Goal: Transaction & Acquisition: Book appointment/travel/reservation

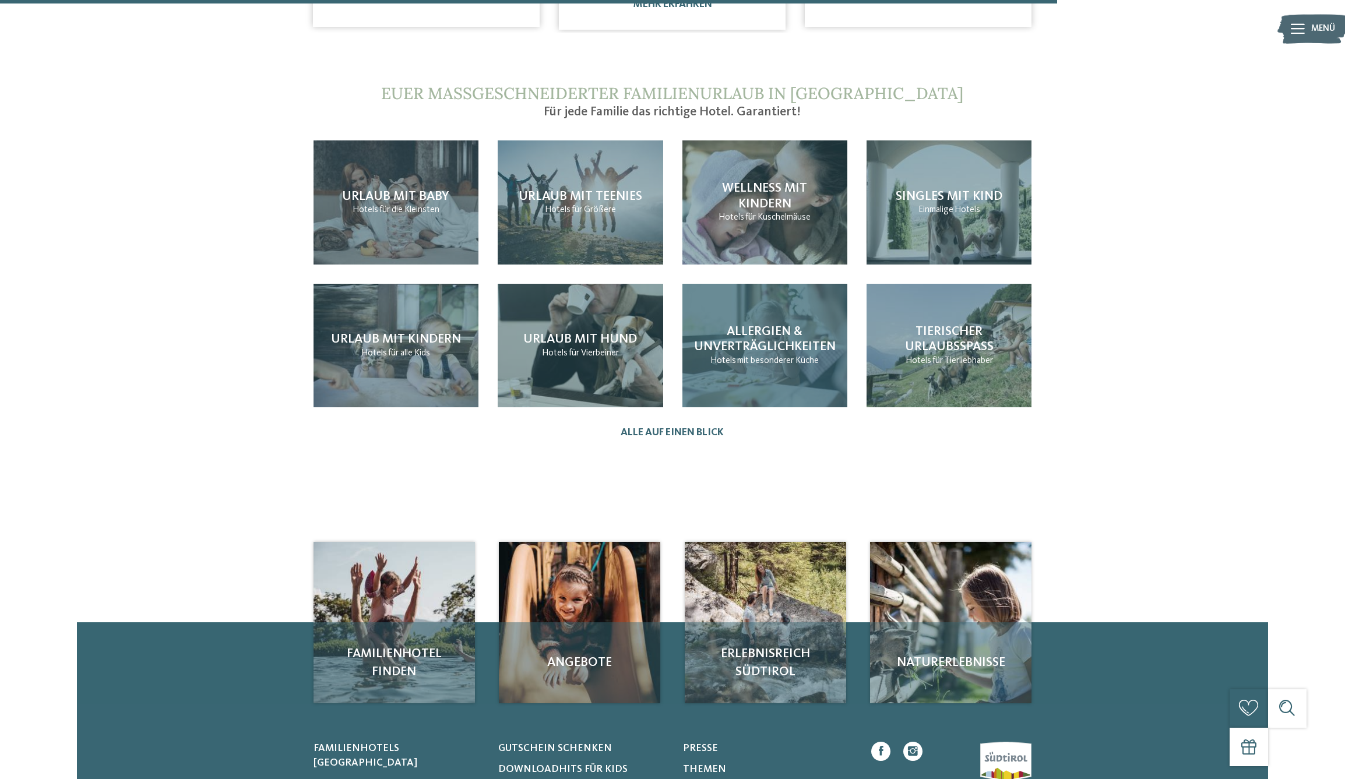
scroll to position [1142, 0]
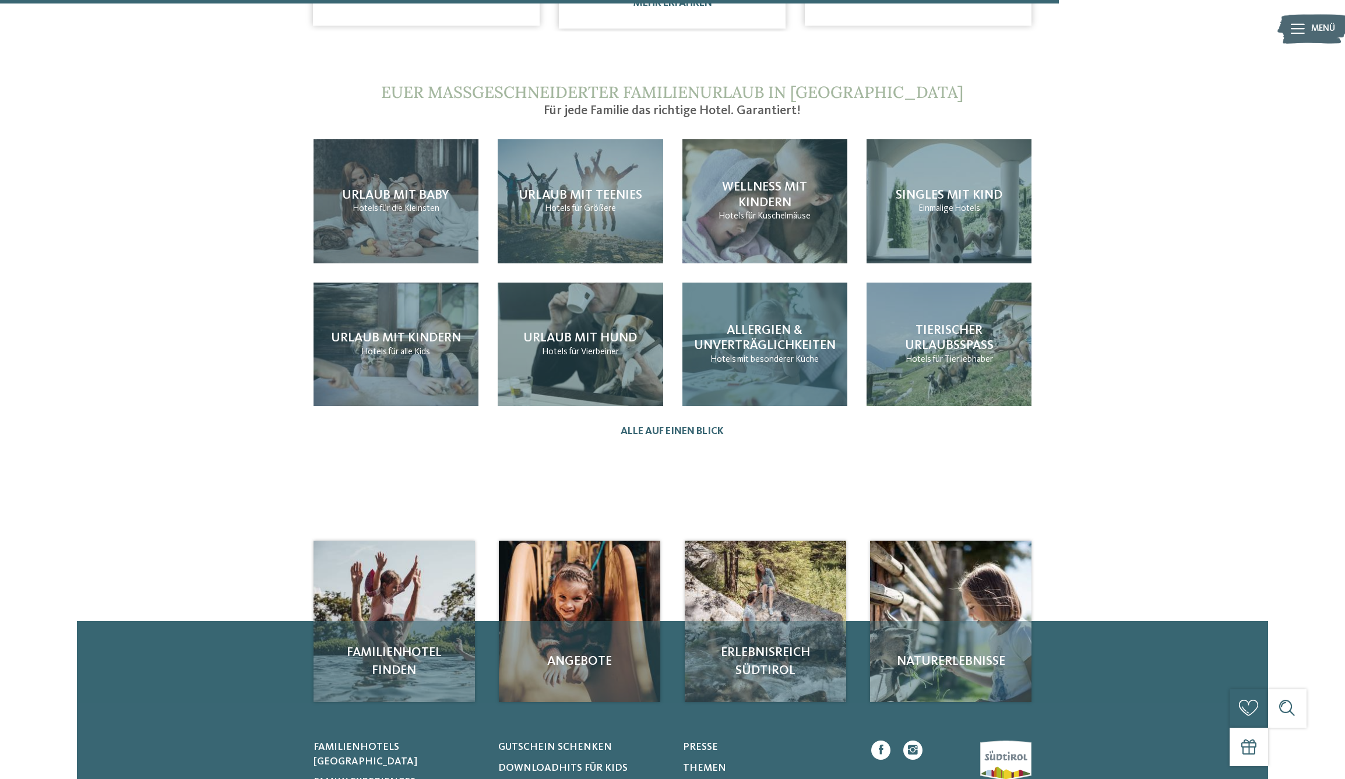
click at [772, 355] on span "mit besonderer Küche" at bounding box center [778, 359] width 82 height 9
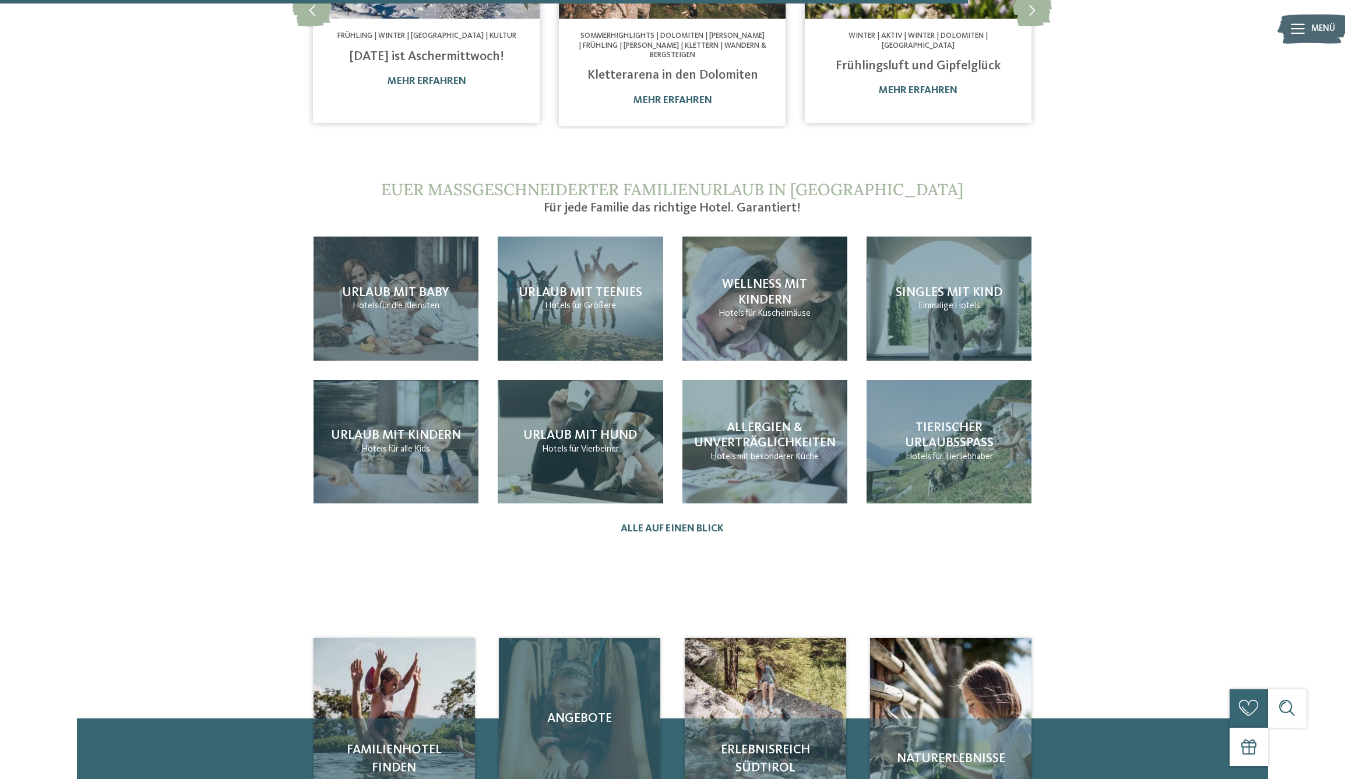
scroll to position [1043, 0]
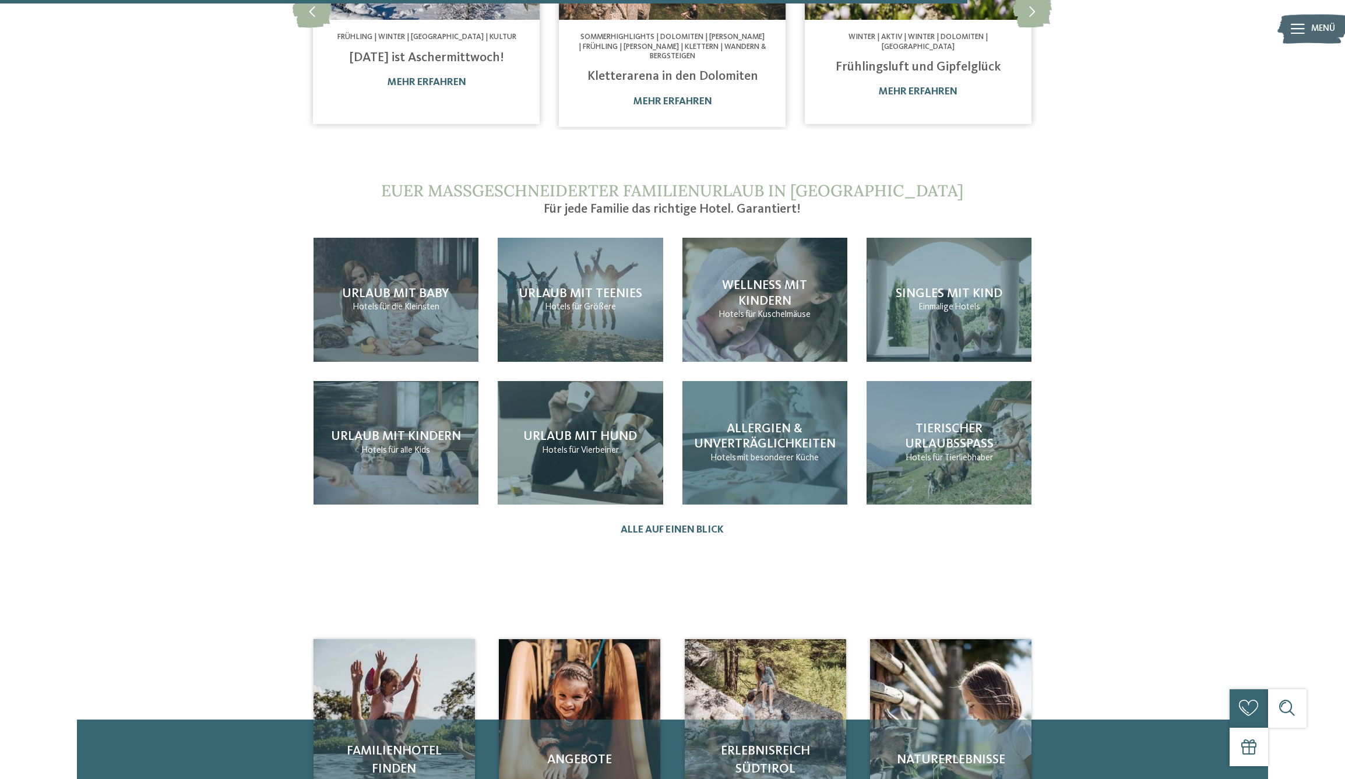
click at [758, 431] on span "Allergien & Unverträglichkeiten" at bounding box center [765, 437] width 142 height 28
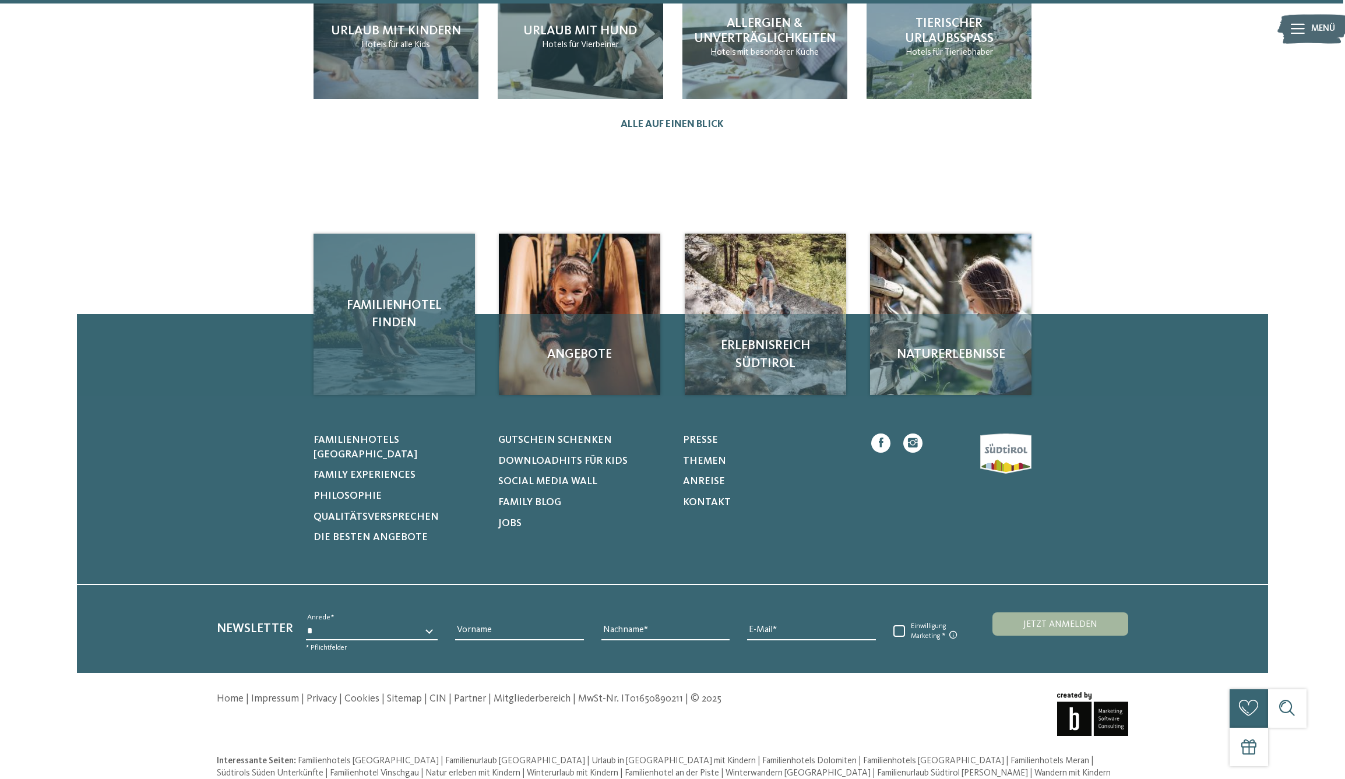
scroll to position [1450, 0]
click at [395, 316] on span "Familienhotel finden" at bounding box center [394, 314] width 136 height 36
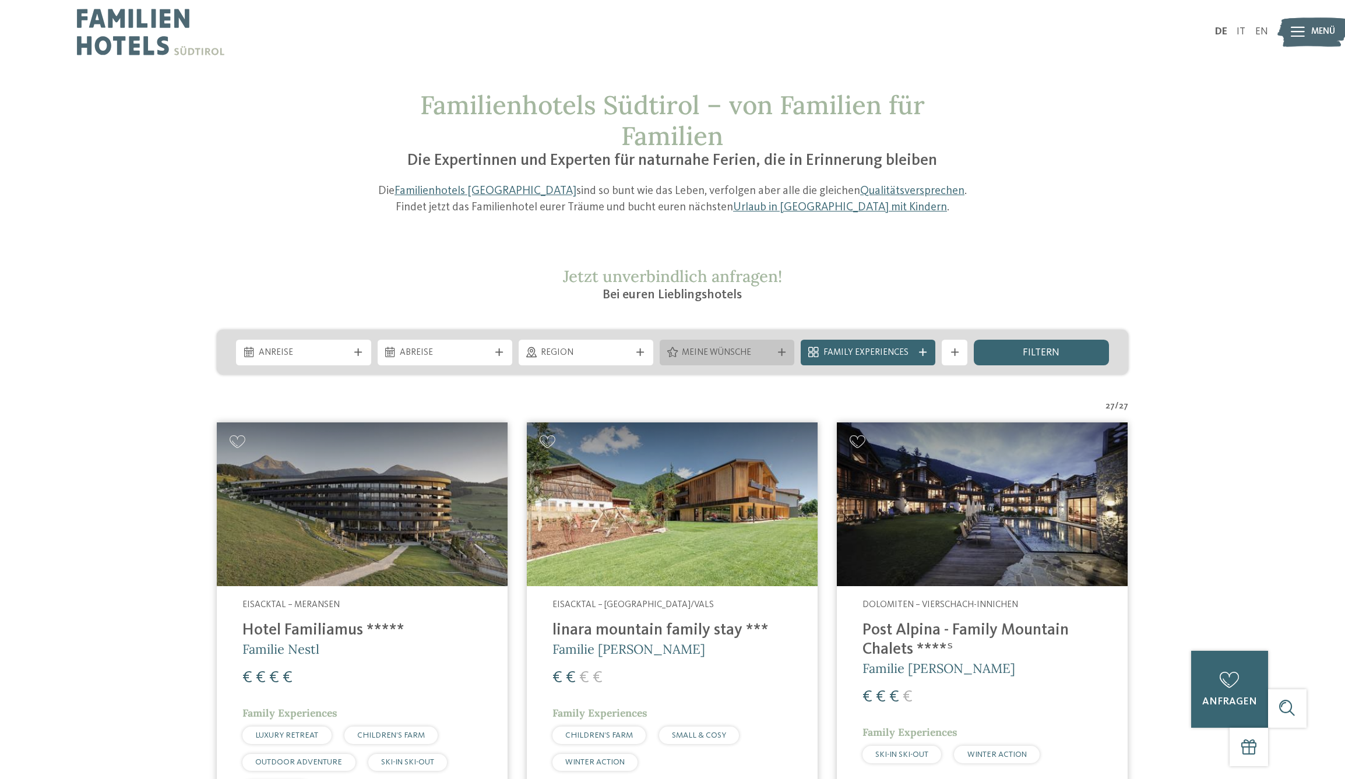
click at [784, 352] on icon at bounding box center [782, 353] width 8 height 8
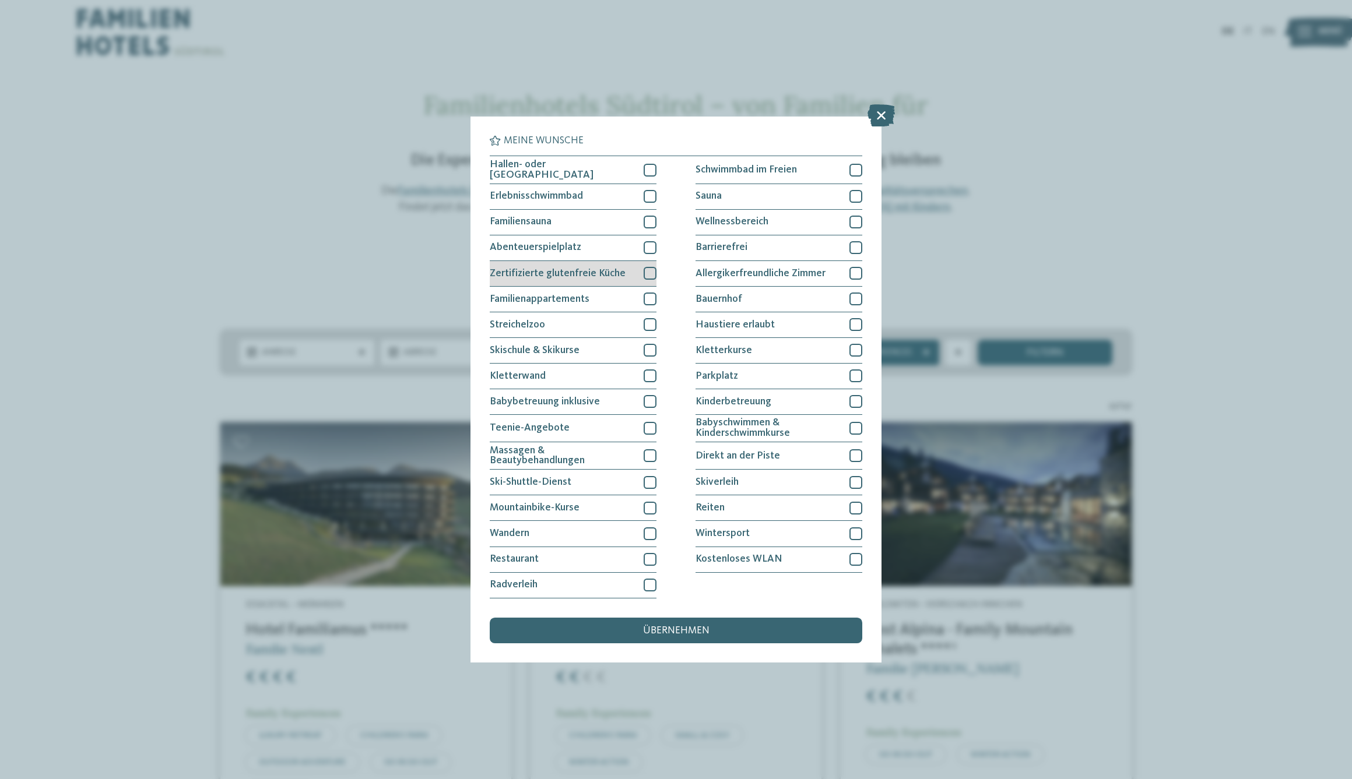
click at [652, 267] on div at bounding box center [650, 273] width 13 height 13
click at [697, 626] on span "übernehmen" at bounding box center [676, 631] width 66 height 10
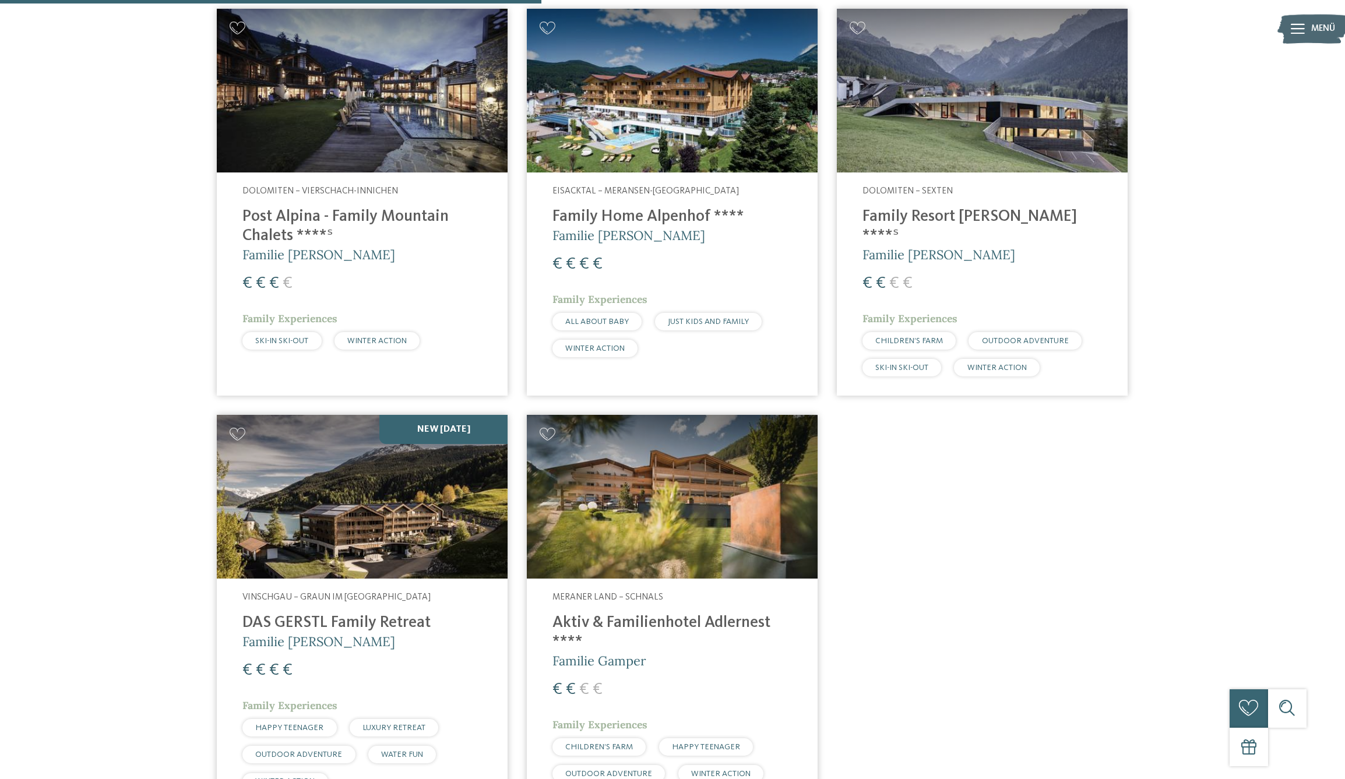
scroll to position [493, 0]
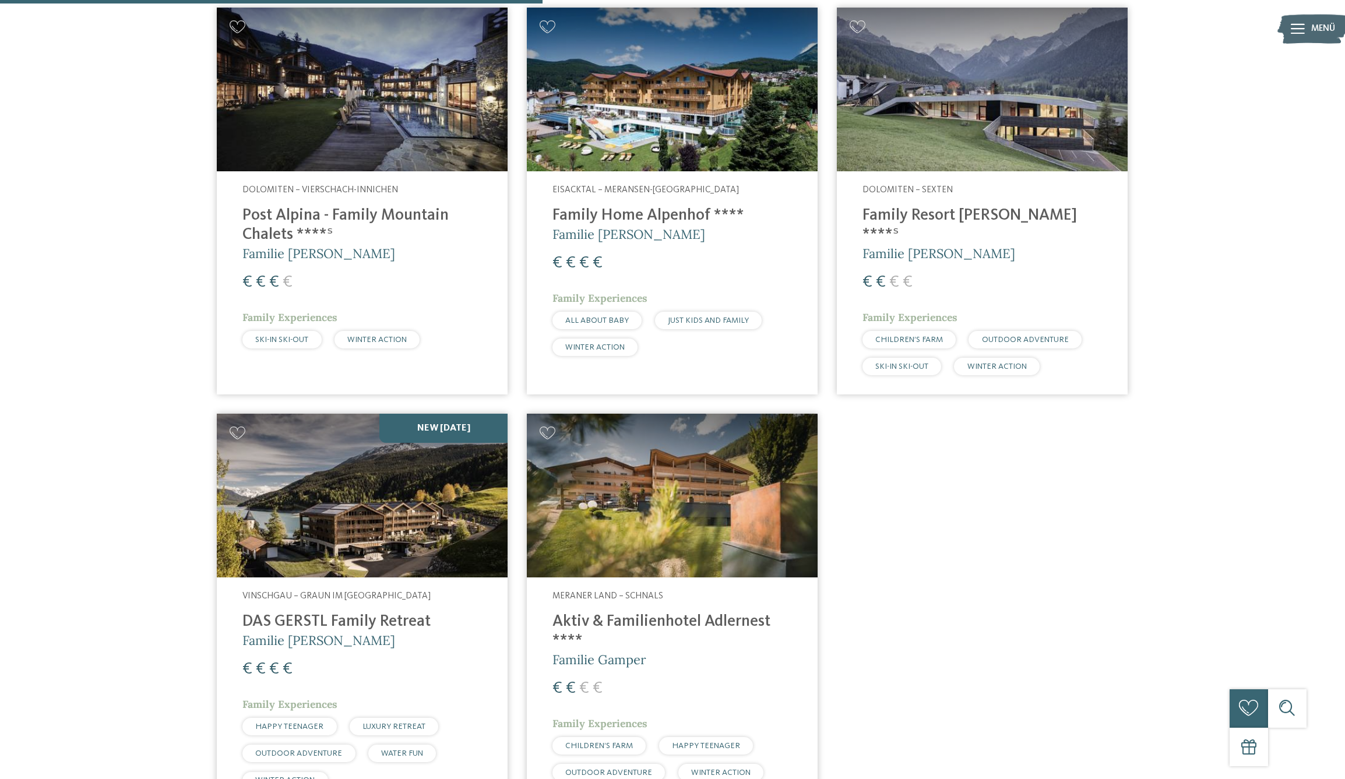
click at [352, 424] on img at bounding box center [362, 496] width 291 height 164
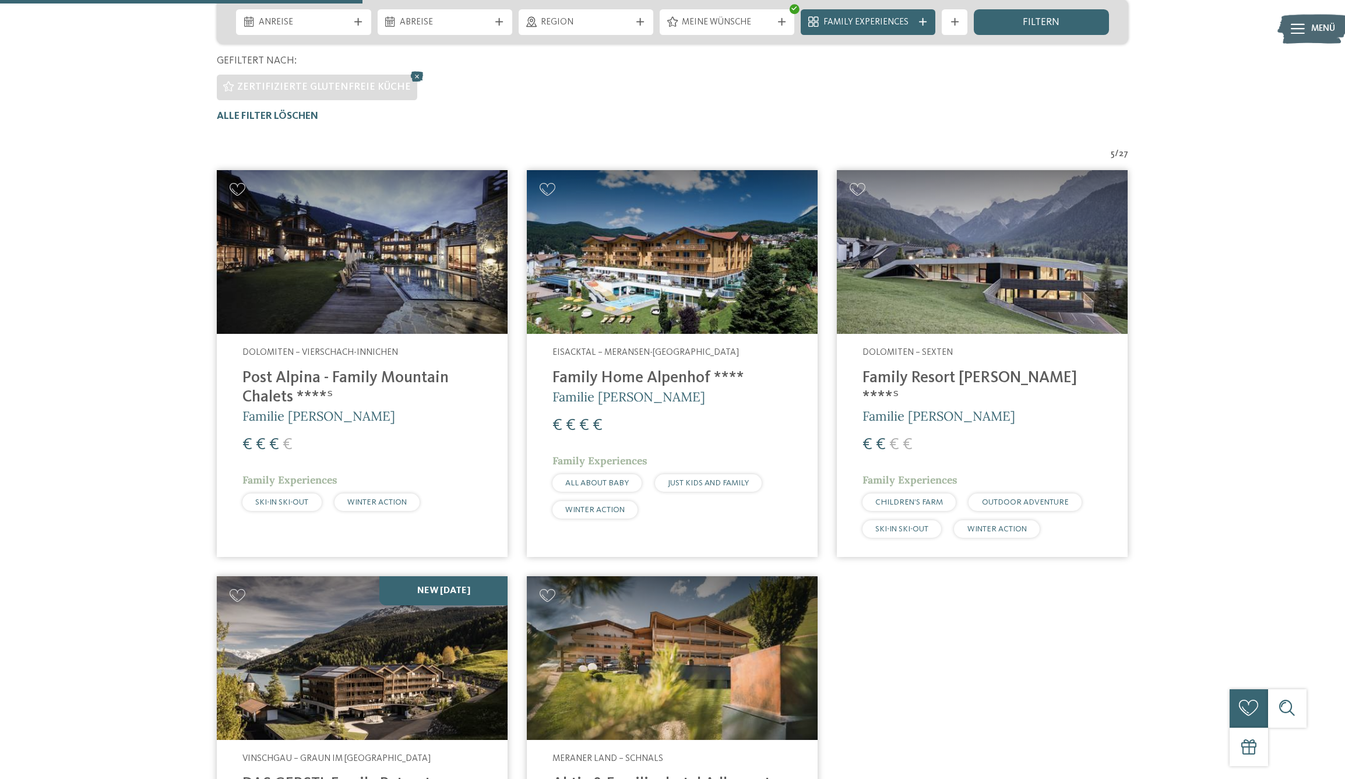
scroll to position [329, 0]
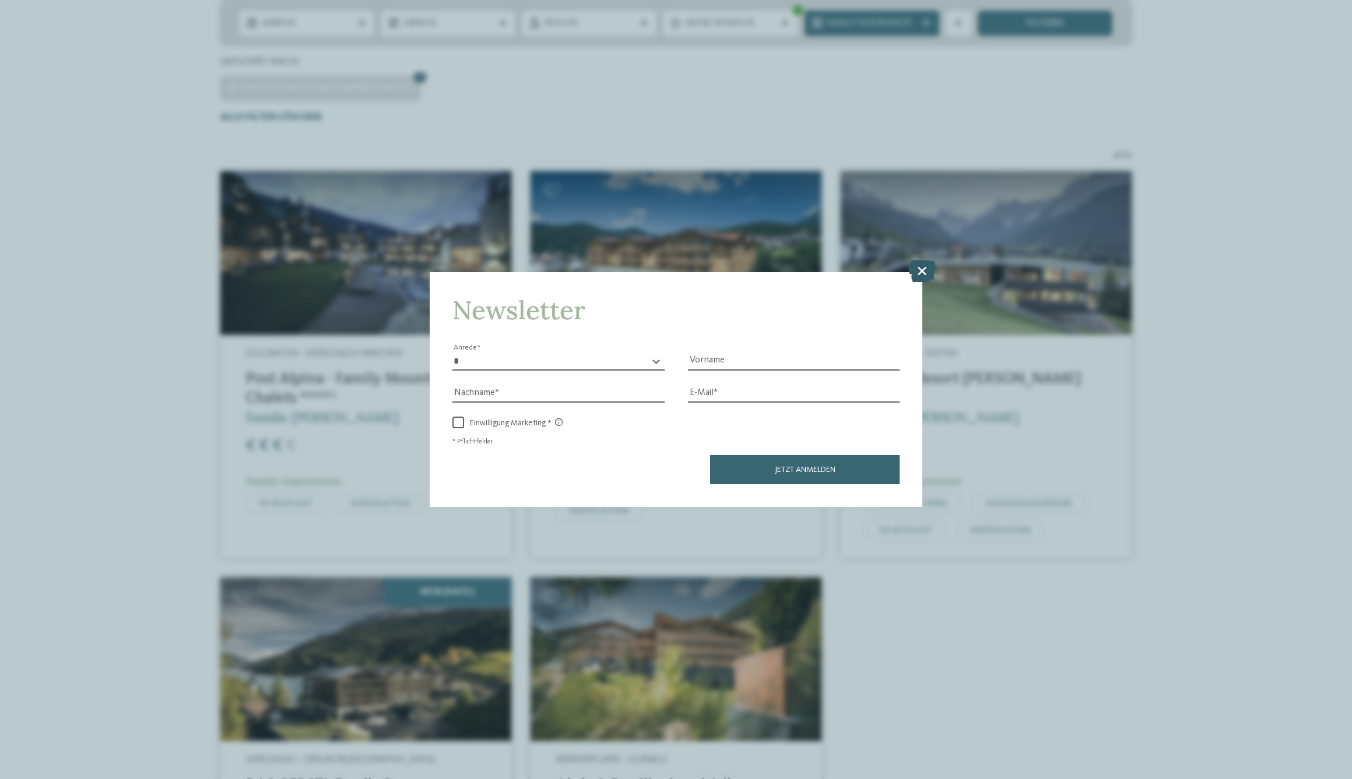
click at [919, 260] on icon at bounding box center [921, 271] width 27 height 22
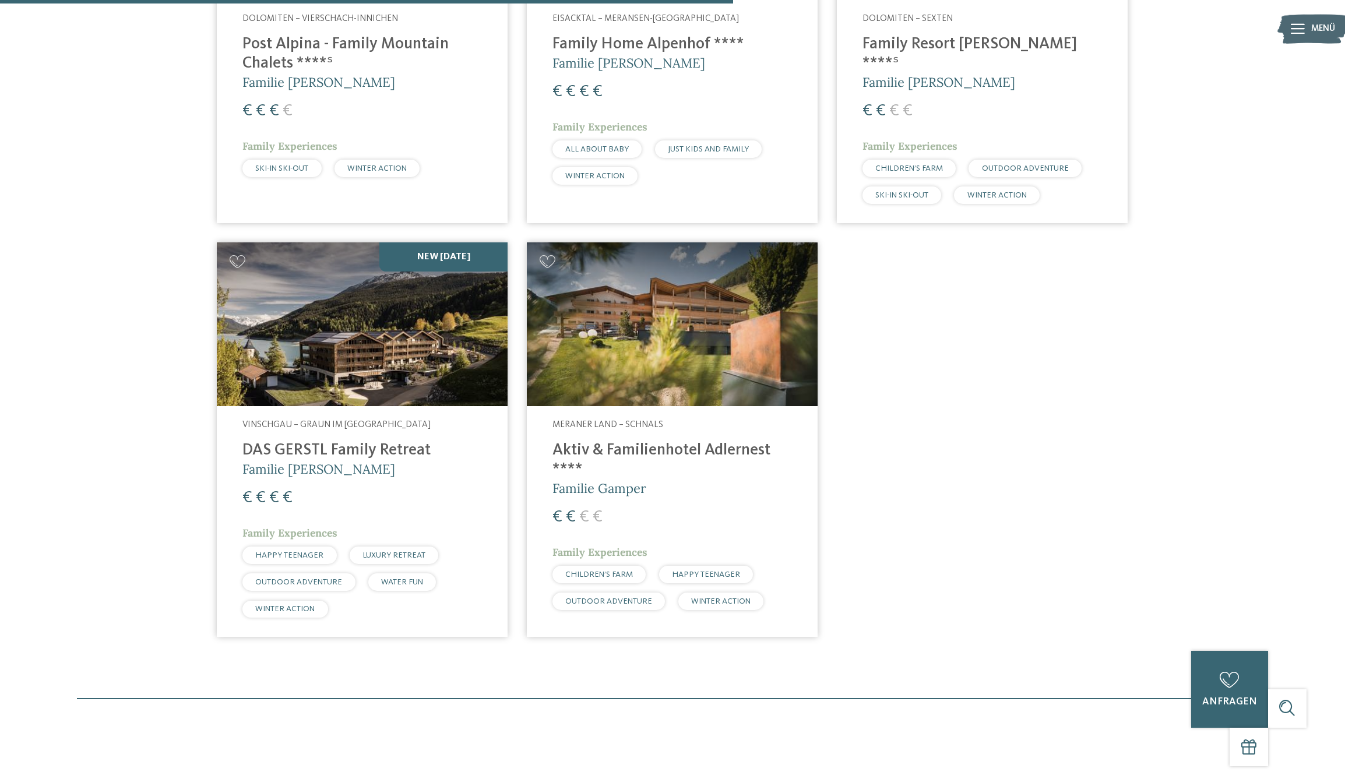
scroll to position [666, 0]
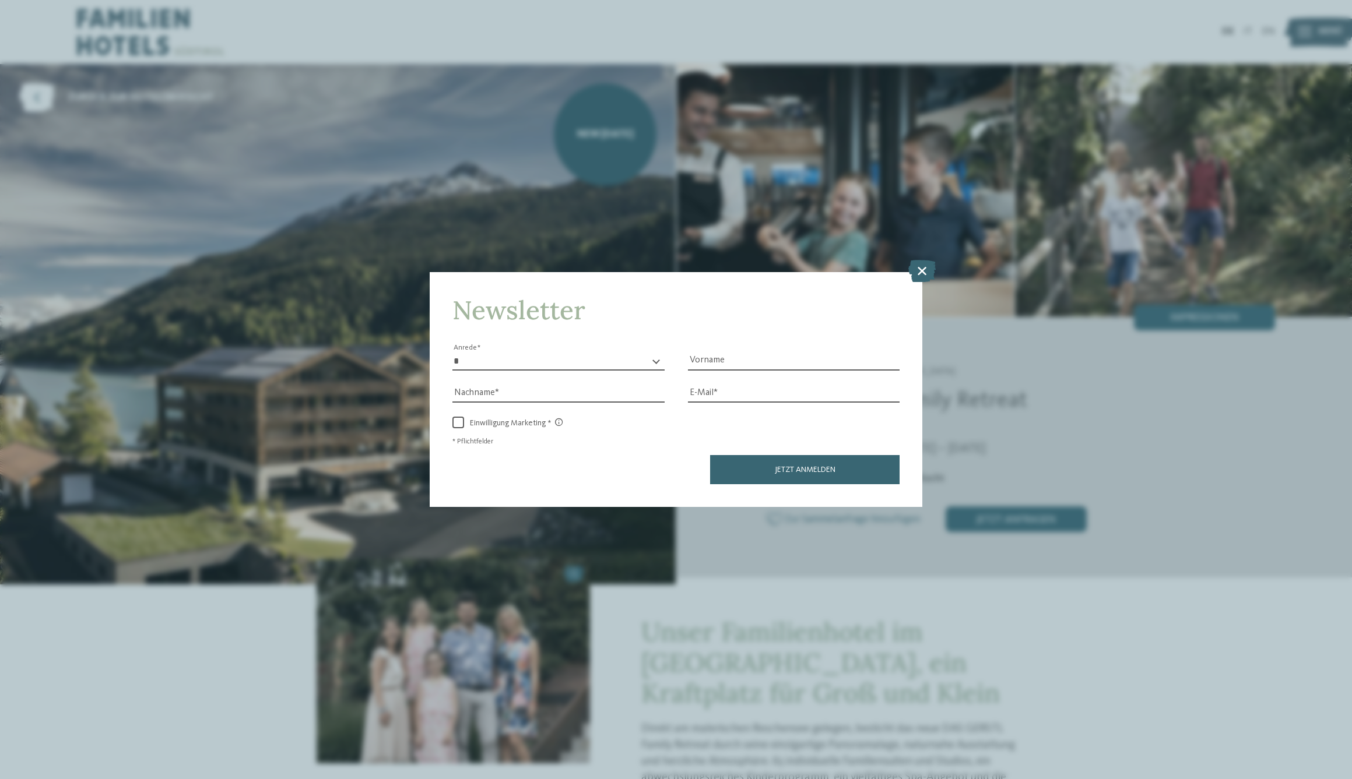
click at [923, 260] on icon at bounding box center [921, 271] width 27 height 22
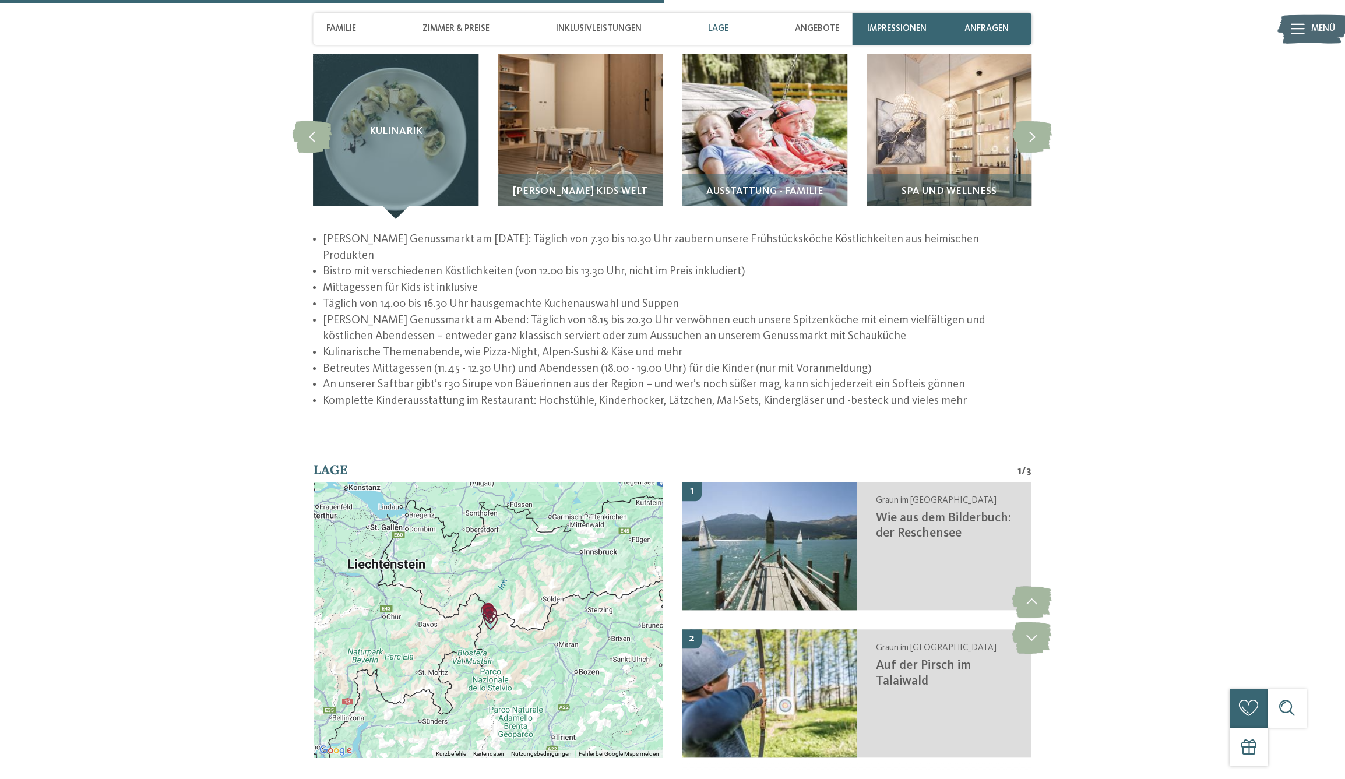
scroll to position [1986, 0]
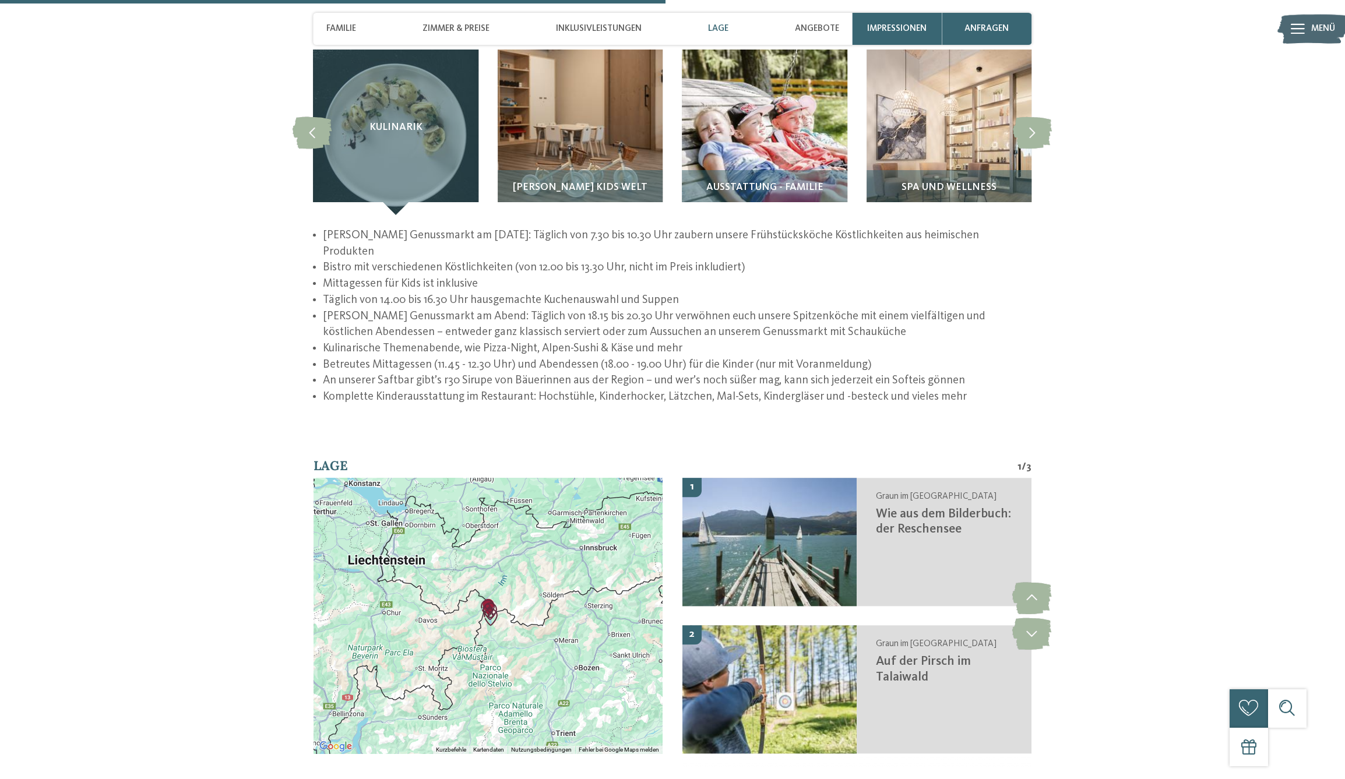
click at [487, 609] on img "Auf der Pirsch im Talaiwald" at bounding box center [490, 617] width 17 height 17
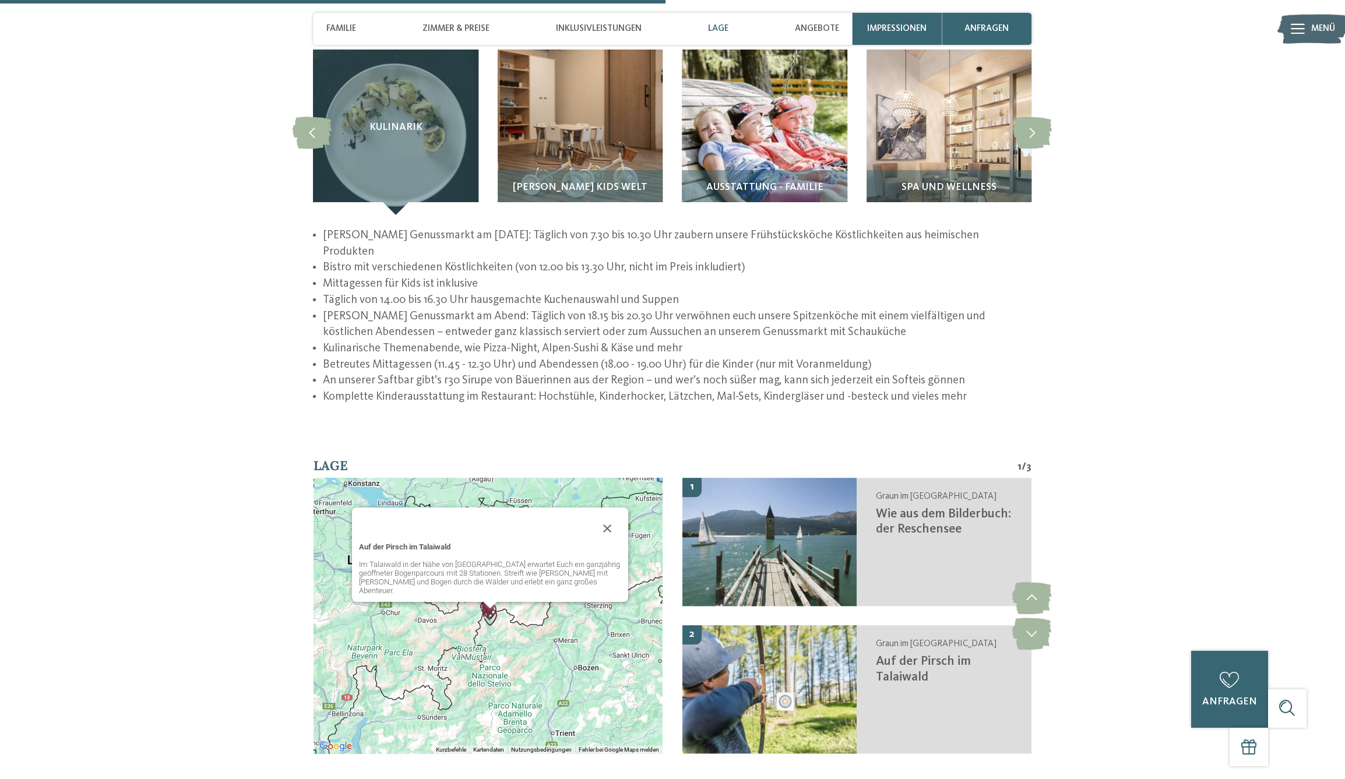
click at [566, 648] on div "Auf der Pirsch im Talaiwald Im Talaiwald in der Nähe von Graun erwartet Euch ei…" at bounding box center [489, 616] width 350 height 276
click at [606, 515] on button "Schließen" at bounding box center [607, 529] width 28 height 28
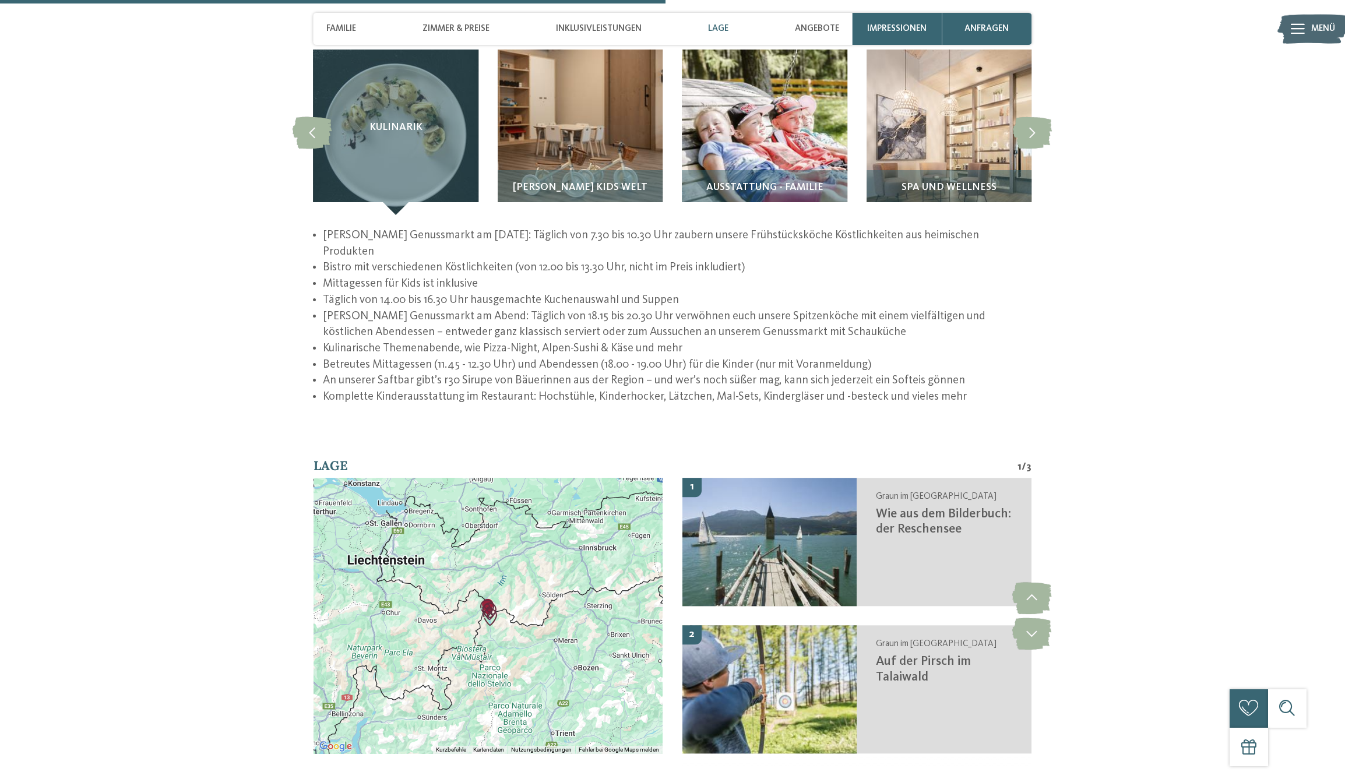
click at [533, 571] on div "Um von einem Element zum anderen zu gelangen, drückst du die Pfeiltasten entspr…" at bounding box center [489, 616] width 350 height 276
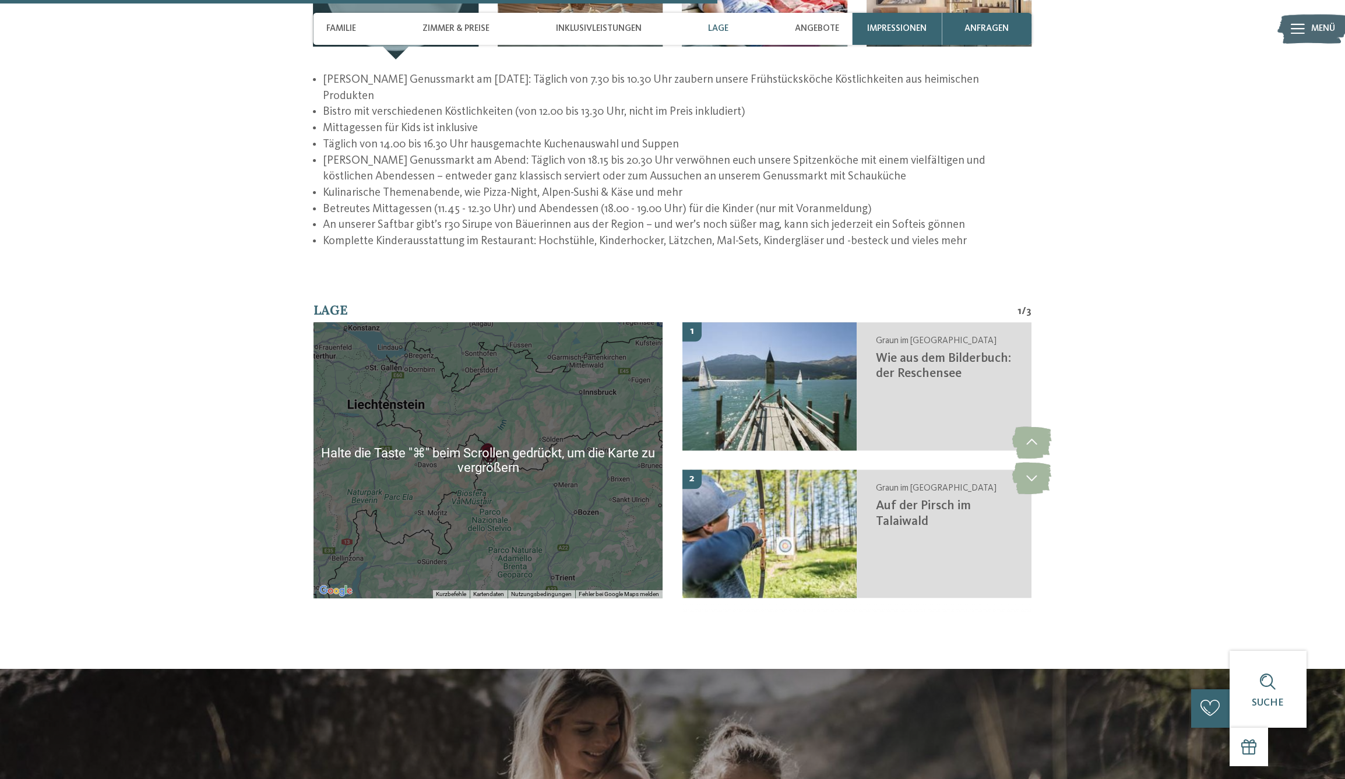
scroll to position [2135, 0]
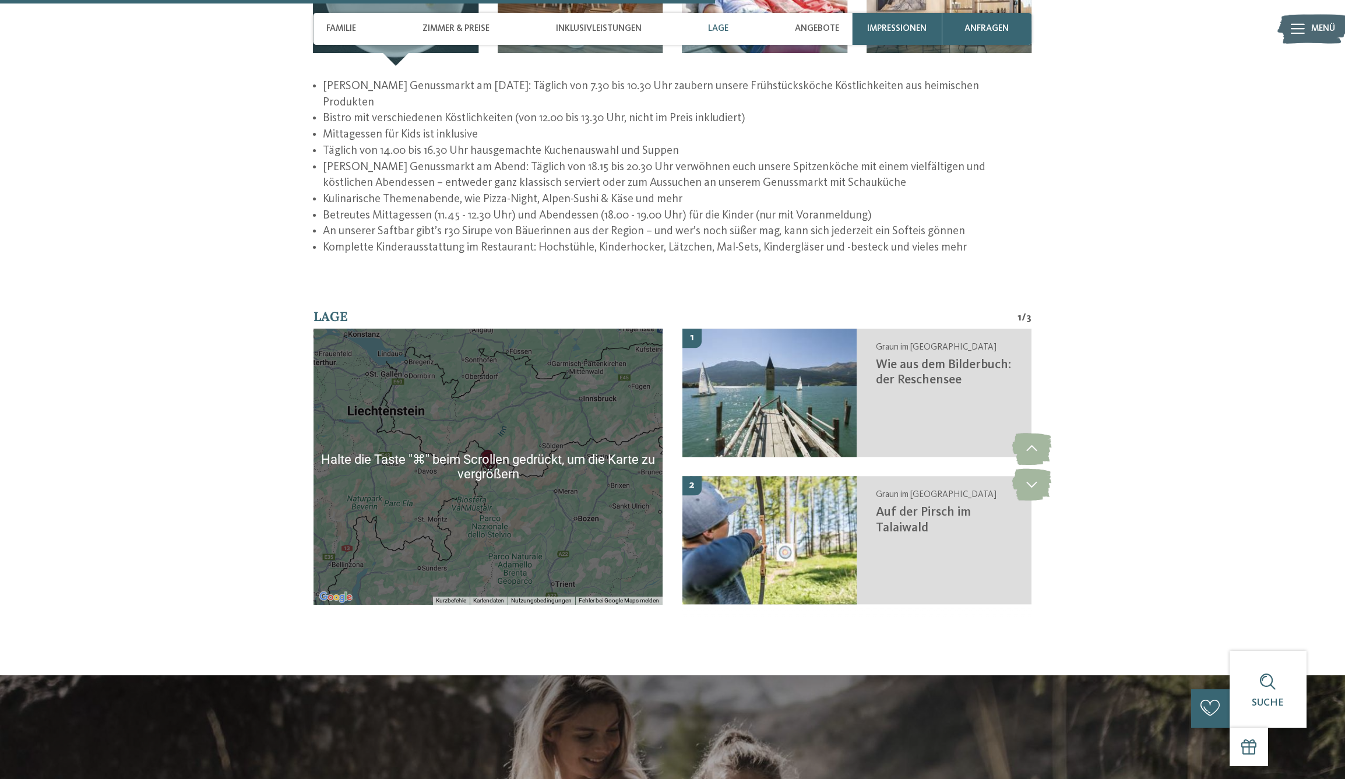
click at [530, 447] on div at bounding box center [489, 467] width 350 height 276
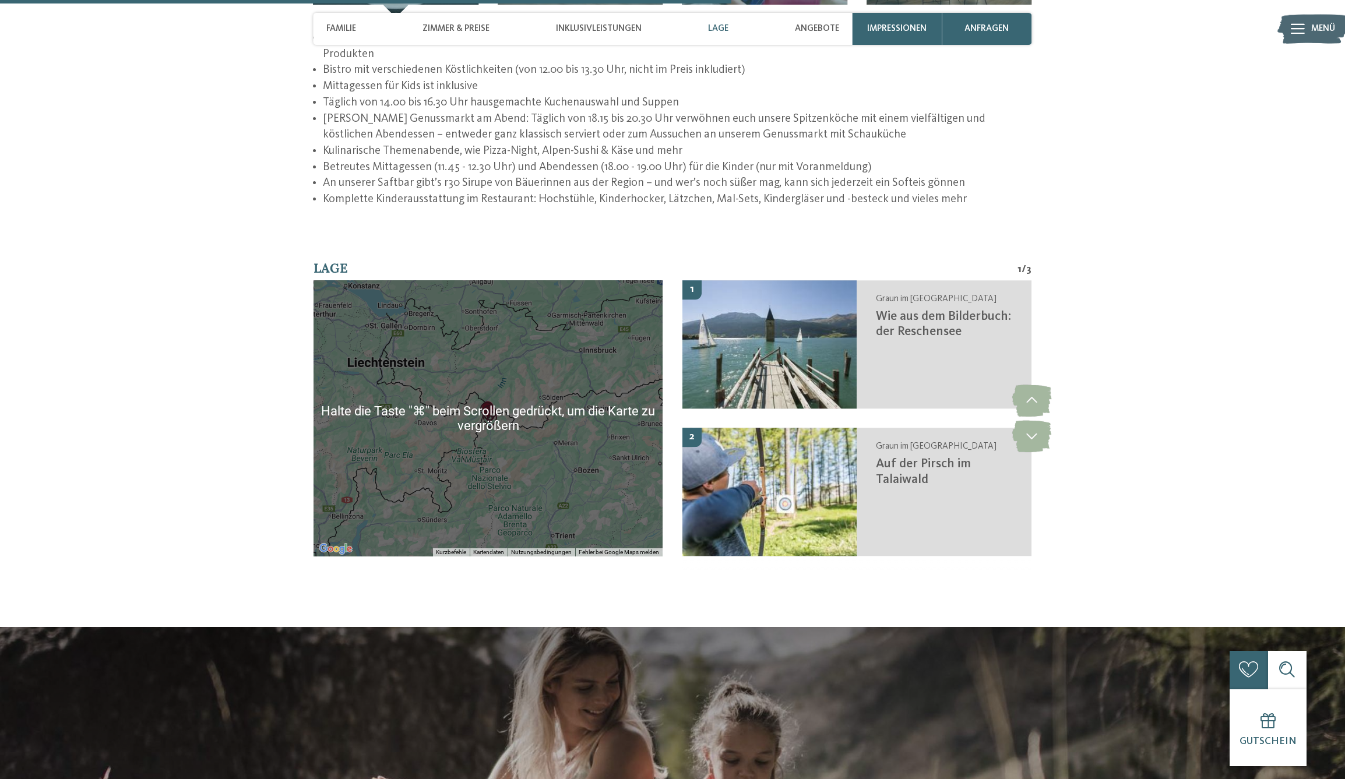
scroll to position [2184, 0]
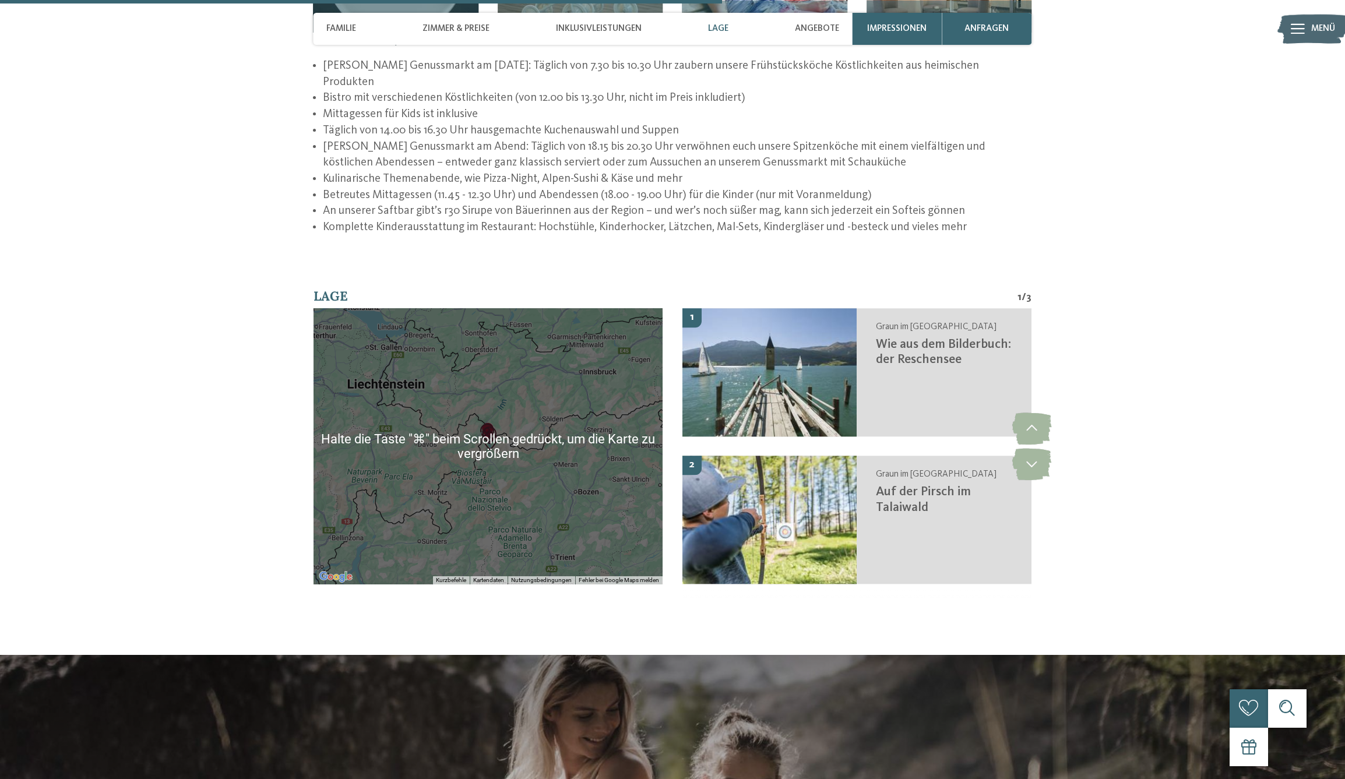
click at [528, 430] on div at bounding box center [489, 446] width 350 height 276
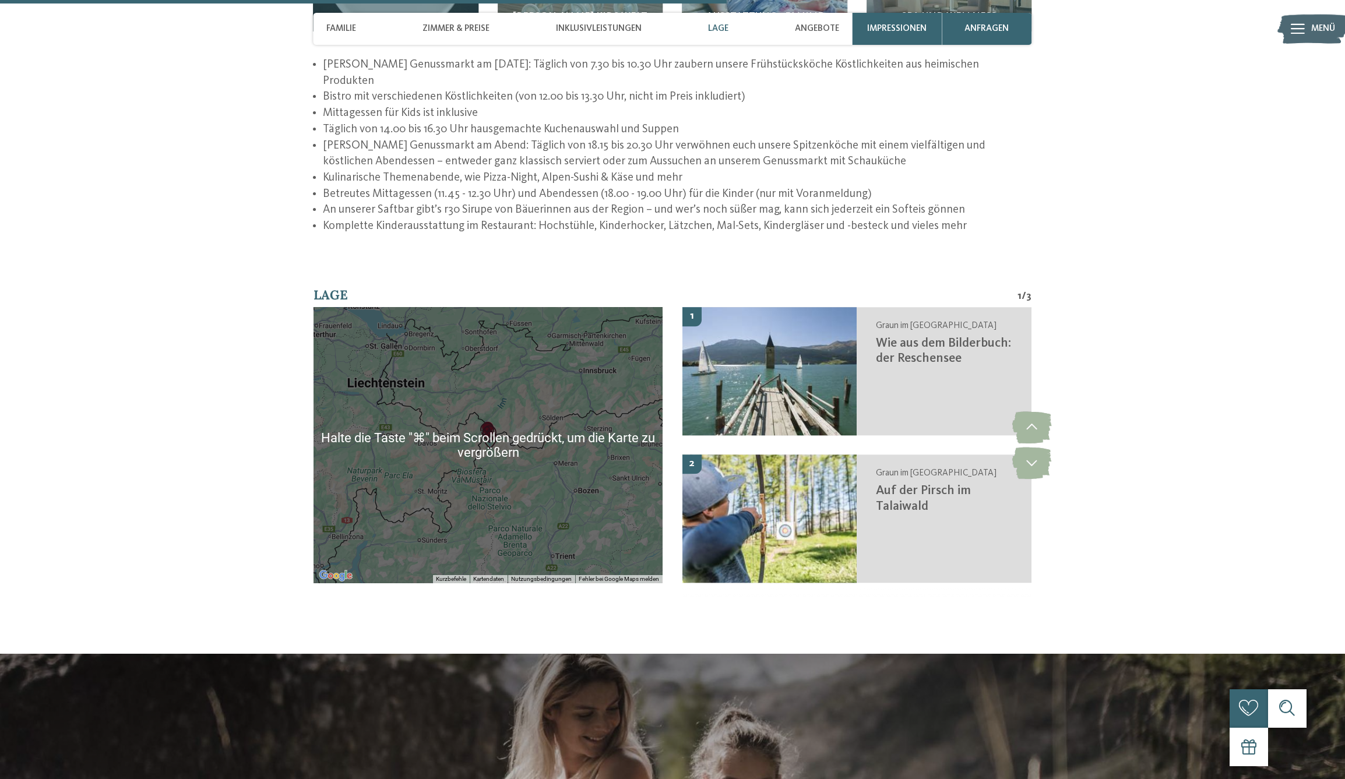
click at [526, 435] on div at bounding box center [489, 445] width 350 height 276
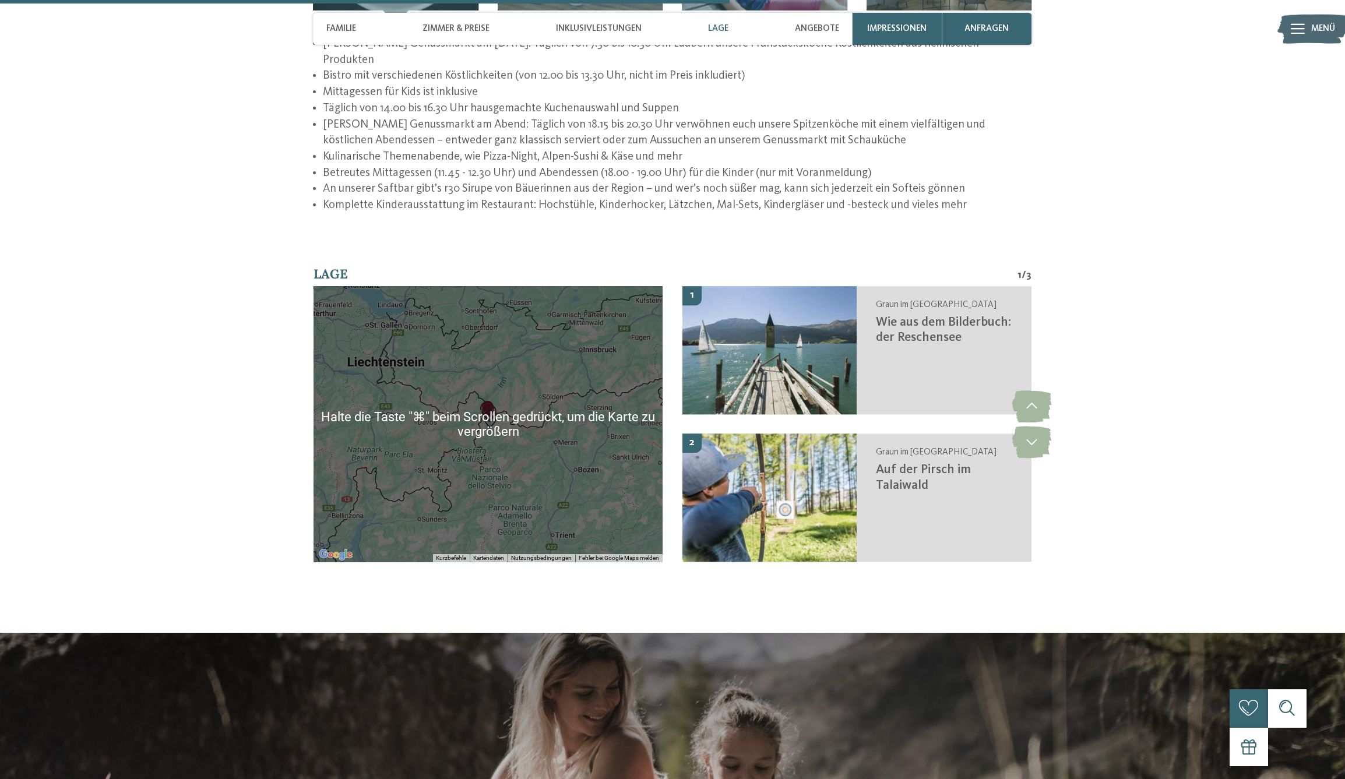
click at [535, 437] on div at bounding box center [489, 424] width 350 height 276
click at [509, 444] on div at bounding box center [489, 425] width 350 height 276
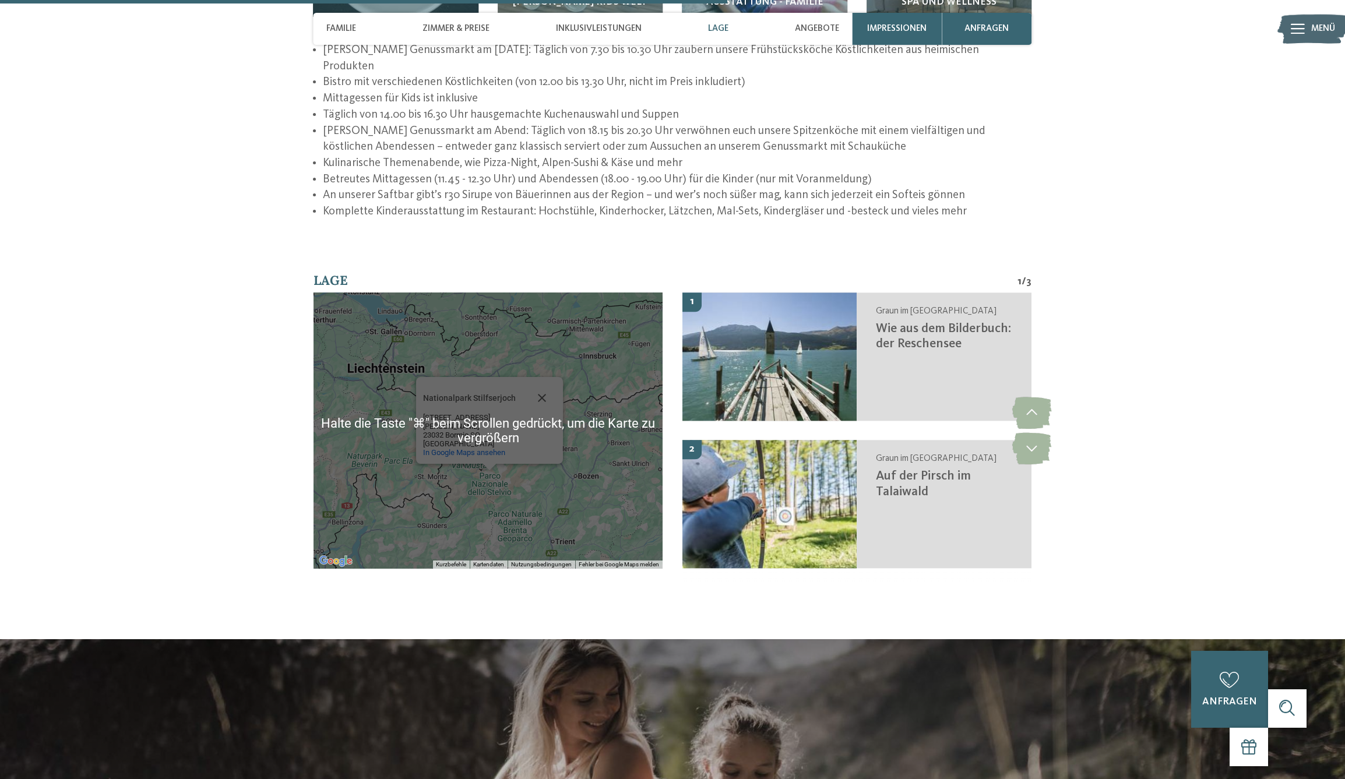
click at [243, 422] on section "Lage 1 / 3 ← Nach links → Nach rechts ↑ Nach oben ↓ Nach unten + Heranzoomen - …" at bounding box center [672, 430] width 873 height 317
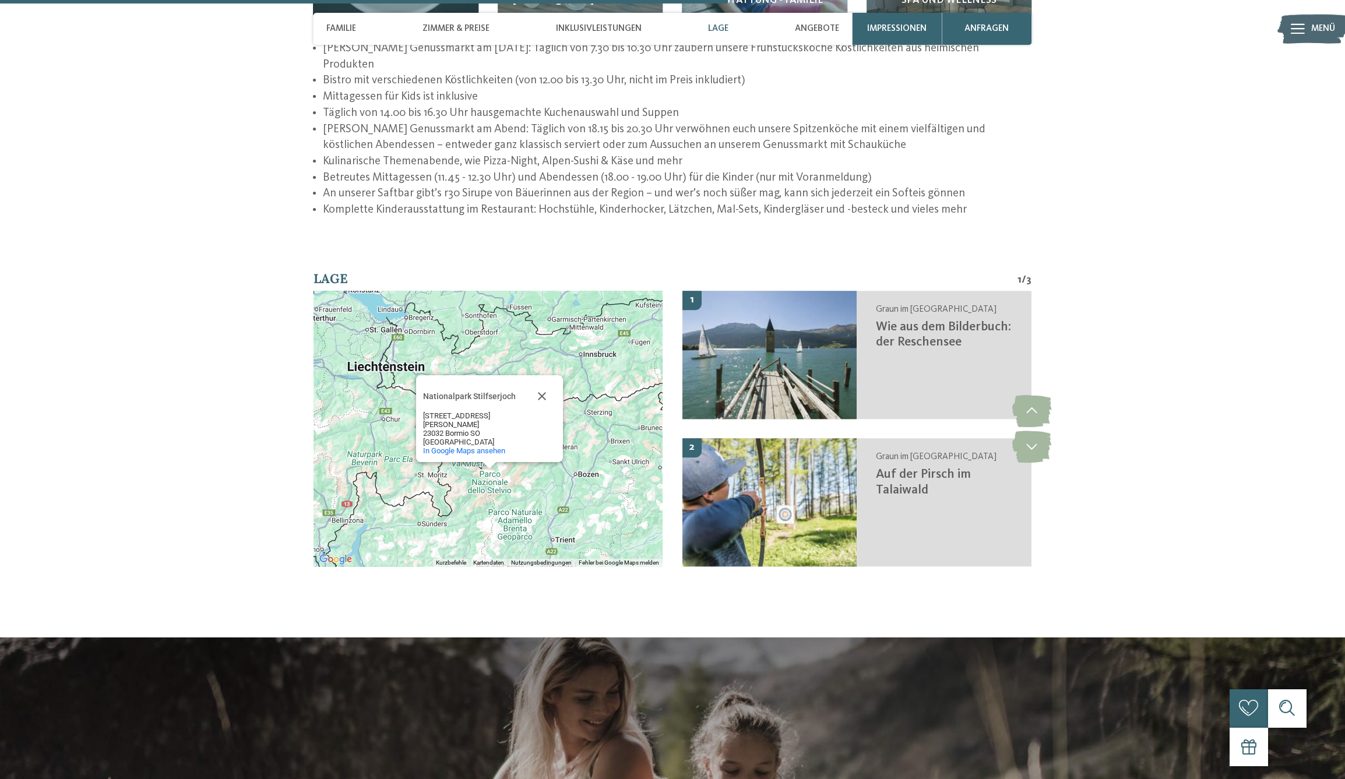
click at [432, 437] on div "Nationalpark Stilfserjoch Nationalpark Stilfserjoch Via Alberto de Simoni, 42 2…" at bounding box center [489, 429] width 350 height 276
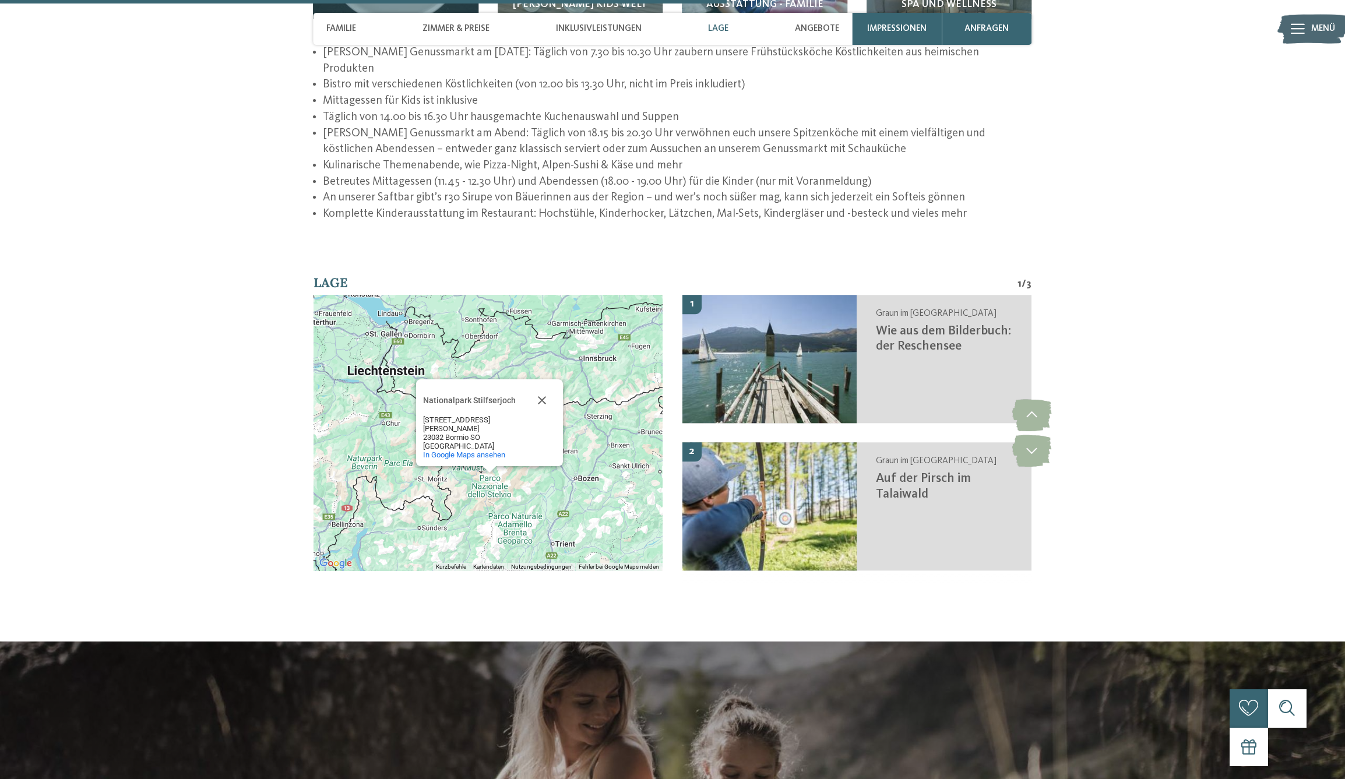
scroll to position [2168, 1]
click at [544, 387] on button "Schließen" at bounding box center [542, 401] width 28 height 28
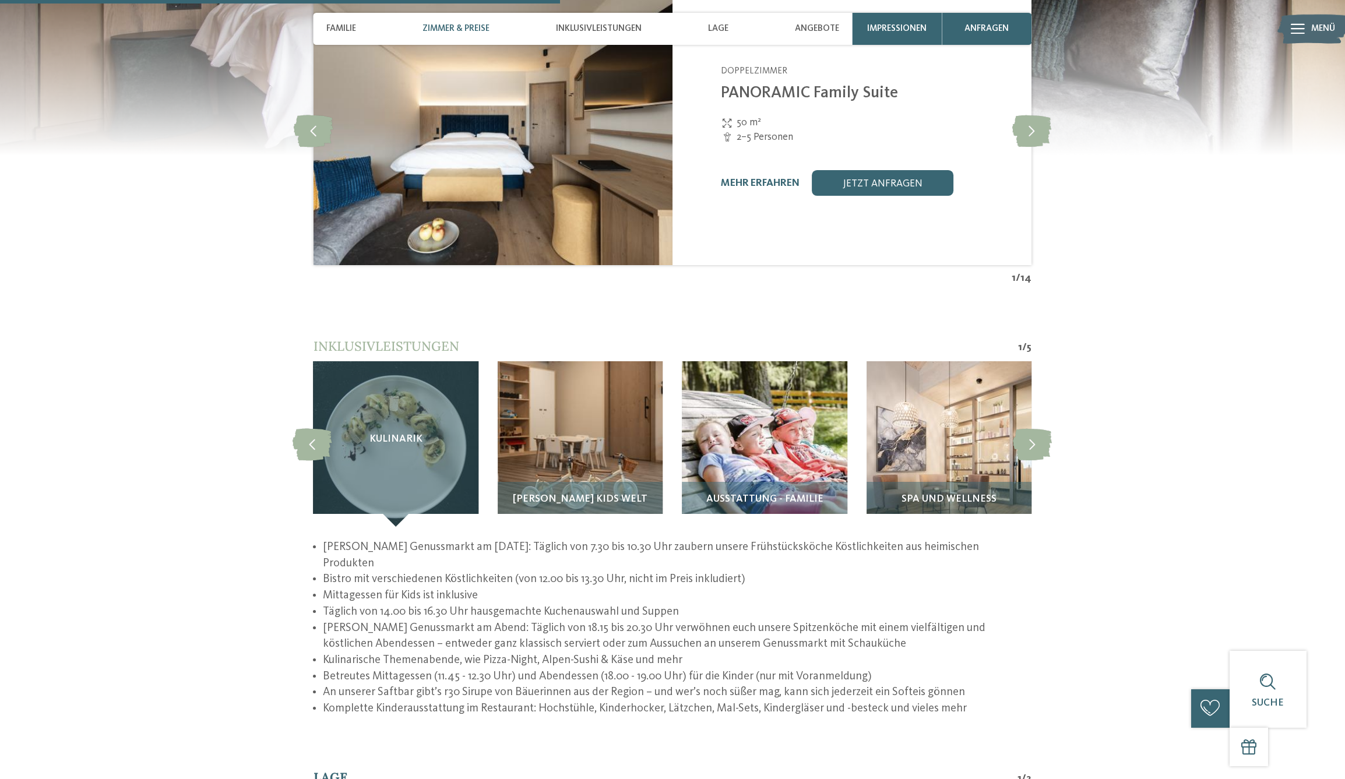
scroll to position [1672, 0]
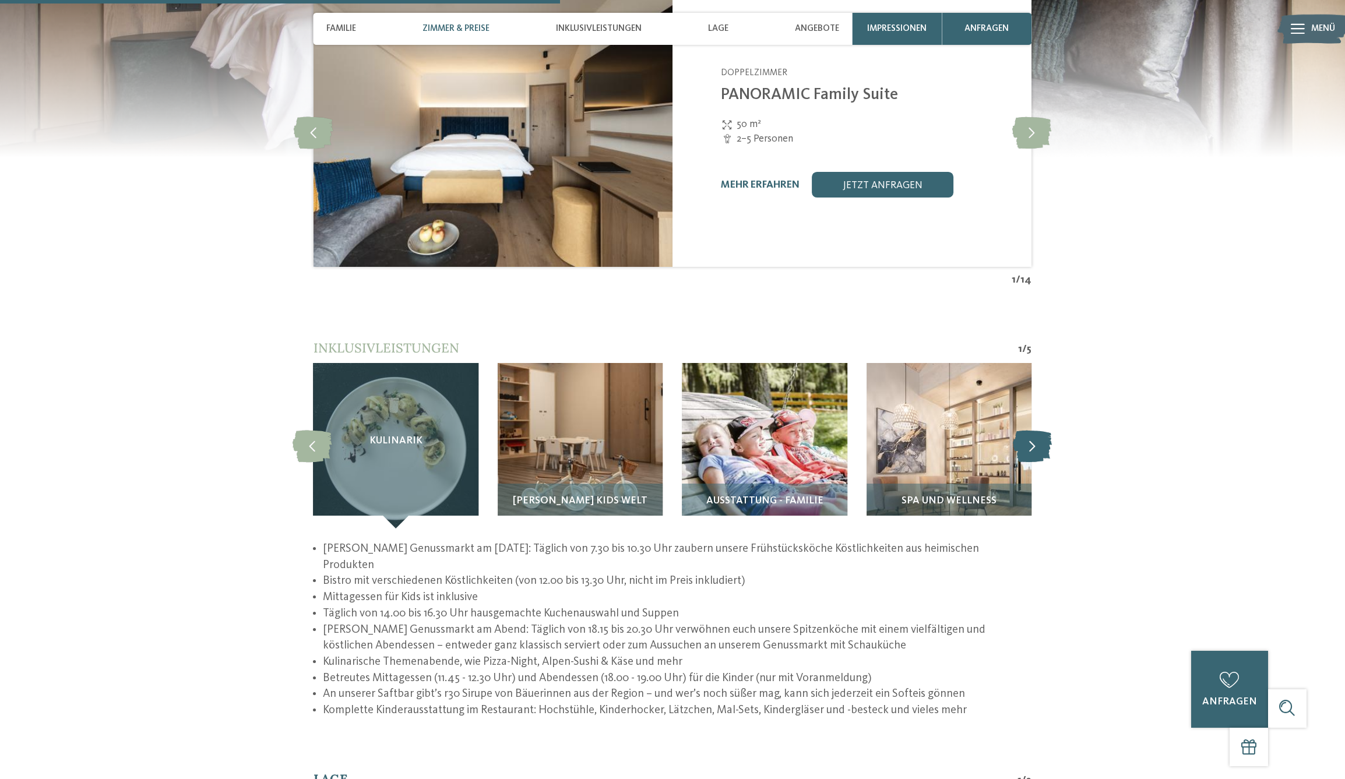
click at [1036, 430] on icon at bounding box center [1032, 446] width 39 height 32
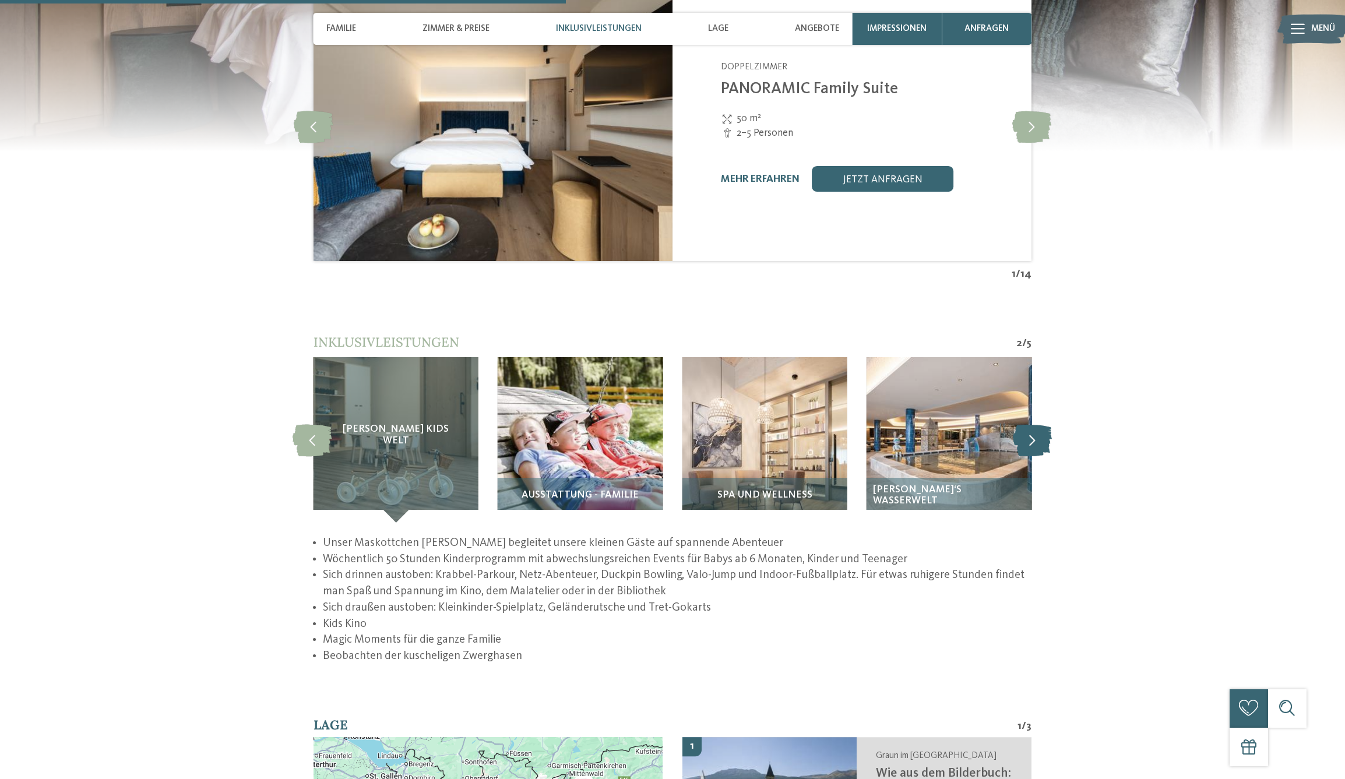
scroll to position [1679, 0]
click at [1036, 425] on icon at bounding box center [1032, 440] width 39 height 32
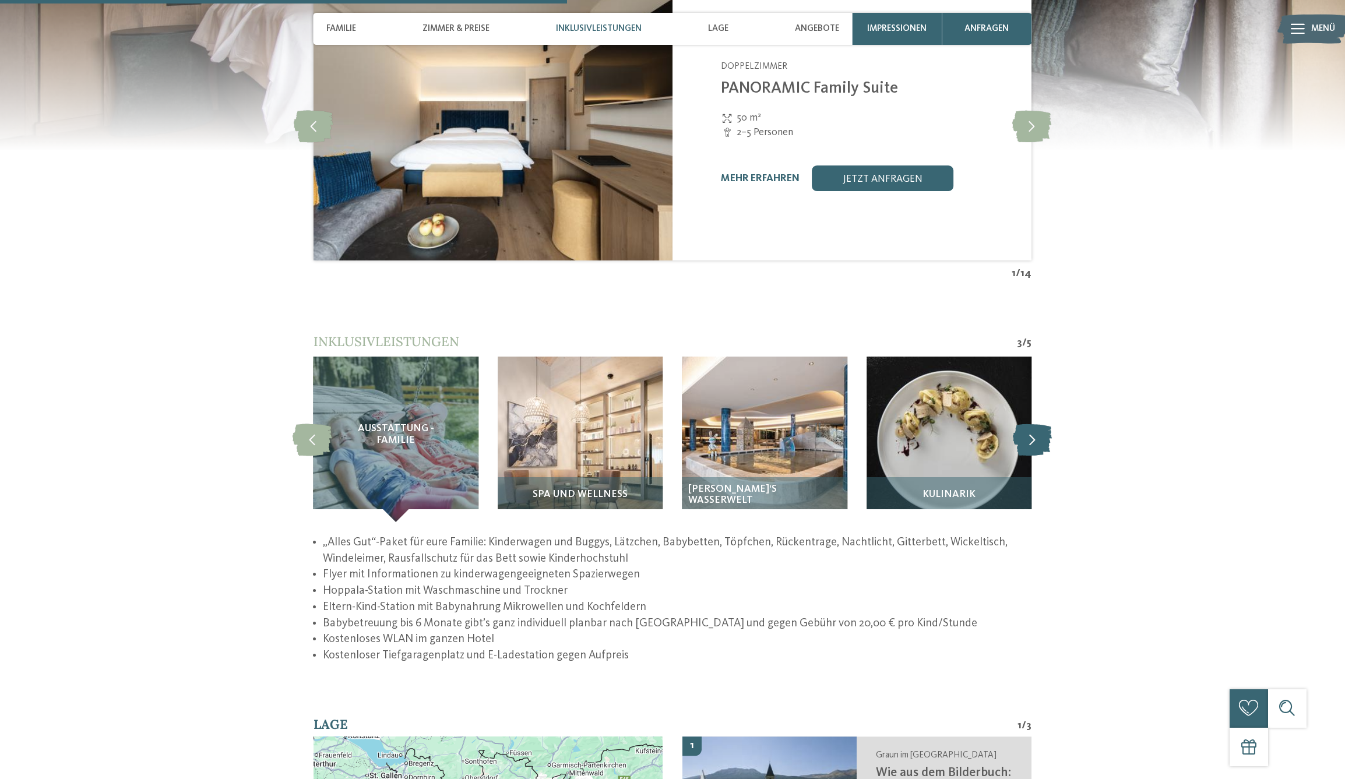
click at [1036, 425] on icon at bounding box center [1032, 440] width 39 height 32
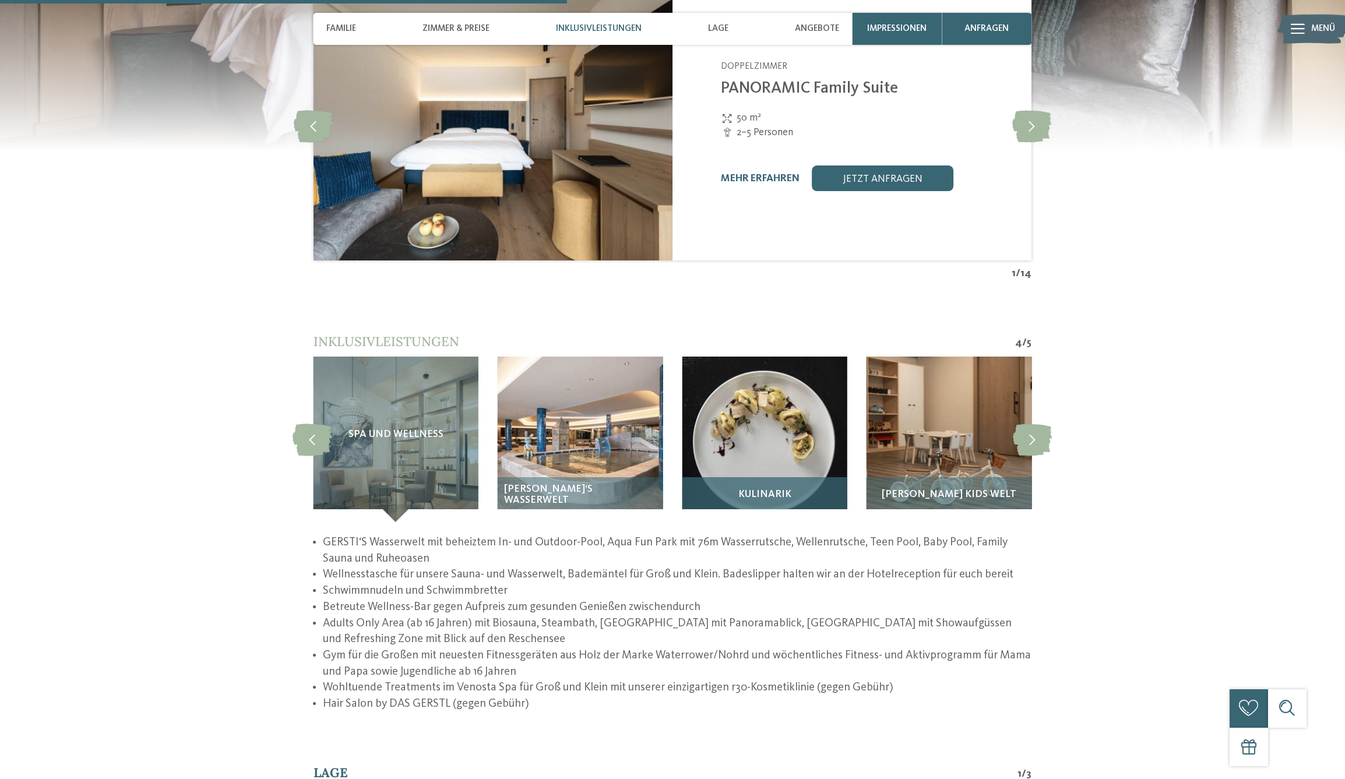
click at [771, 416] on img at bounding box center [764, 439] width 165 height 165
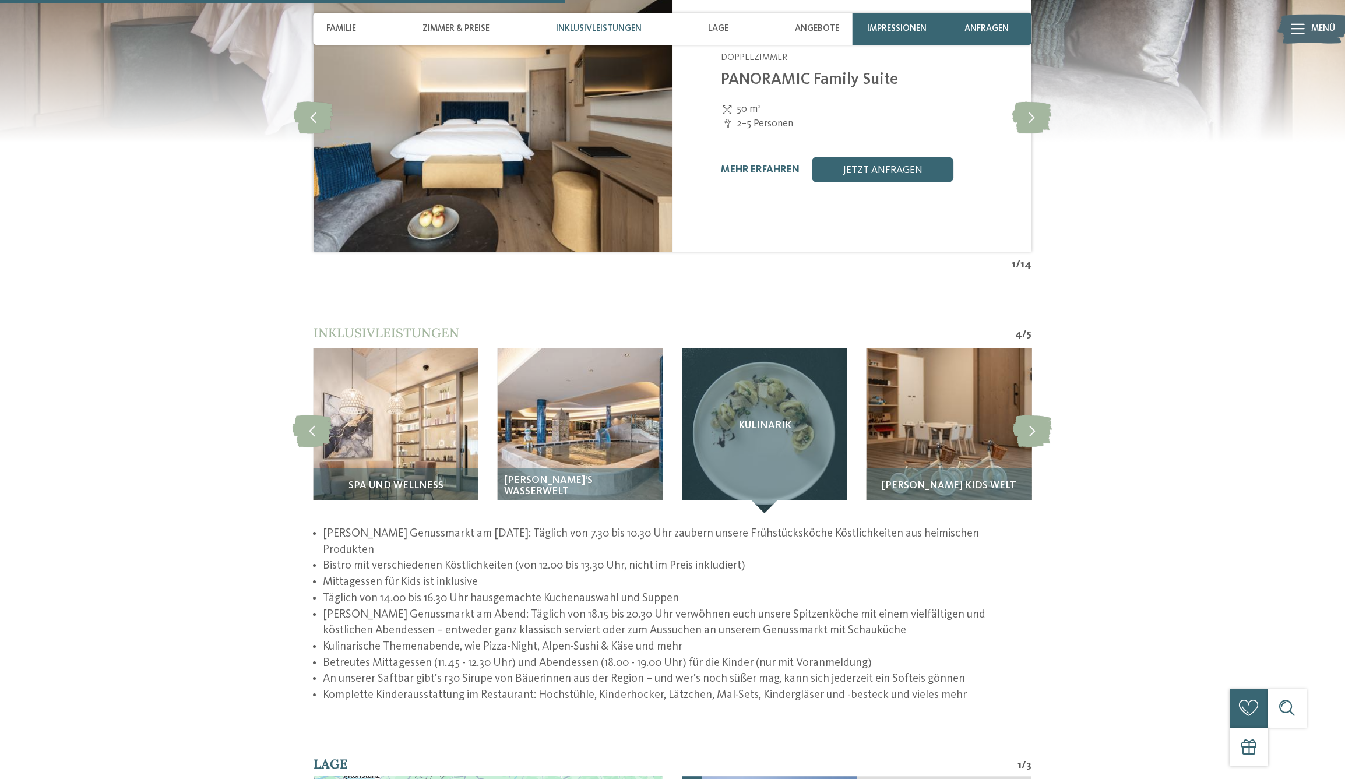
scroll to position [1689, 0]
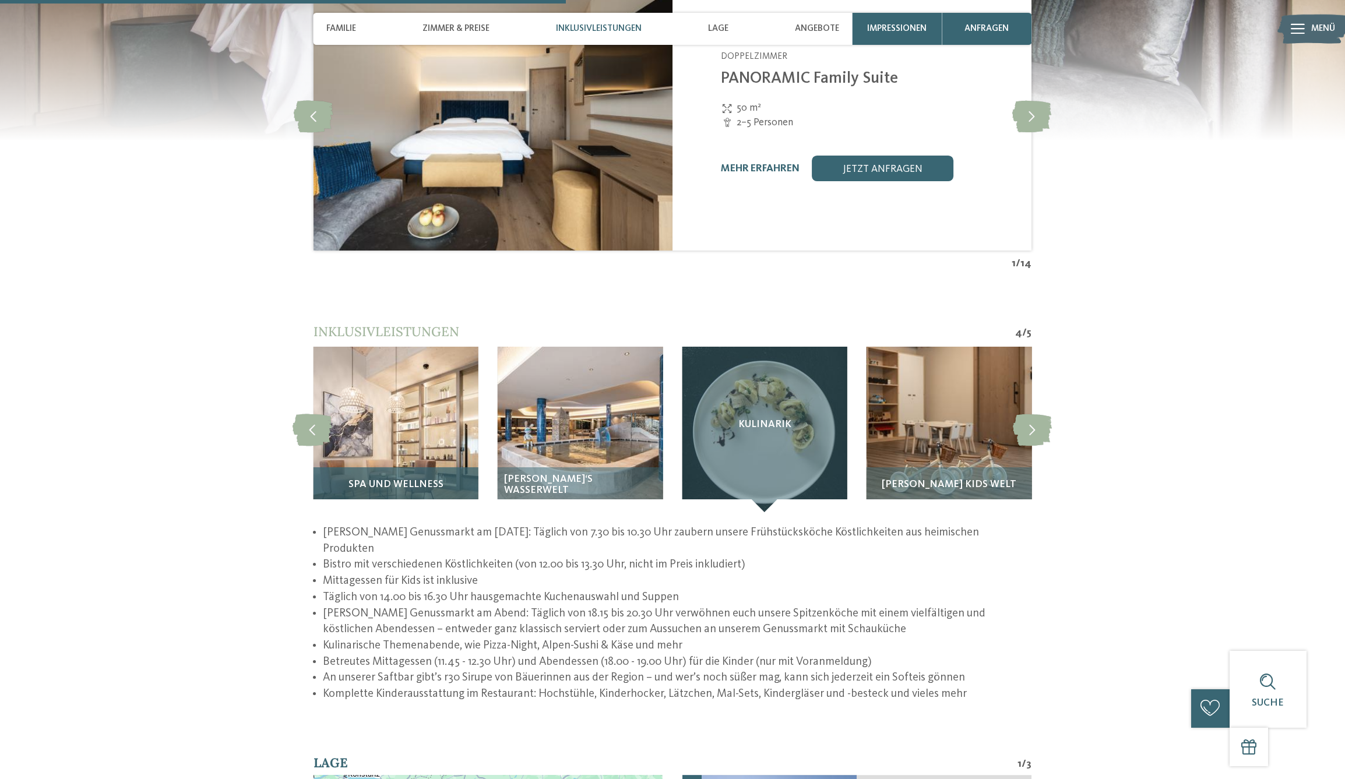
click at [374, 382] on img at bounding box center [395, 429] width 165 height 165
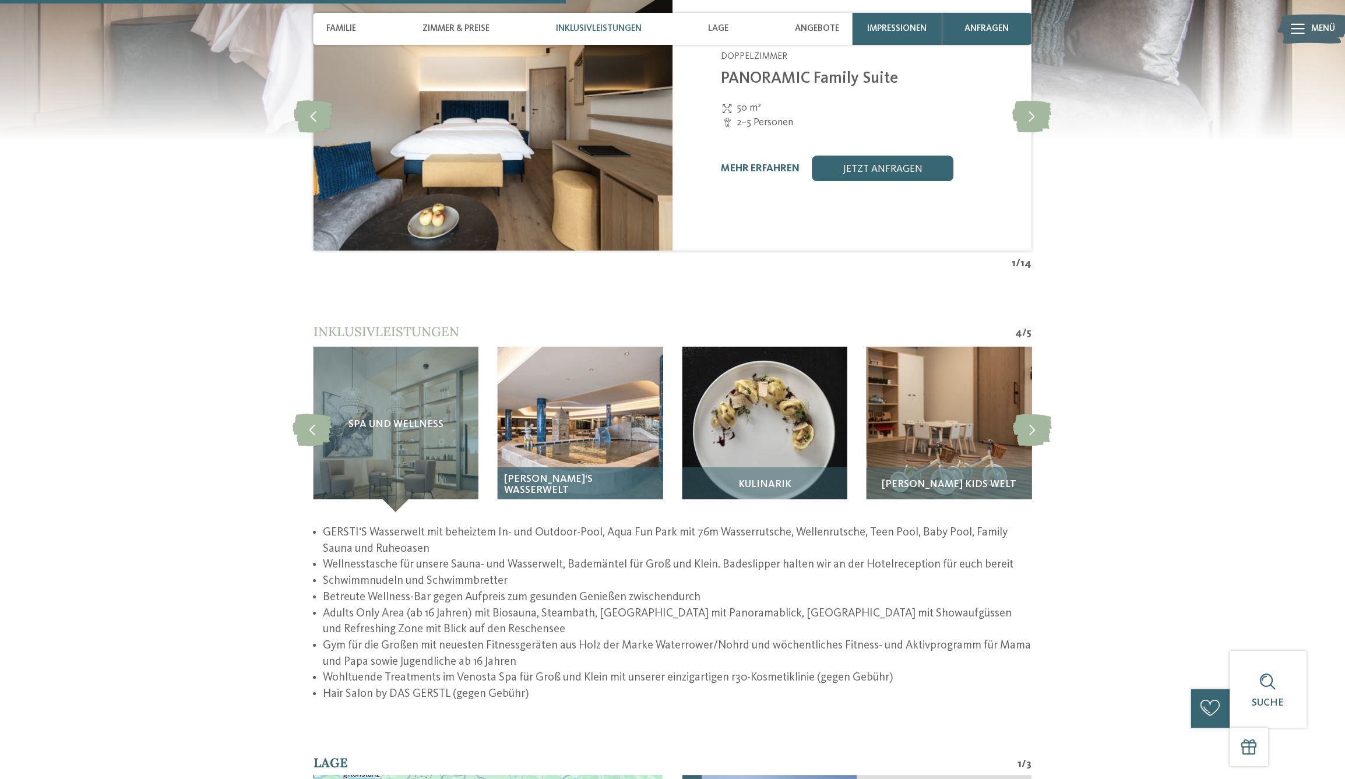
click at [613, 396] on img at bounding box center [580, 429] width 165 height 165
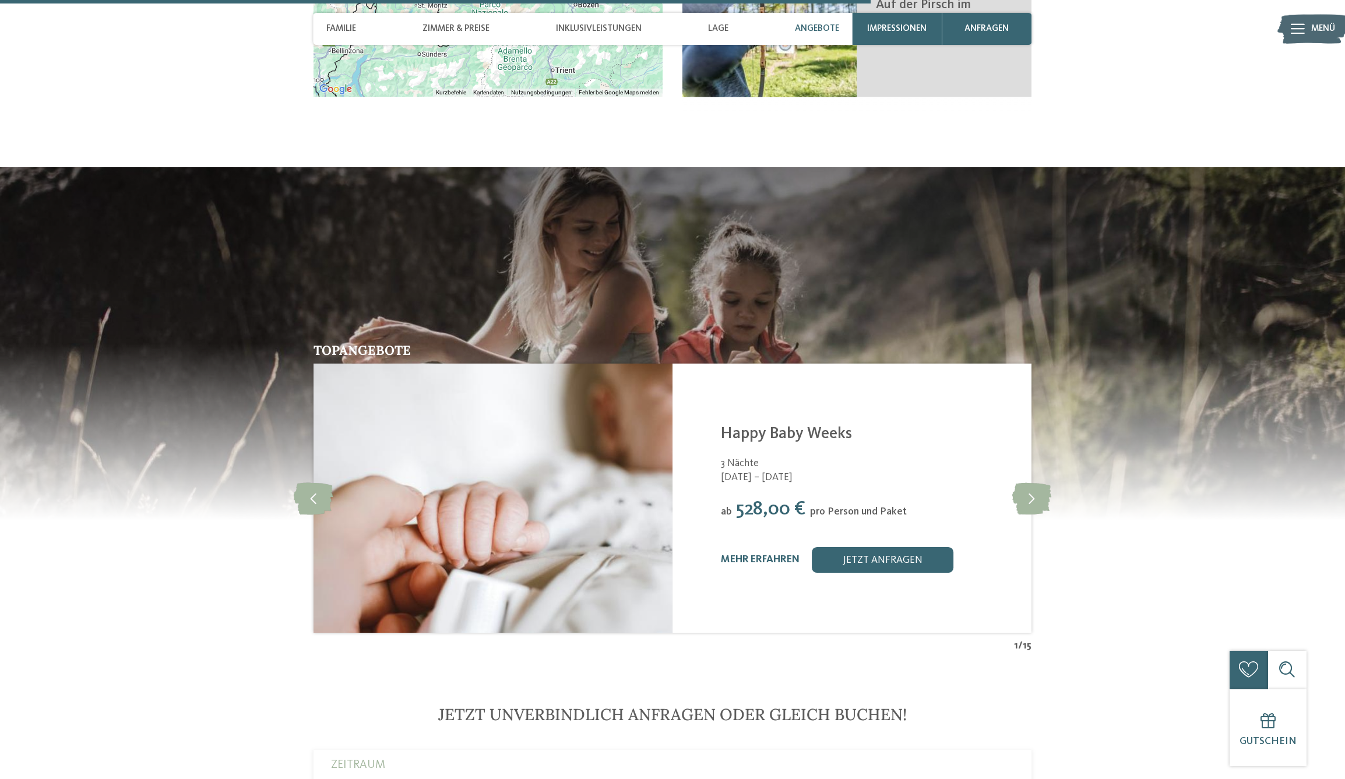
scroll to position [2550, 0]
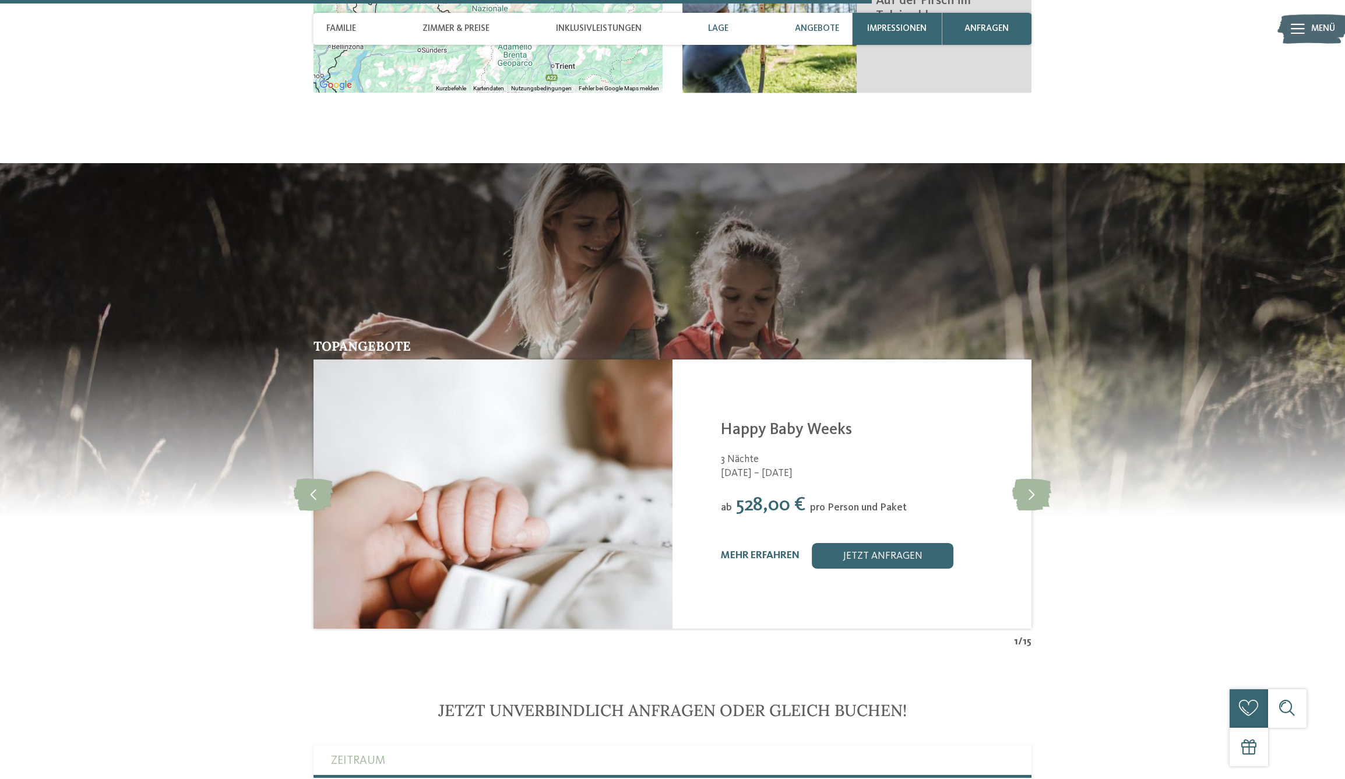
click at [720, 32] on span "Lage" at bounding box center [718, 28] width 20 height 10
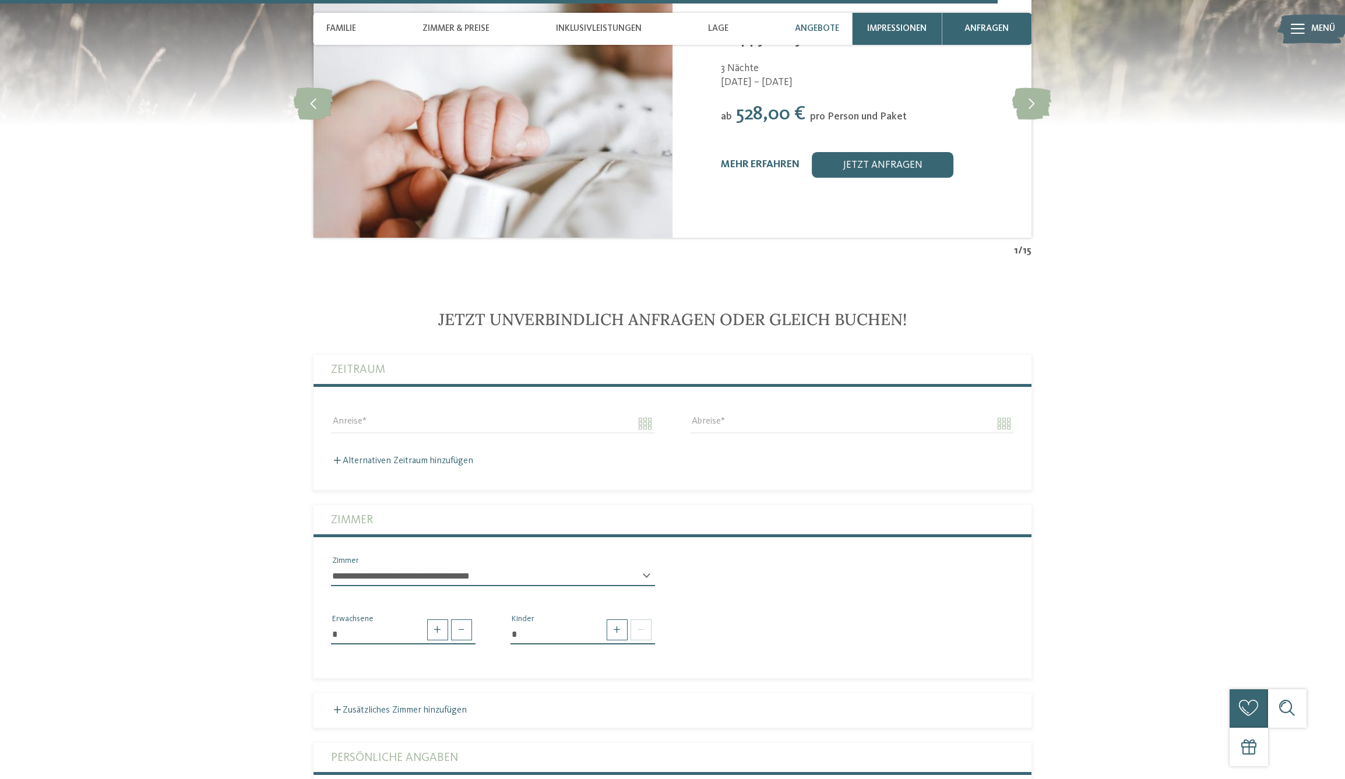
scroll to position [2925, 0]
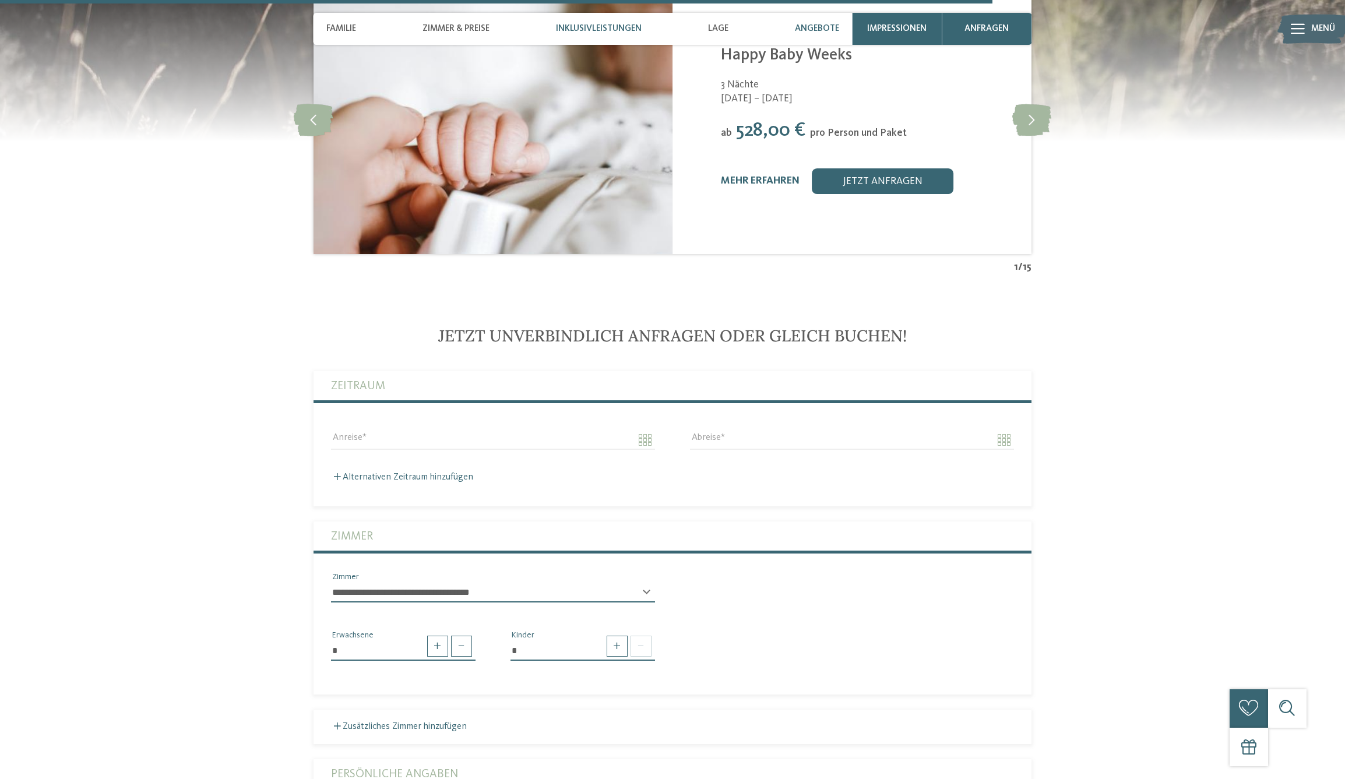
click at [602, 33] on span "Inklusivleistungen" at bounding box center [599, 28] width 86 height 10
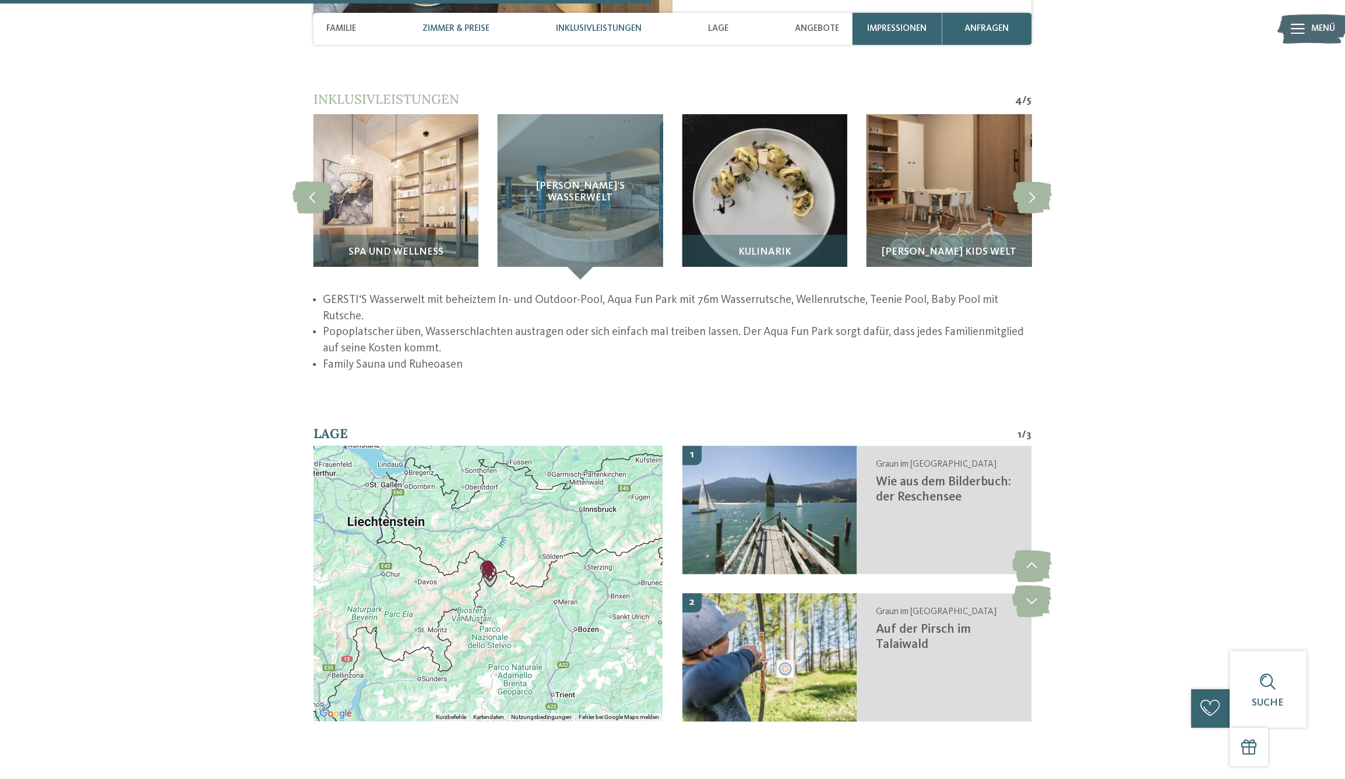
click at [602, 33] on span "Inklusivleistungen" at bounding box center [599, 28] width 86 height 10
click at [585, 30] on span "Inklusivleistungen" at bounding box center [599, 28] width 86 height 10
click at [911, 28] on span "Impressionen" at bounding box center [896, 28] width 59 height 10
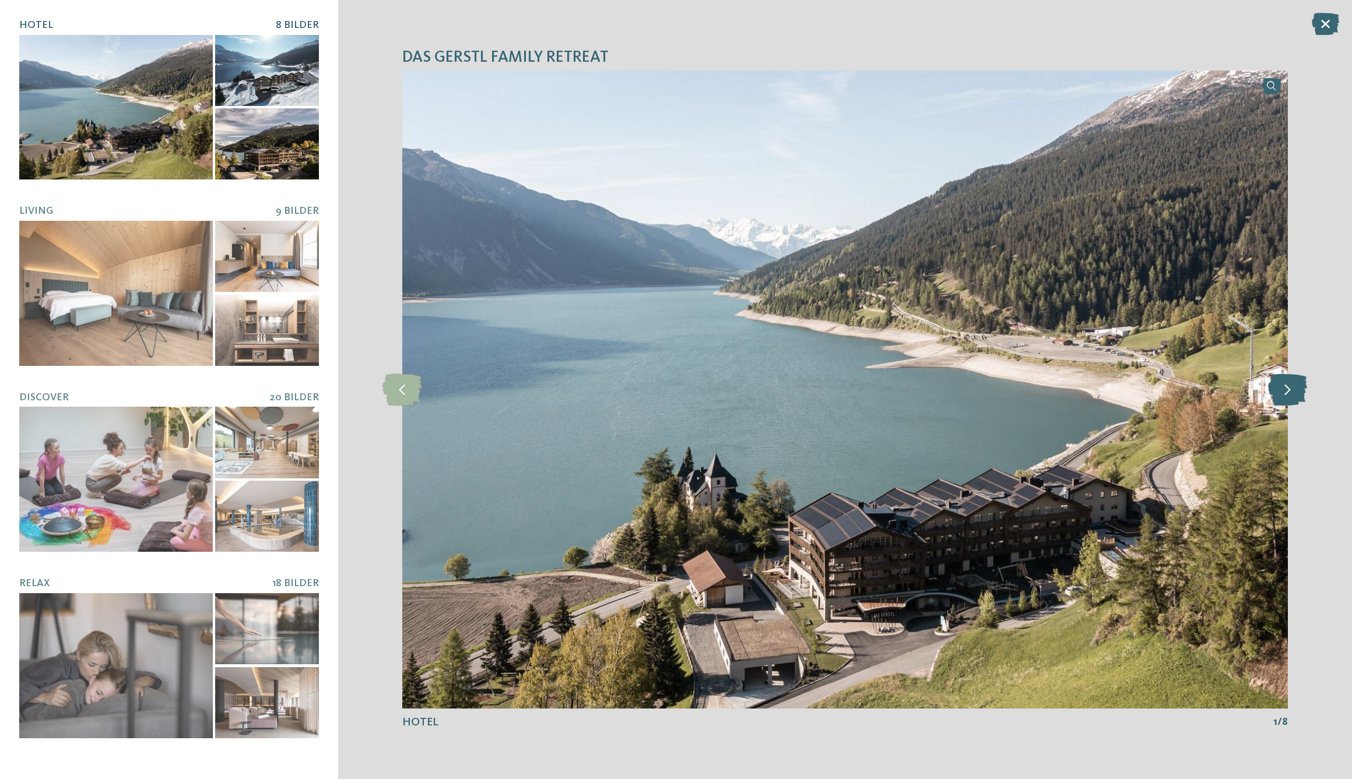
click at [1296, 391] on icon at bounding box center [1287, 390] width 39 height 32
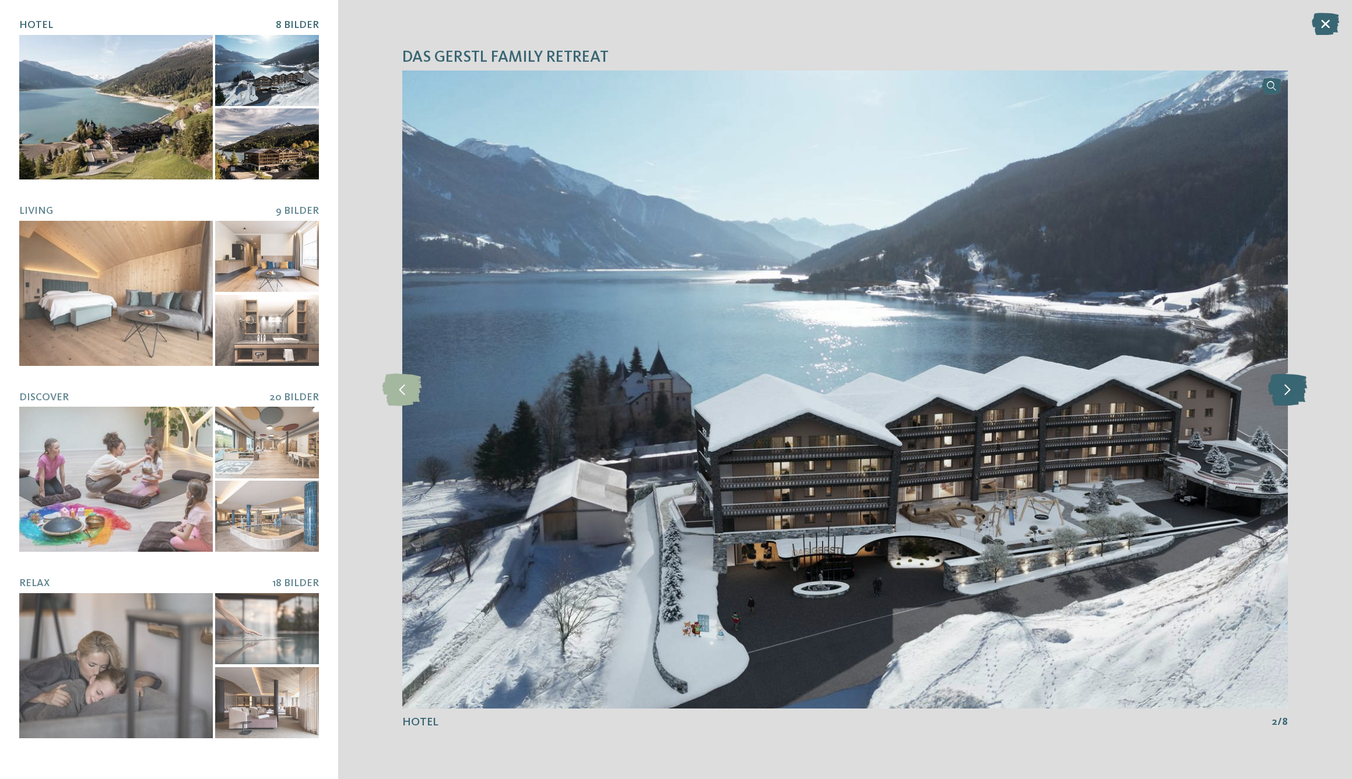
click at [1296, 391] on icon at bounding box center [1287, 390] width 39 height 32
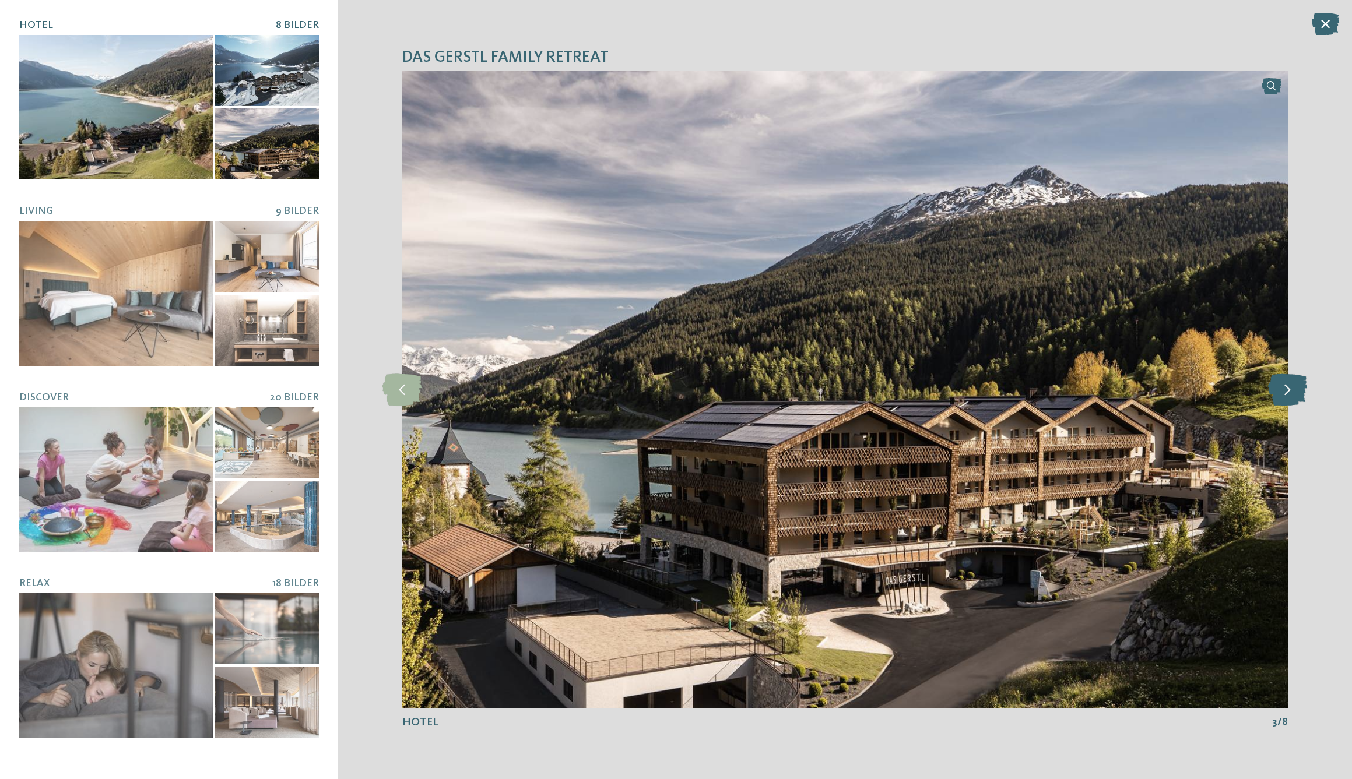
click at [1296, 391] on icon at bounding box center [1287, 390] width 39 height 32
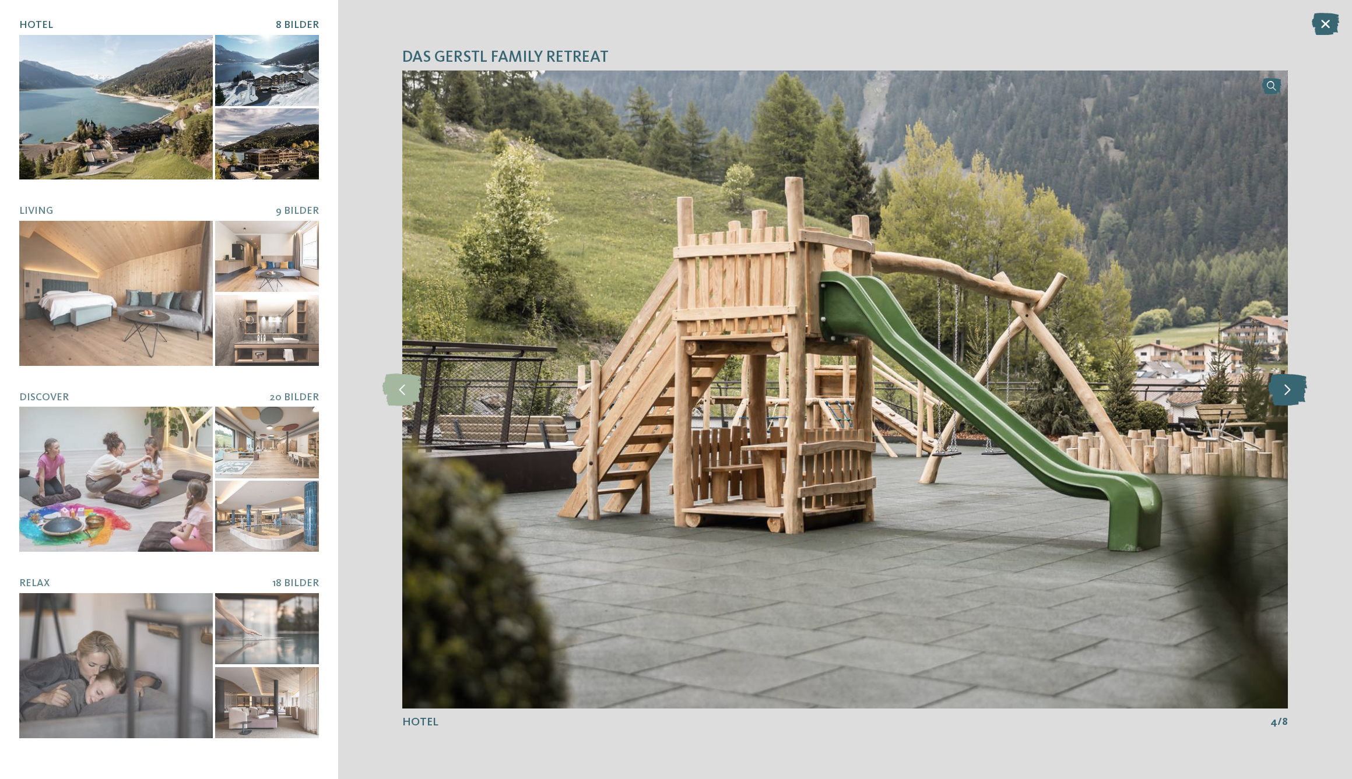
click at [1296, 391] on icon at bounding box center [1287, 390] width 39 height 32
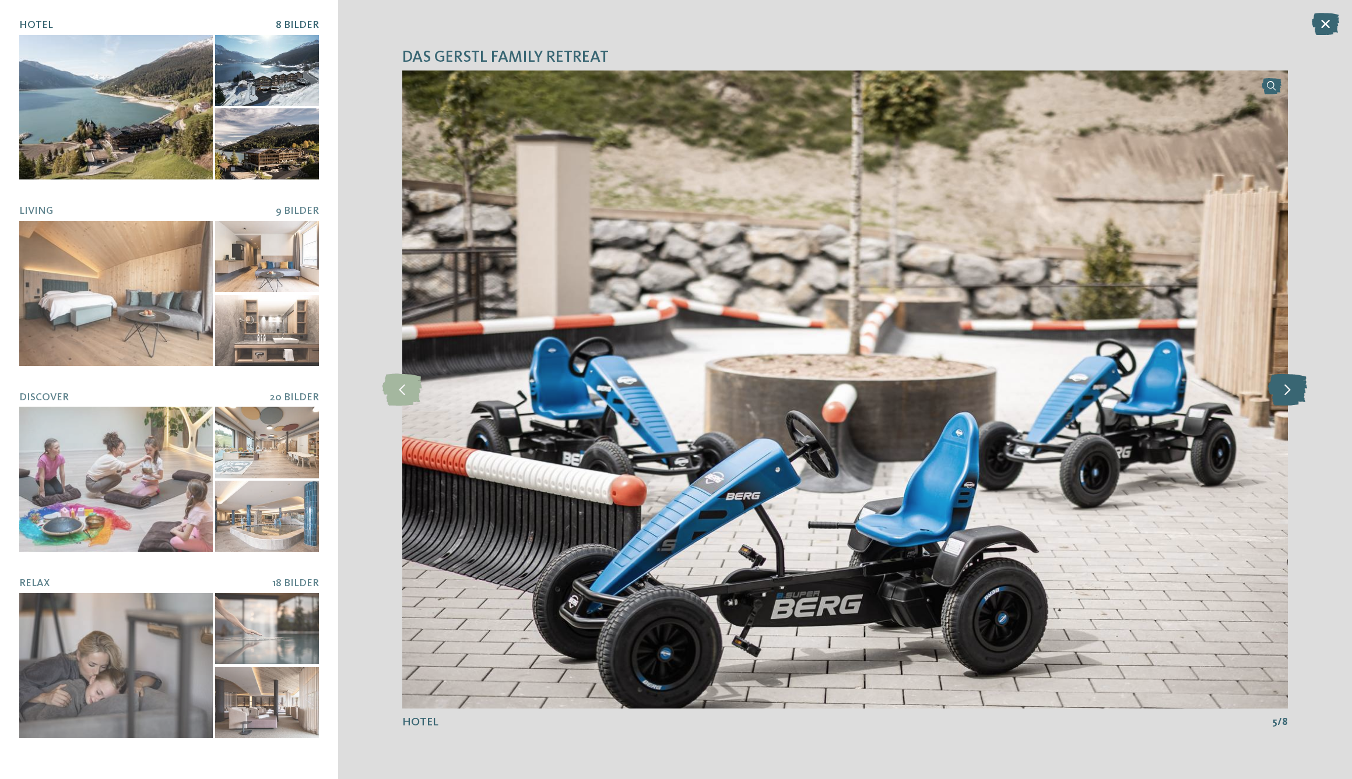
click at [1296, 391] on icon at bounding box center [1287, 390] width 39 height 32
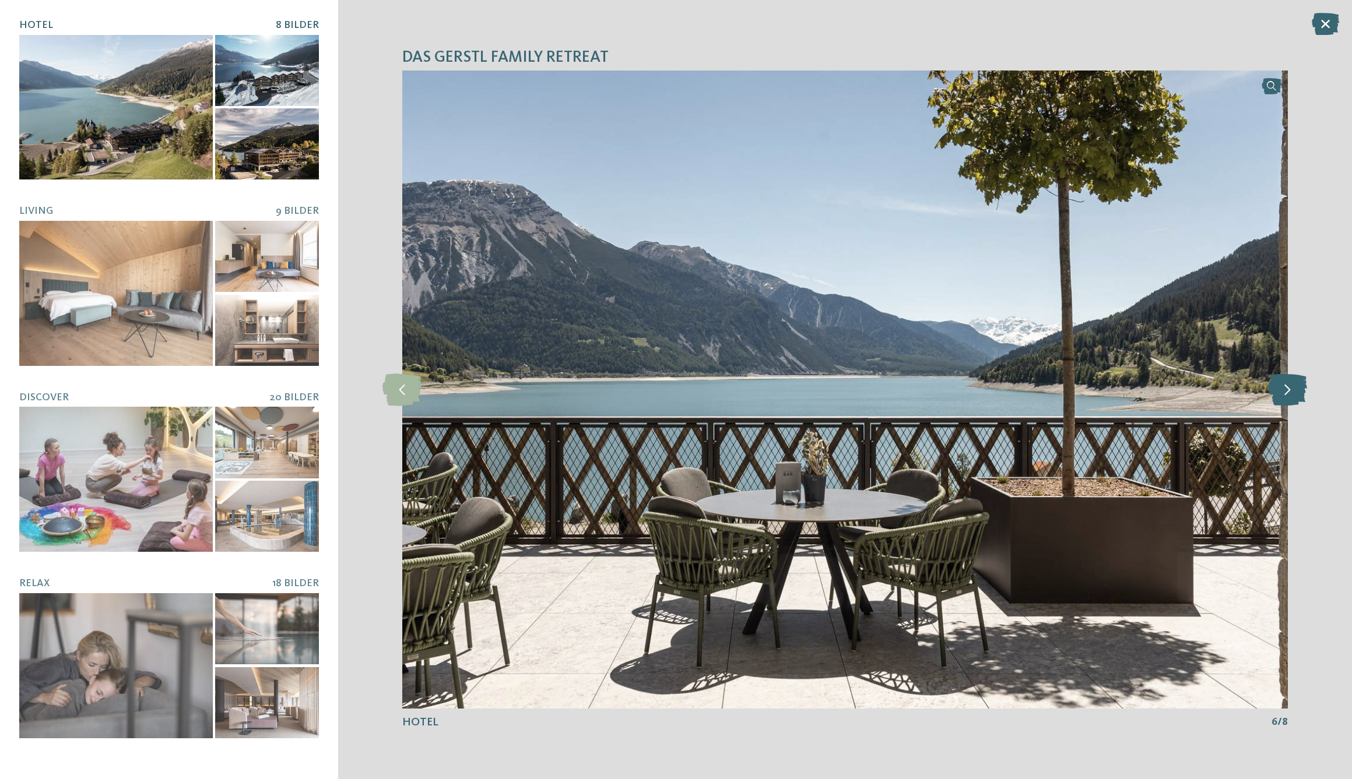
click at [1296, 391] on icon at bounding box center [1287, 390] width 39 height 32
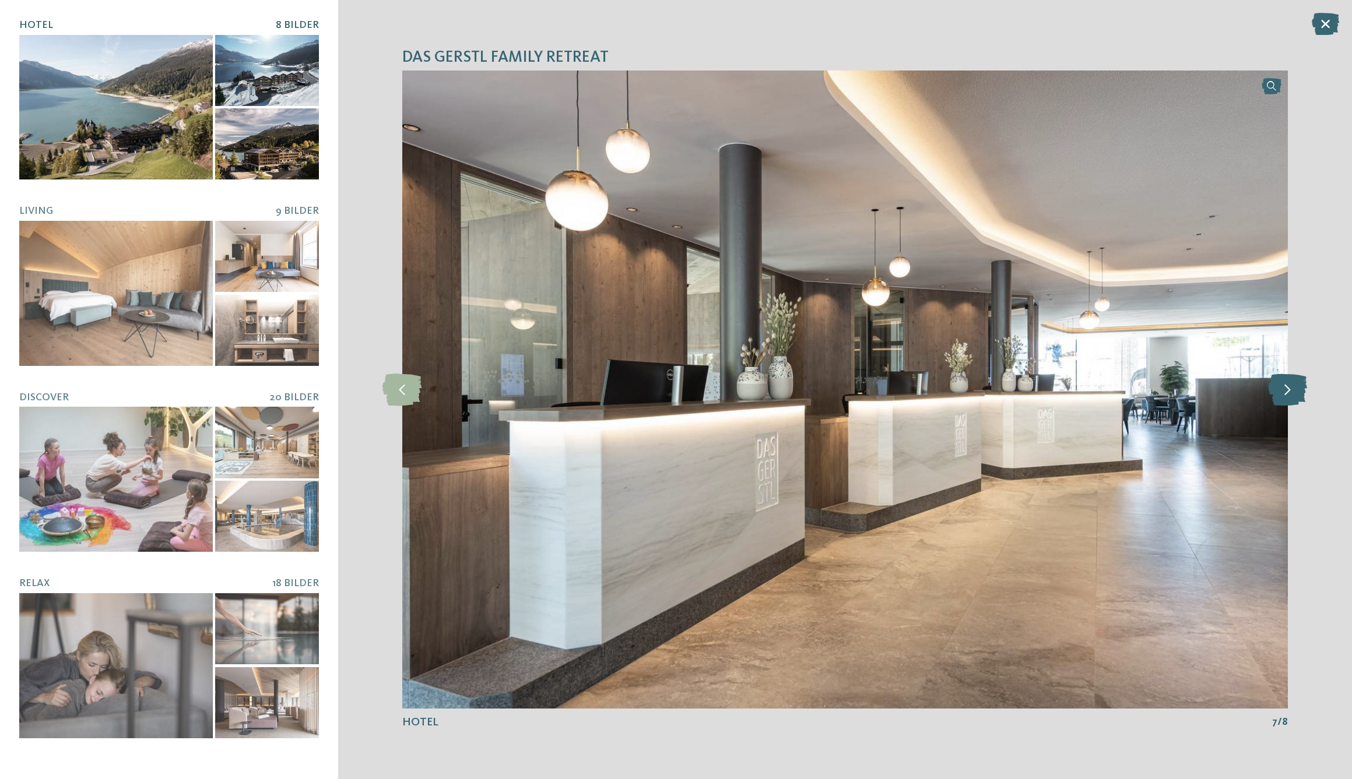
click at [1296, 391] on icon at bounding box center [1287, 390] width 39 height 32
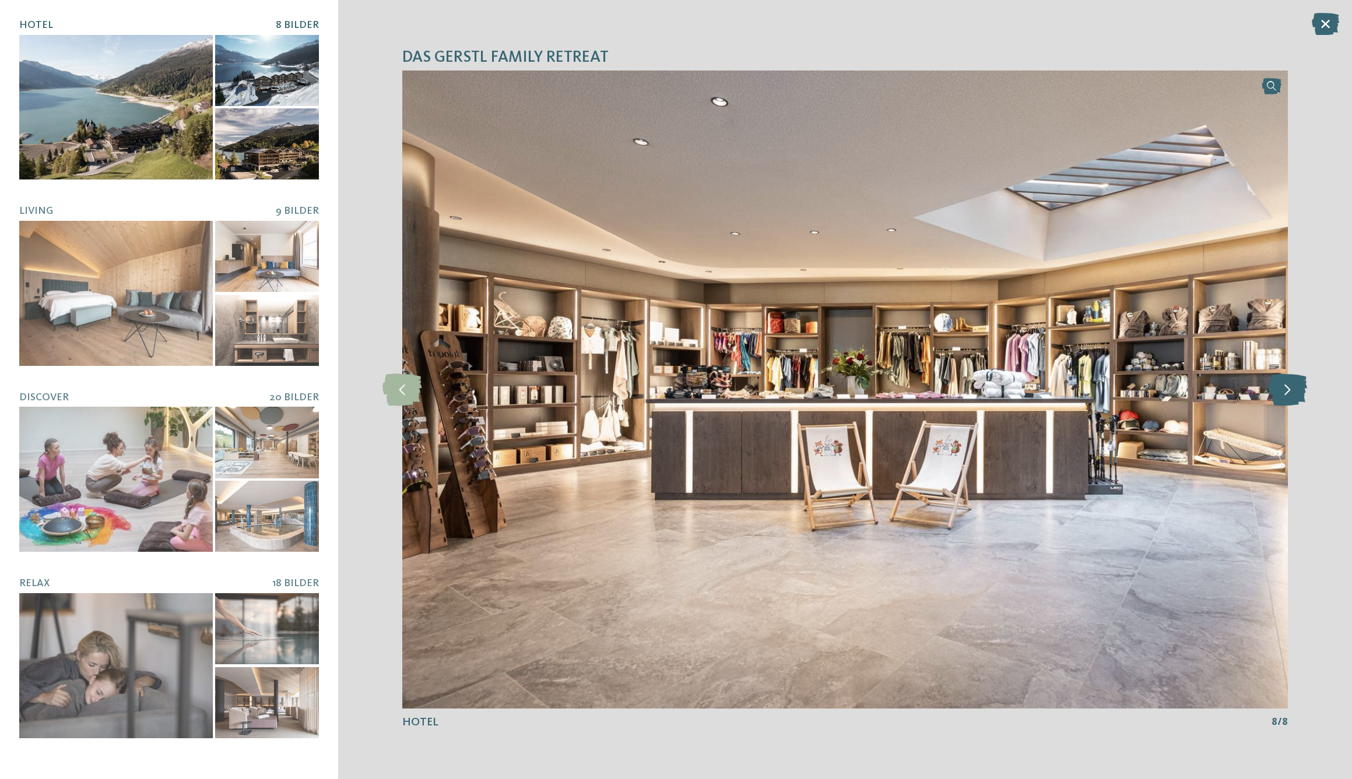
click at [1296, 391] on icon at bounding box center [1287, 390] width 39 height 32
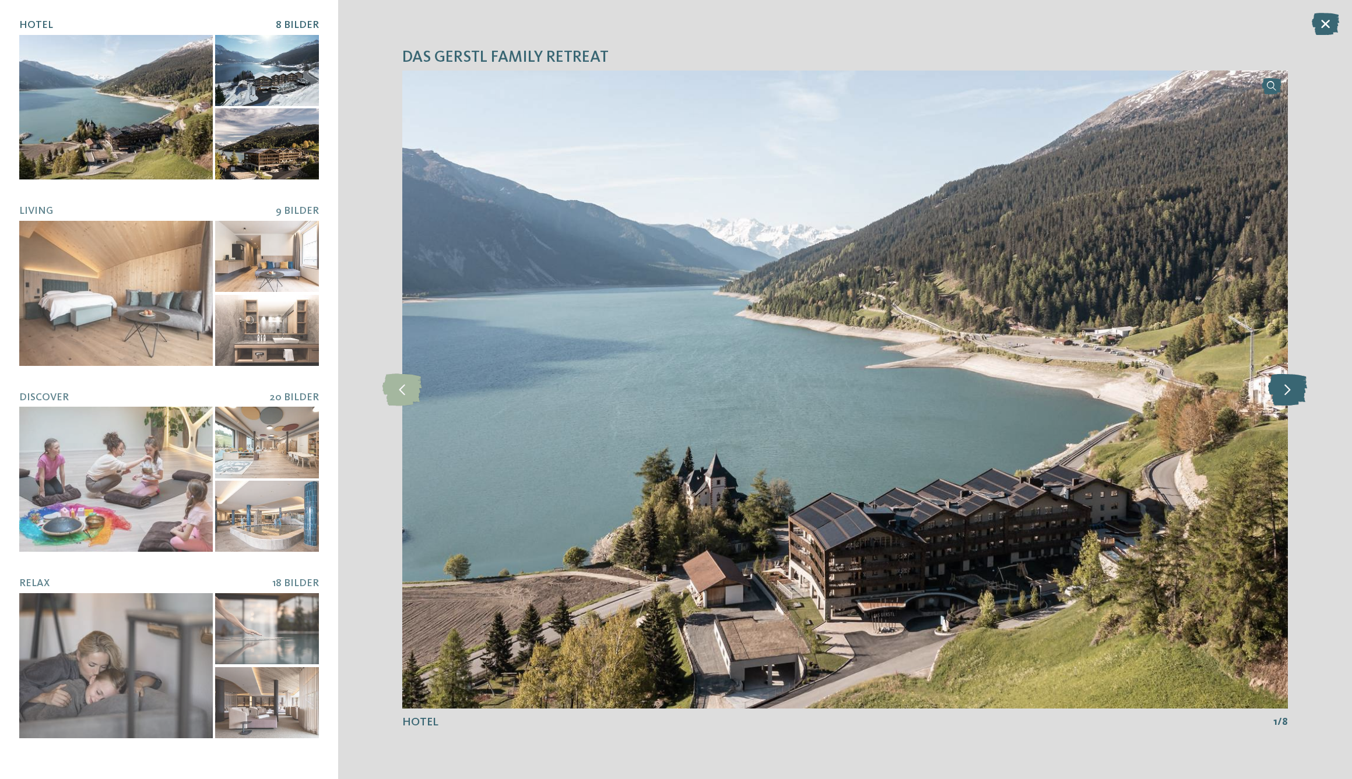
click at [1296, 391] on icon at bounding box center [1287, 390] width 39 height 32
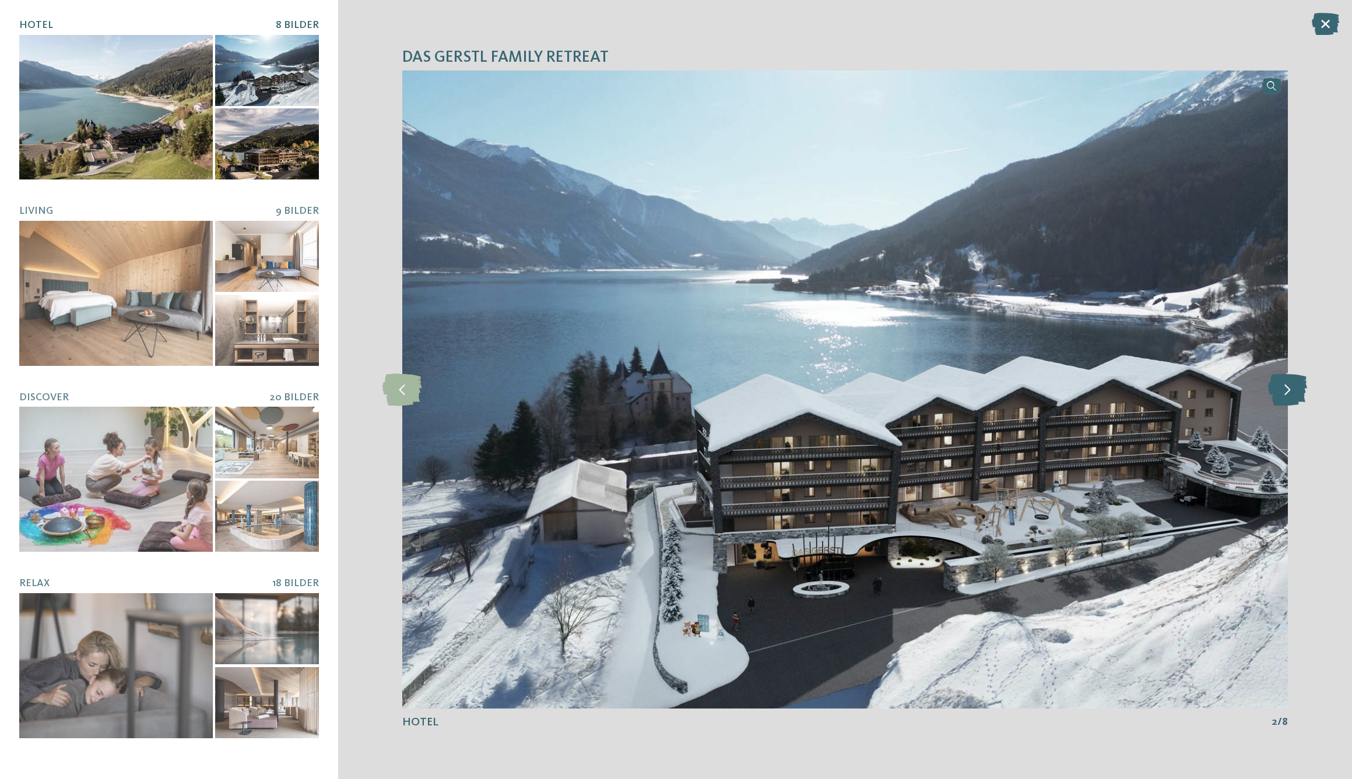
click at [1296, 391] on icon at bounding box center [1287, 390] width 39 height 32
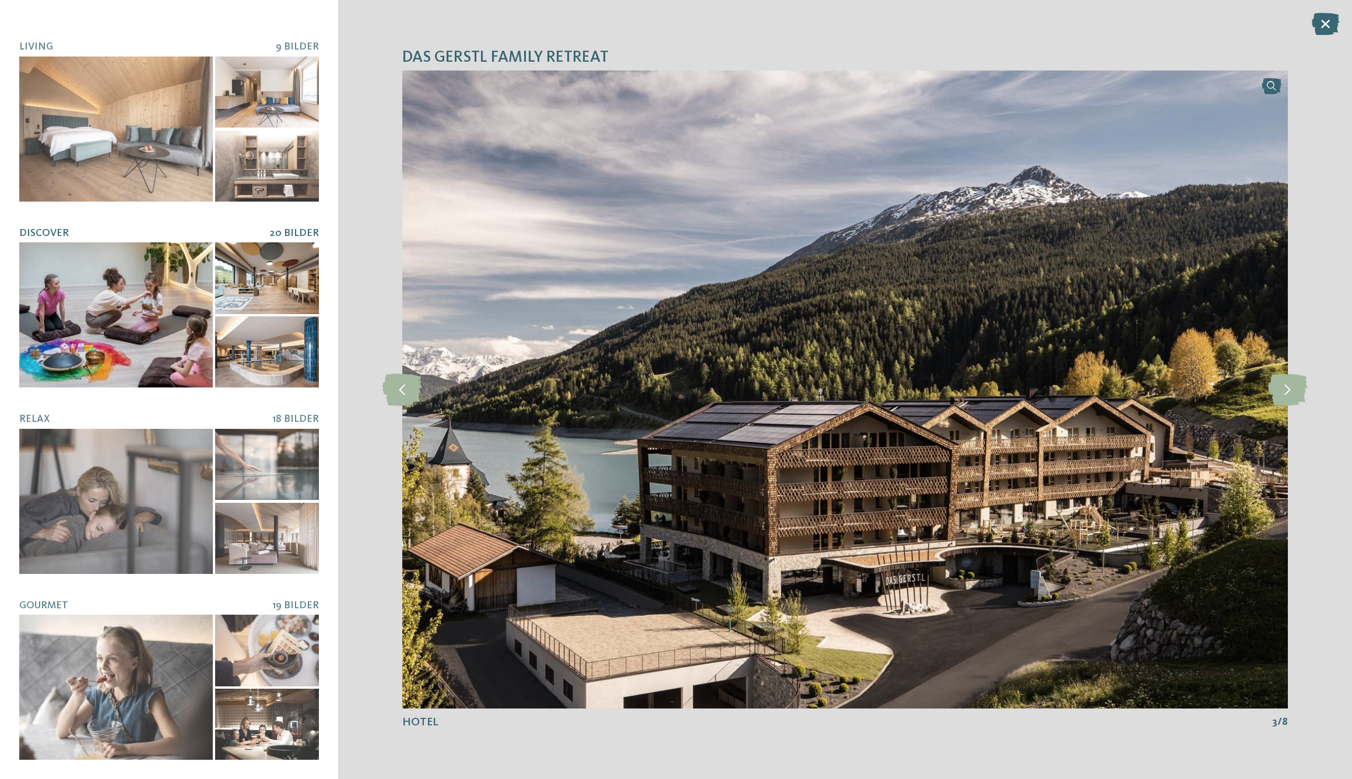
scroll to position [164, 0]
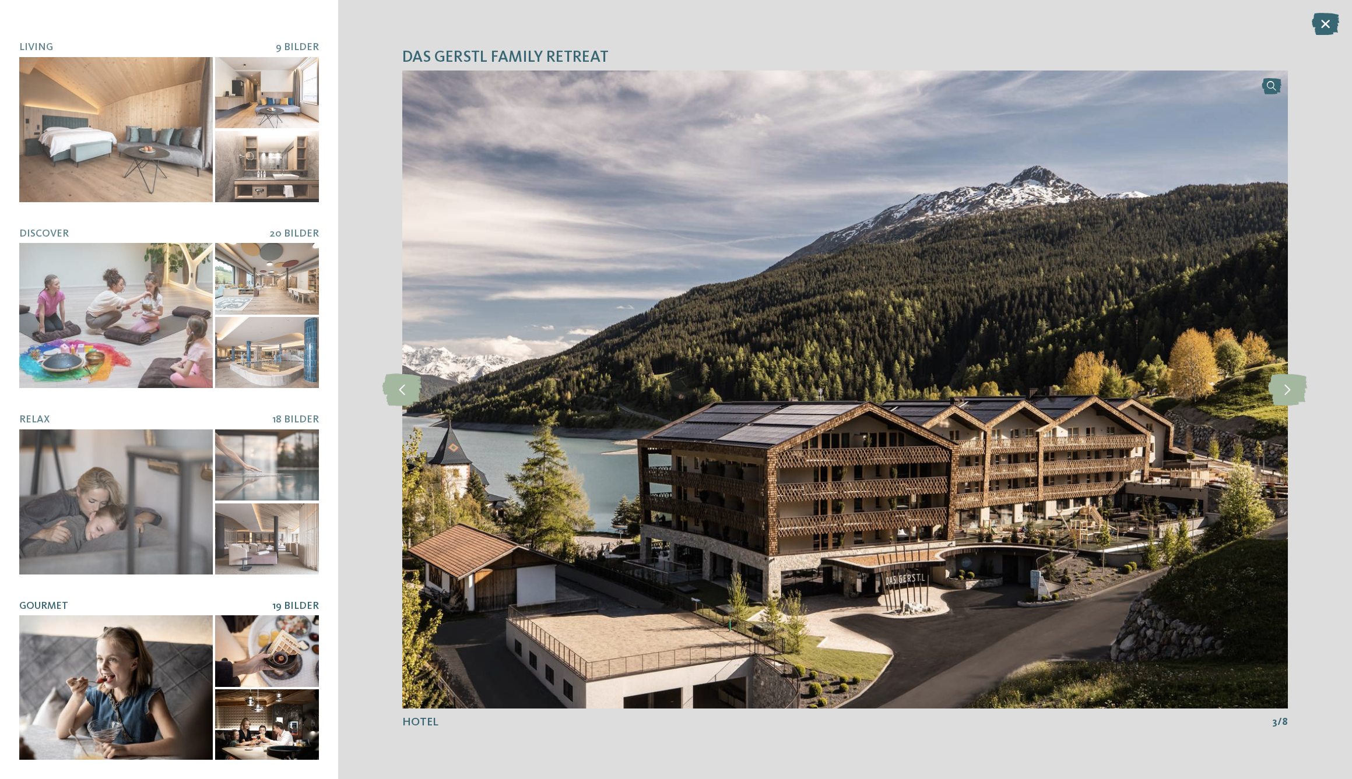
click at [148, 694] on div at bounding box center [116, 688] width 194 height 145
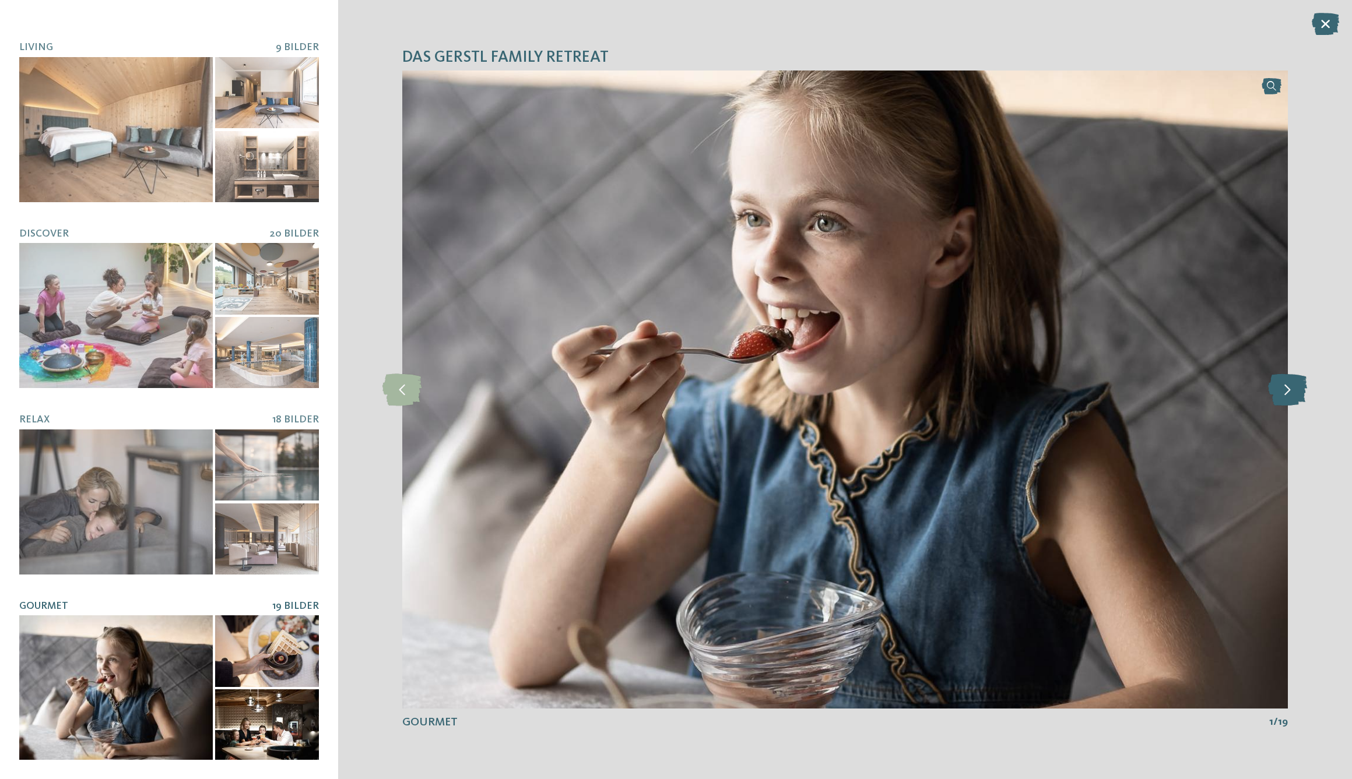
click at [1290, 389] on icon at bounding box center [1287, 390] width 39 height 32
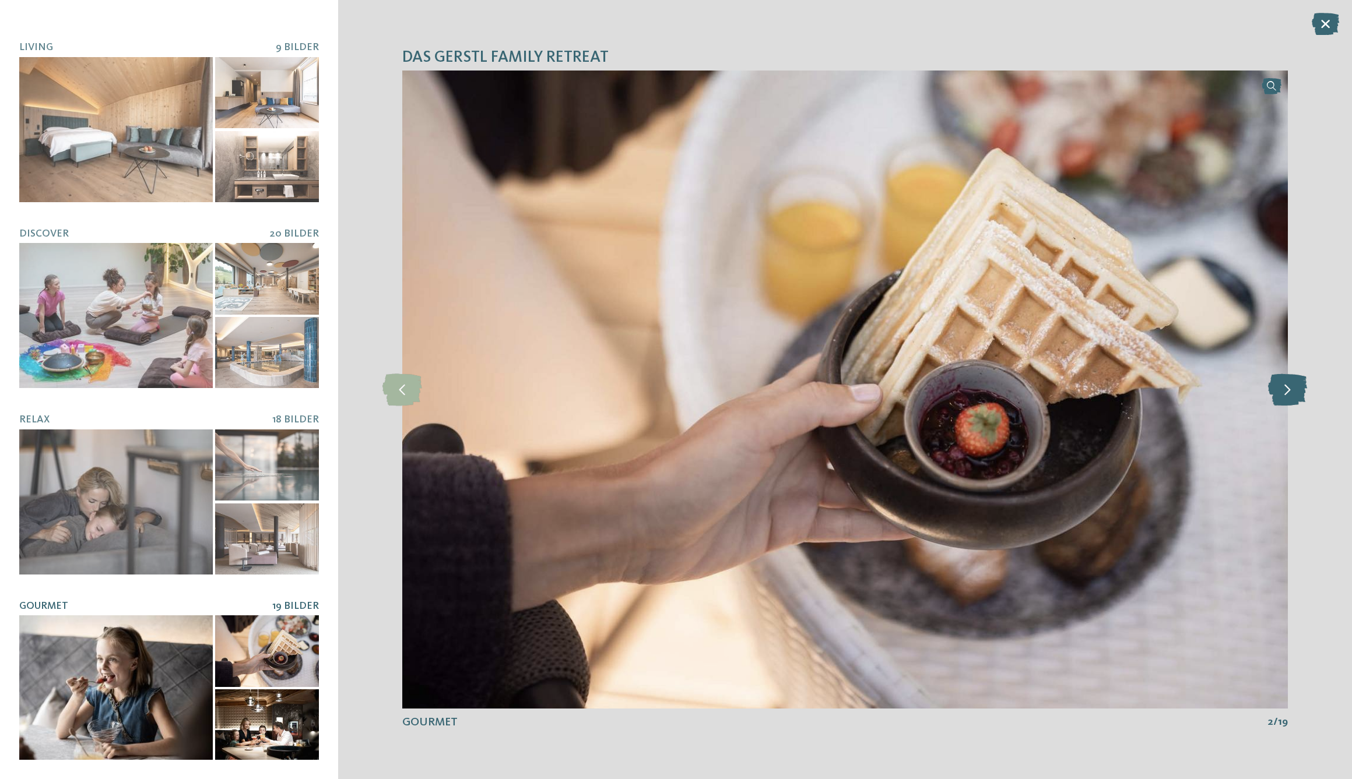
click at [1290, 389] on icon at bounding box center [1287, 390] width 39 height 32
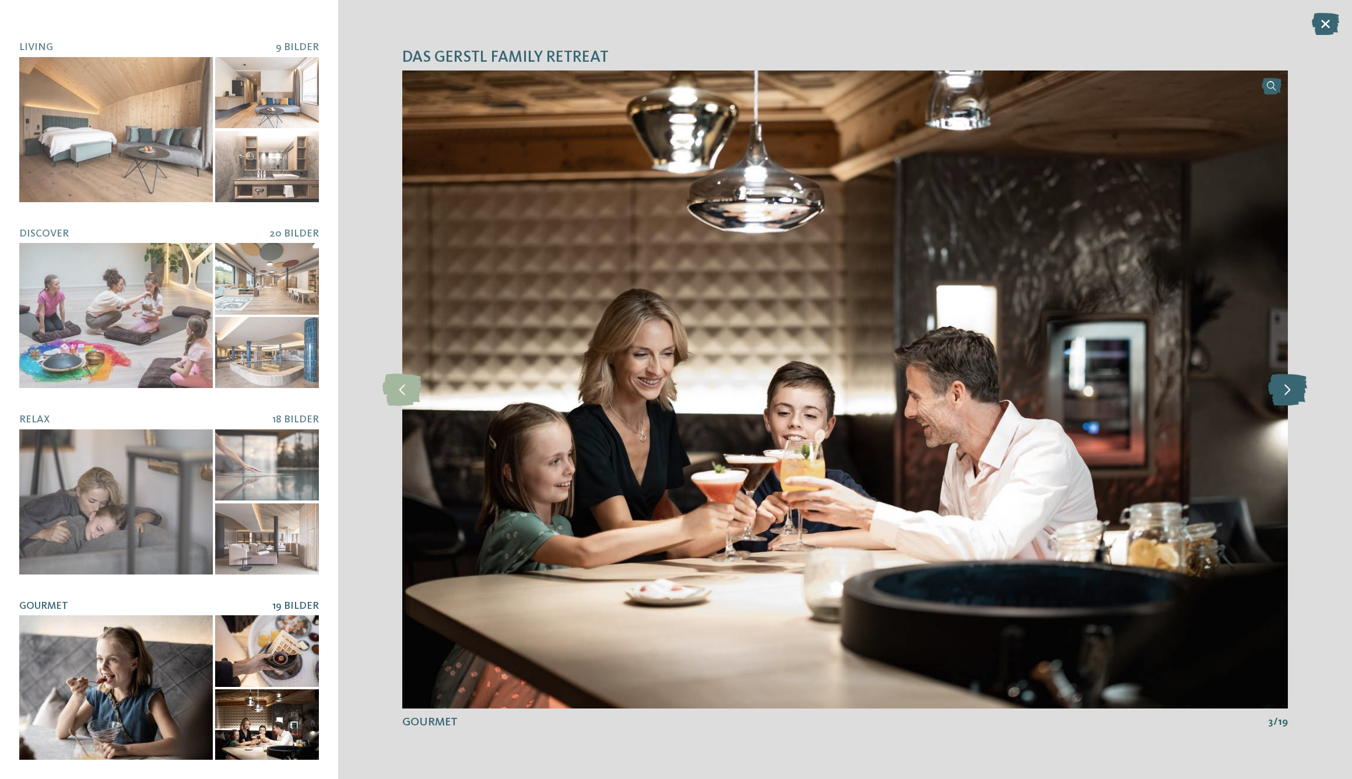
click at [1290, 389] on icon at bounding box center [1287, 390] width 39 height 32
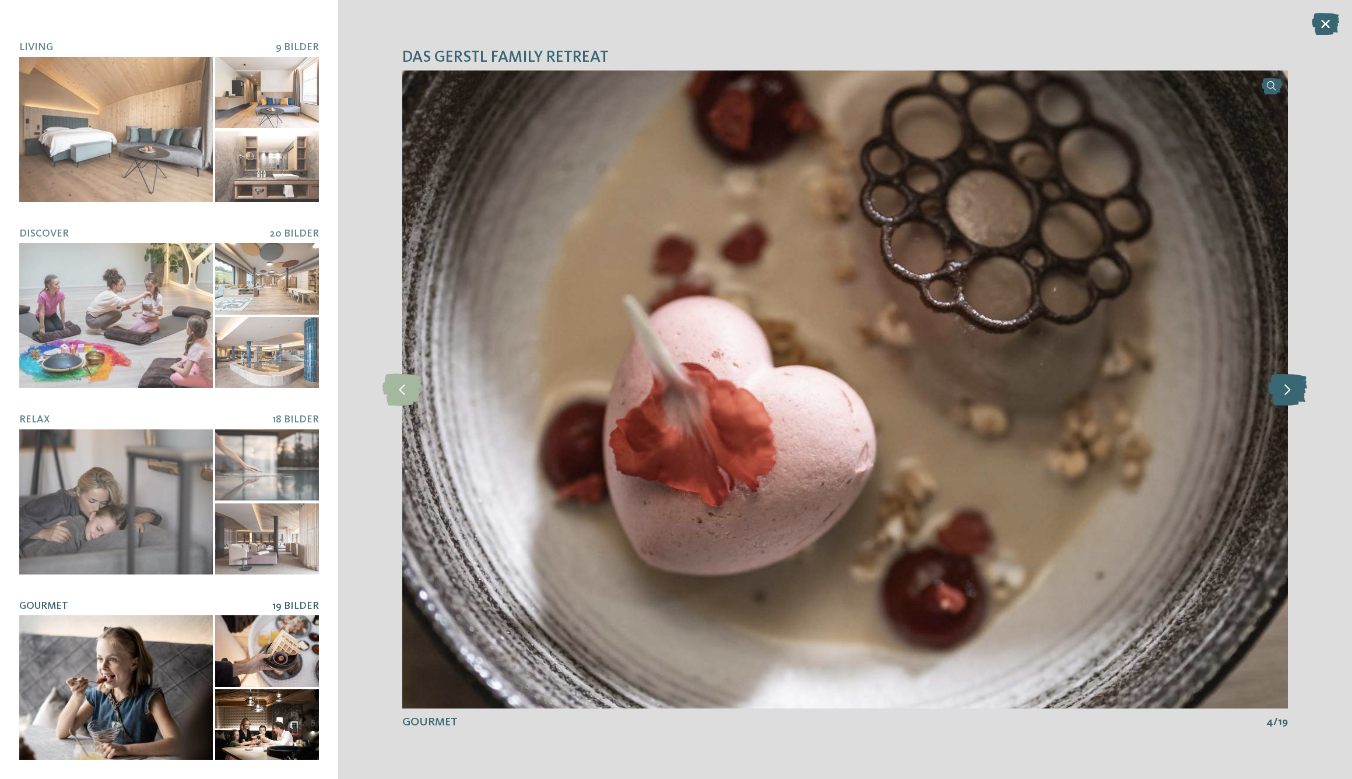
click at [1290, 389] on icon at bounding box center [1287, 390] width 39 height 32
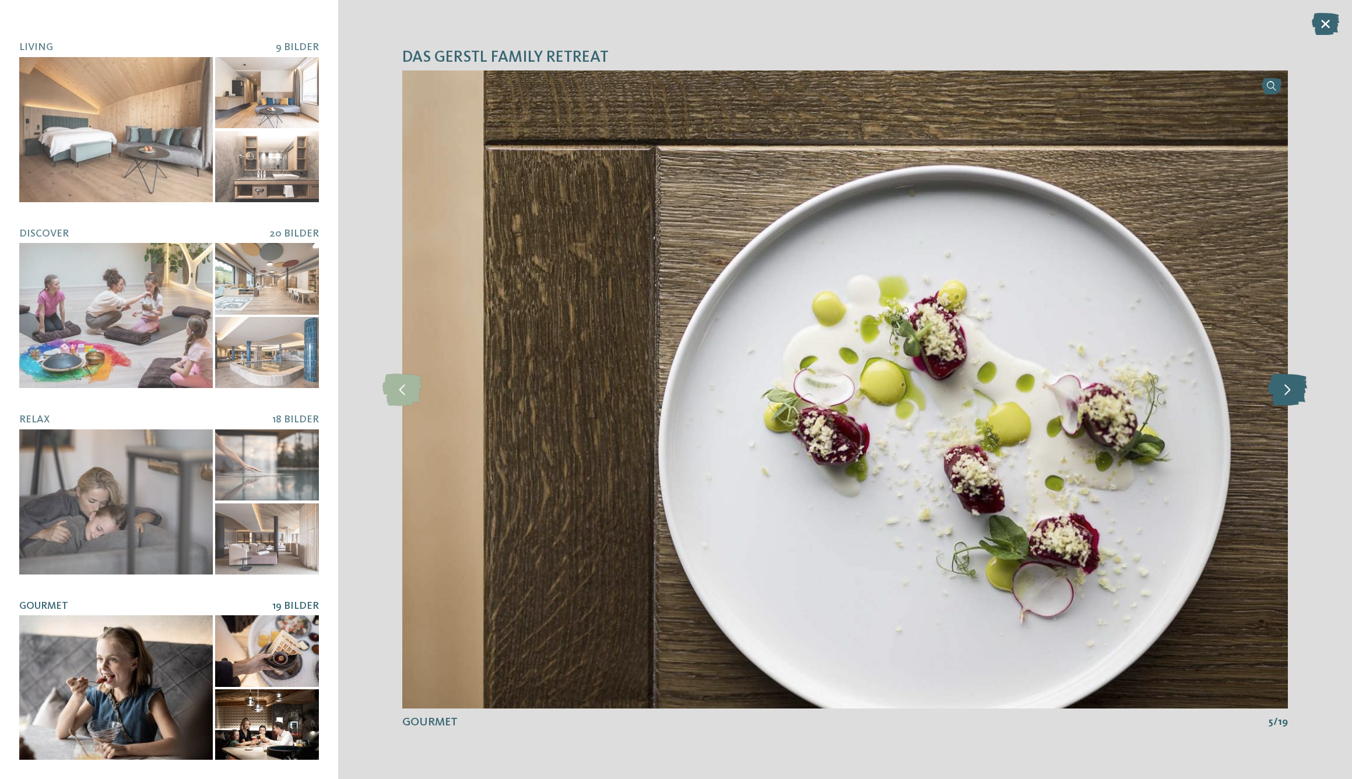
click at [1290, 389] on icon at bounding box center [1287, 390] width 39 height 32
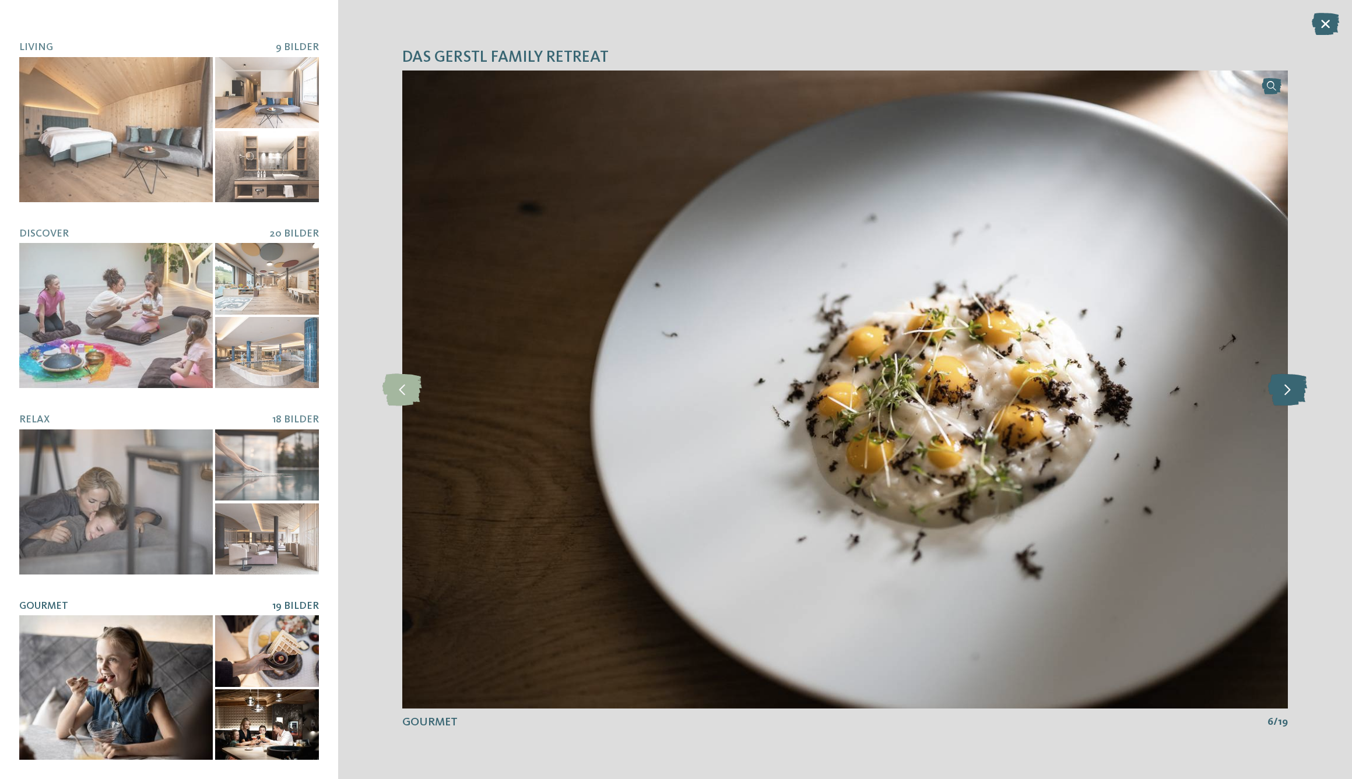
click at [1290, 389] on icon at bounding box center [1287, 390] width 39 height 32
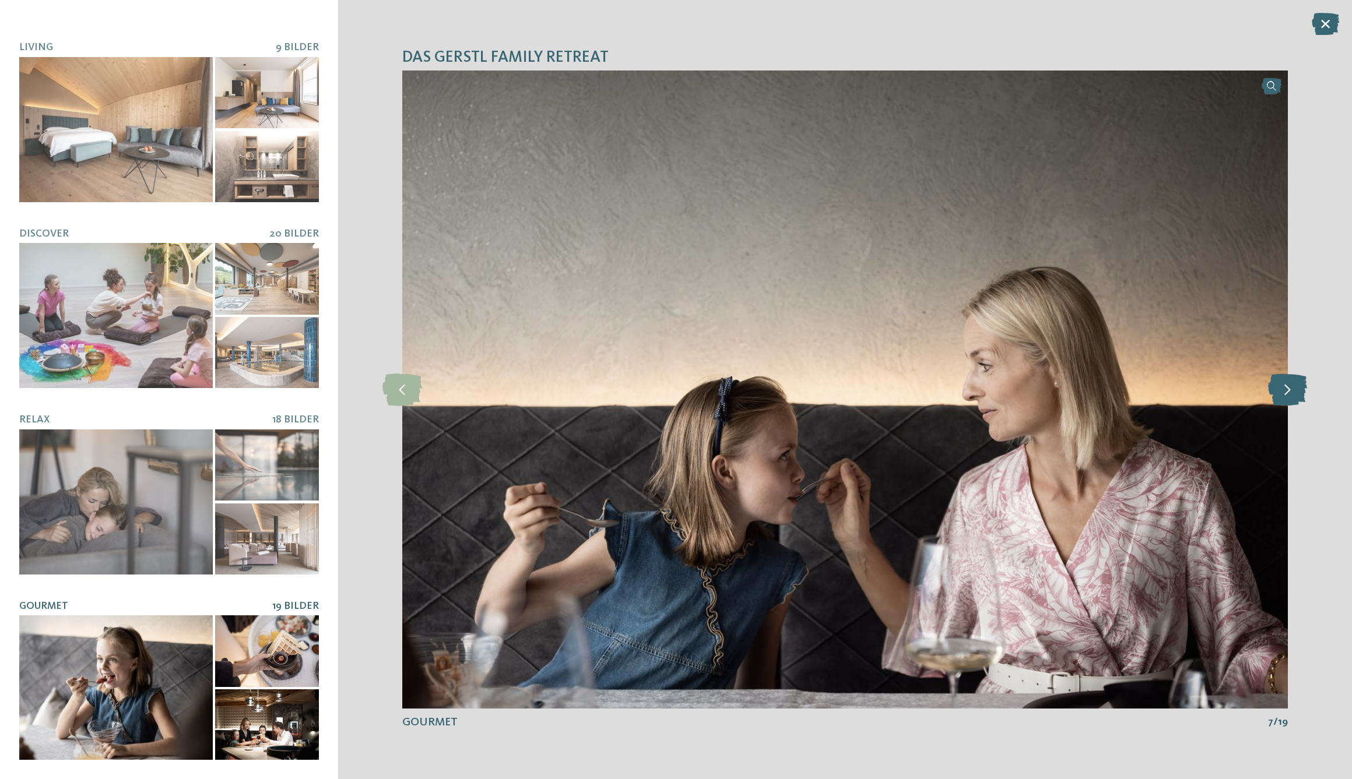
click at [1290, 389] on icon at bounding box center [1287, 390] width 39 height 32
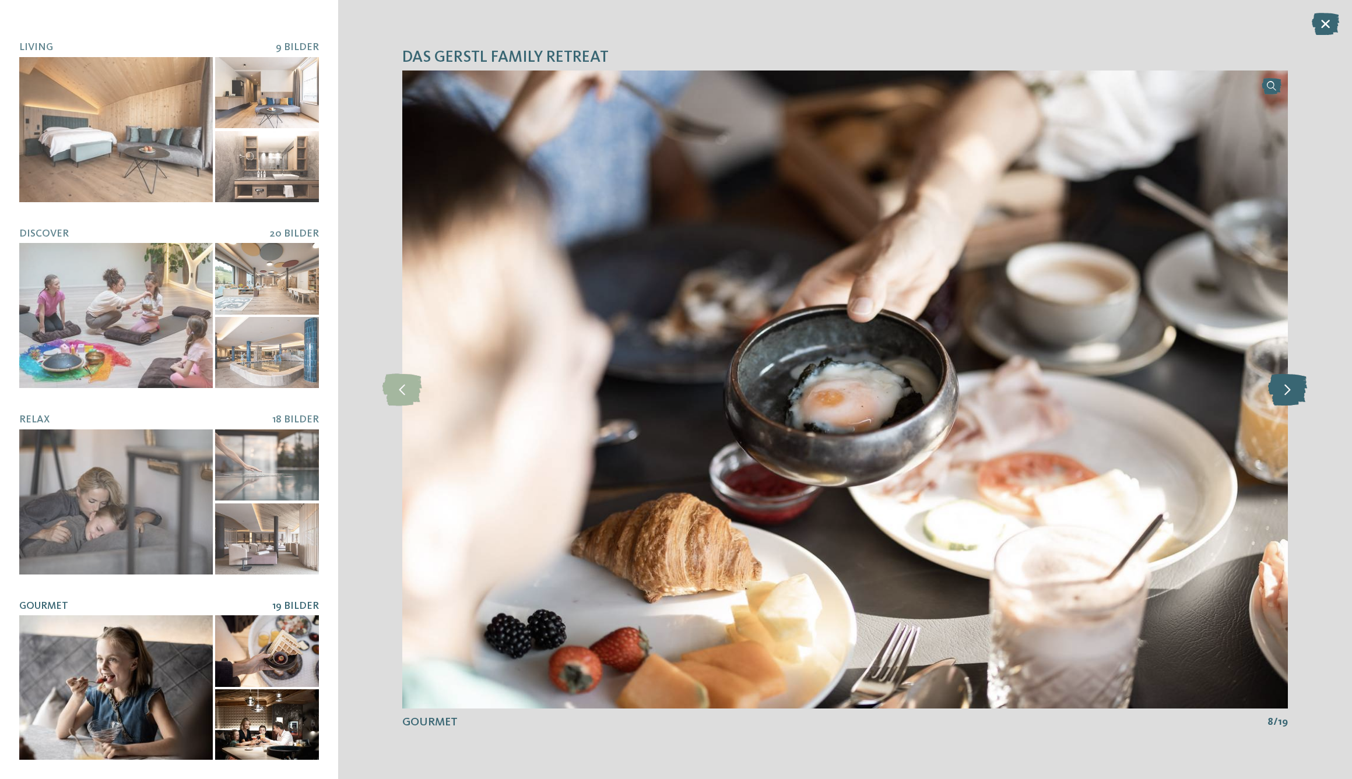
click at [1290, 389] on icon at bounding box center [1287, 390] width 39 height 32
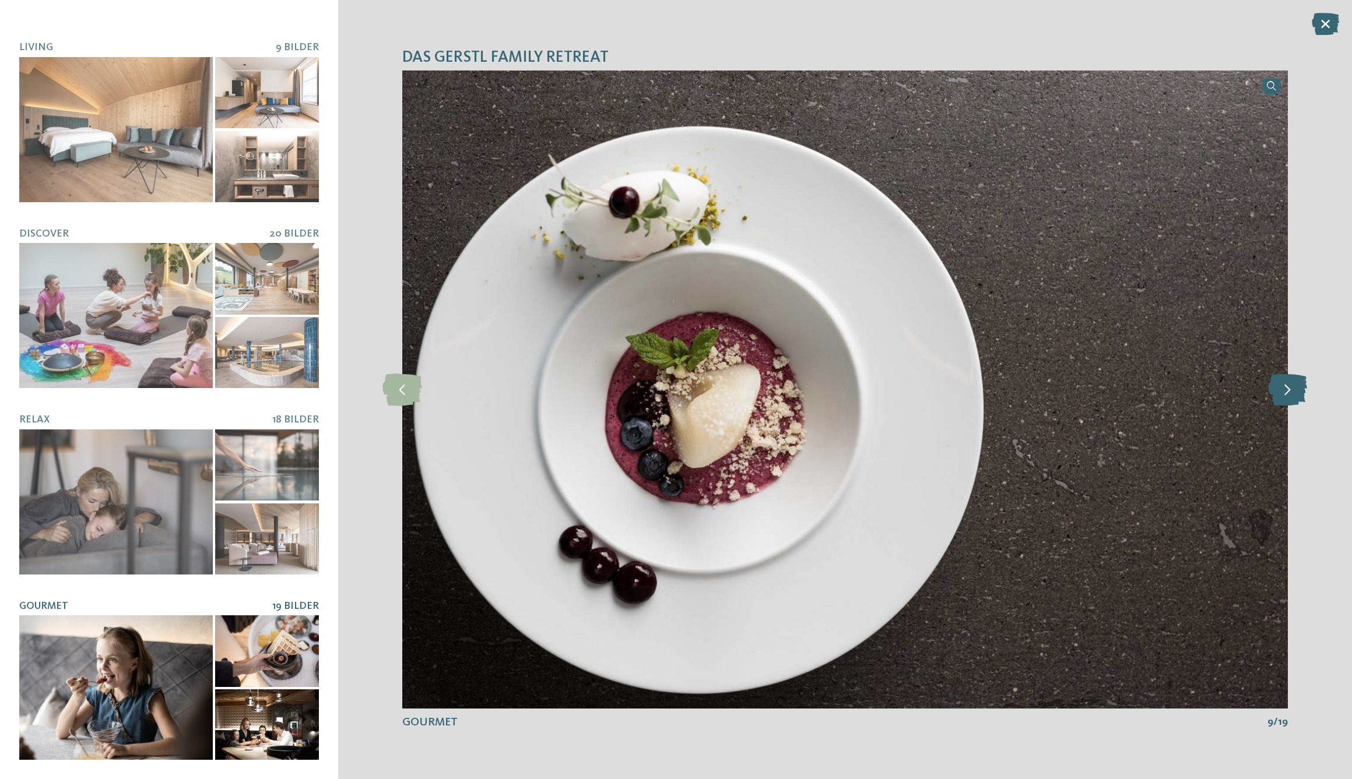
click at [1290, 389] on icon at bounding box center [1287, 390] width 39 height 32
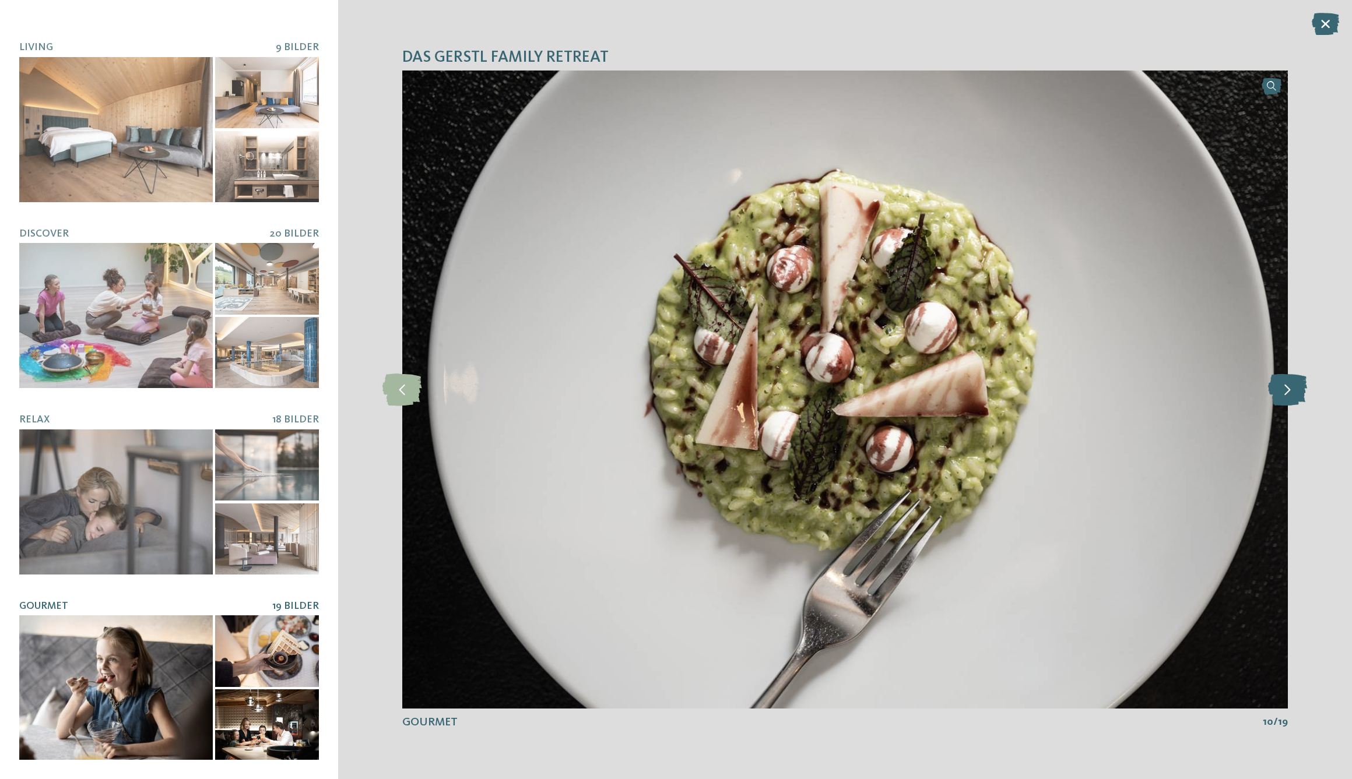
click at [1290, 389] on icon at bounding box center [1287, 390] width 39 height 32
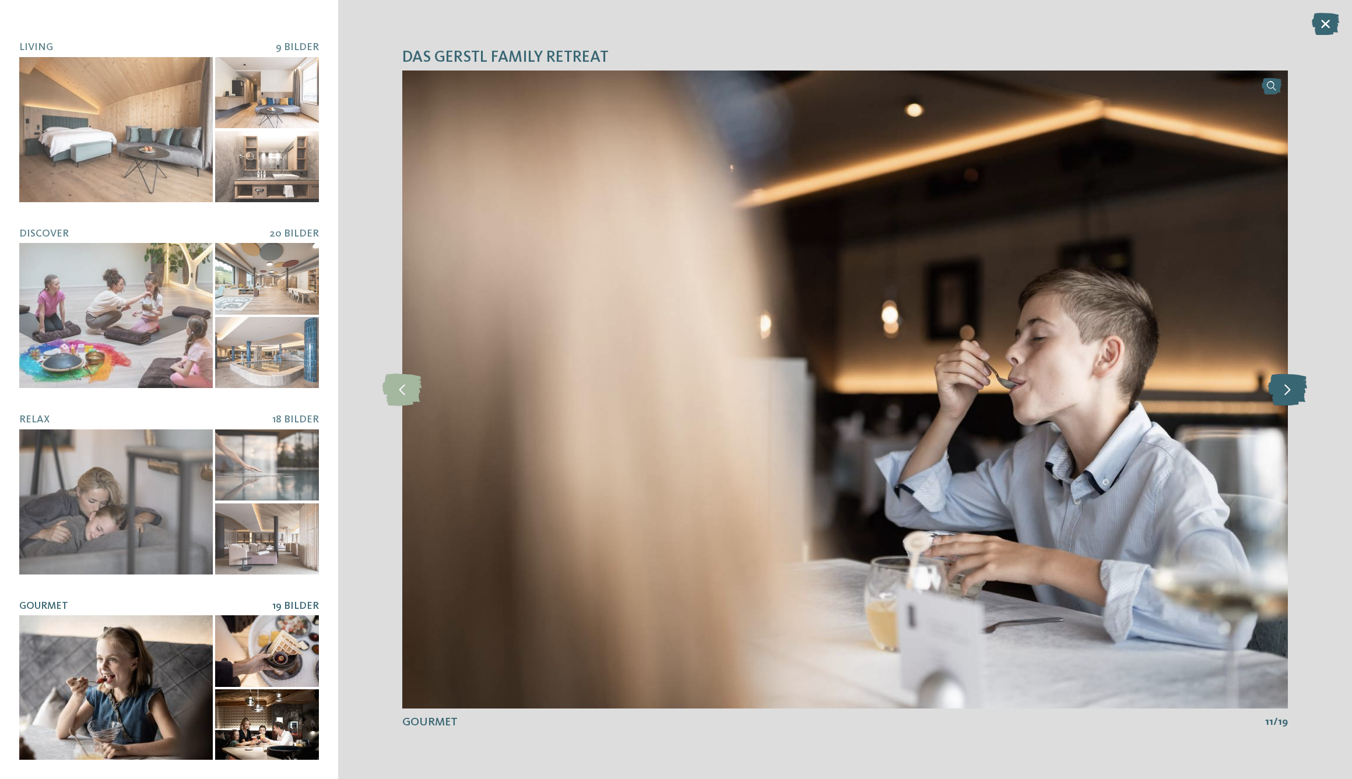
click at [1290, 389] on icon at bounding box center [1287, 390] width 39 height 32
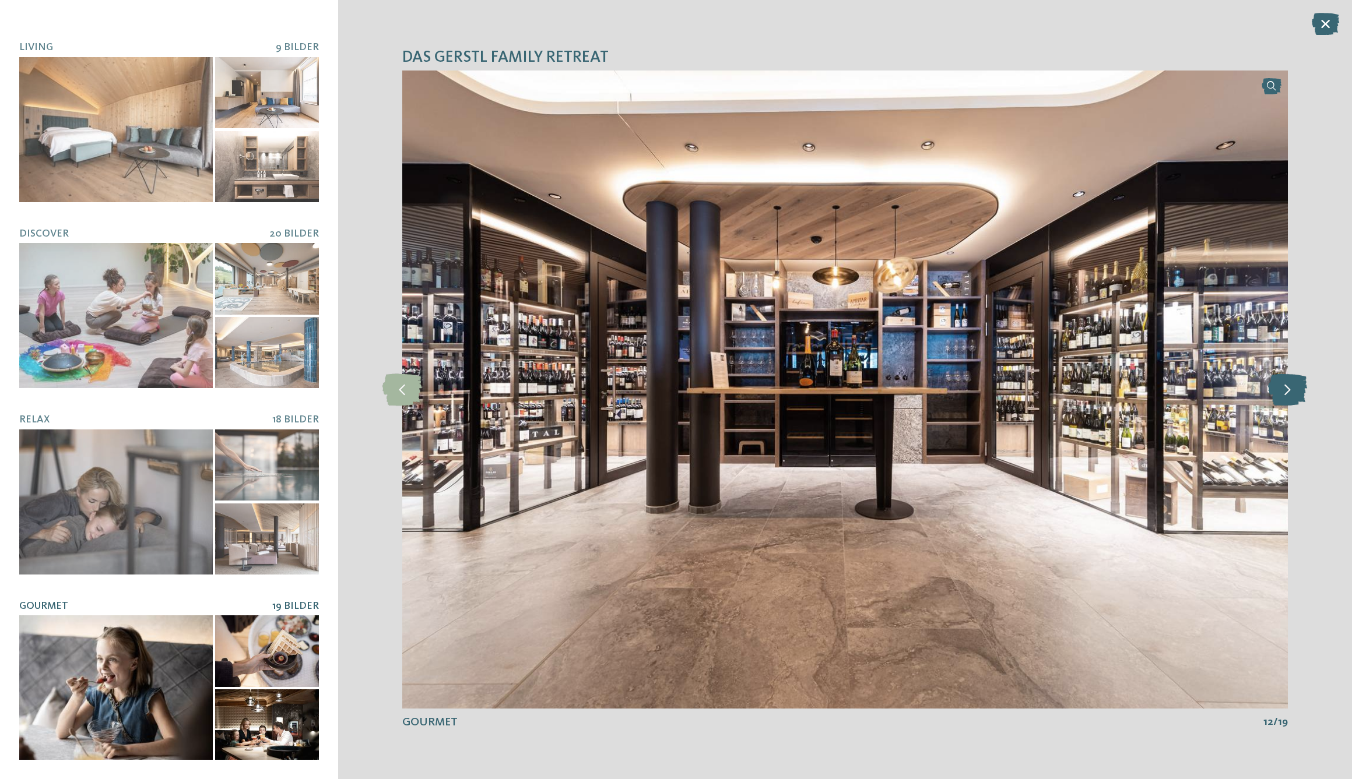
click at [1290, 389] on icon at bounding box center [1287, 390] width 39 height 32
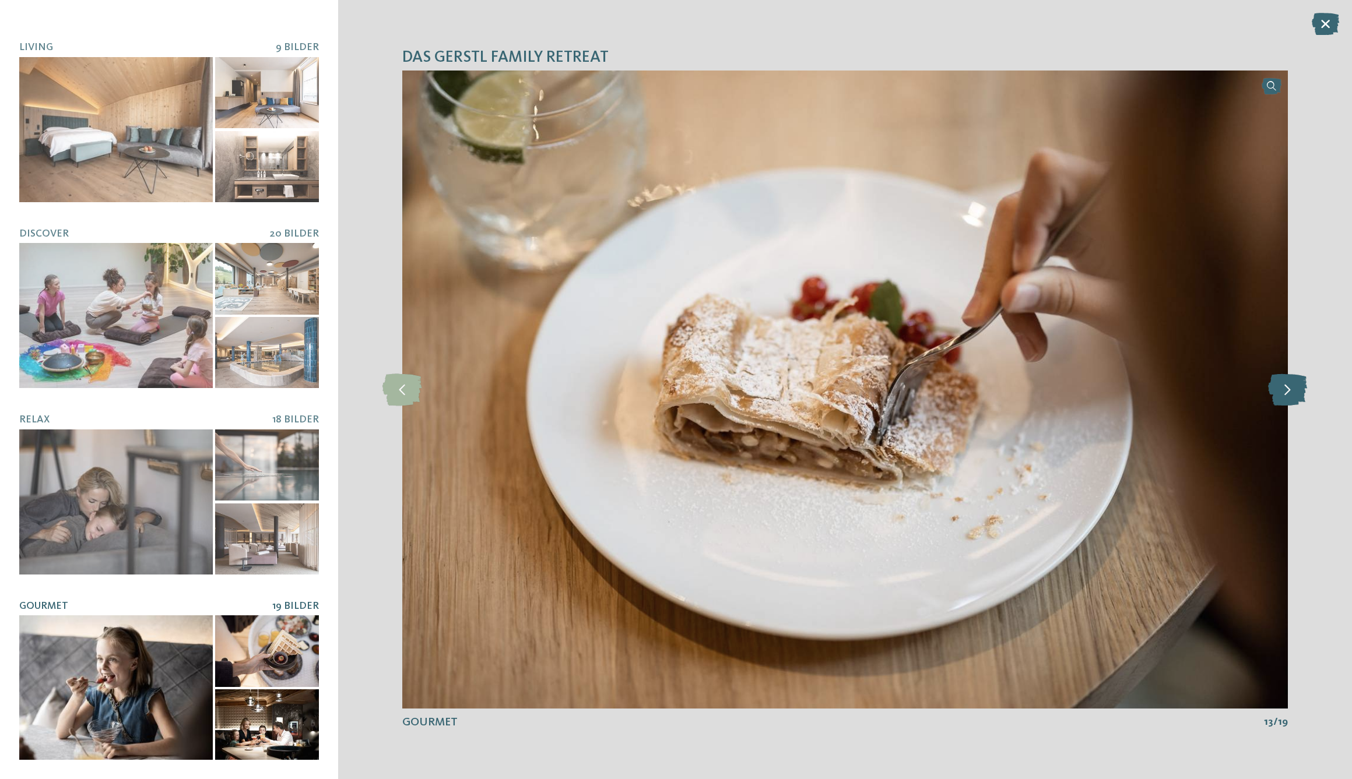
click at [1290, 389] on icon at bounding box center [1287, 390] width 39 height 32
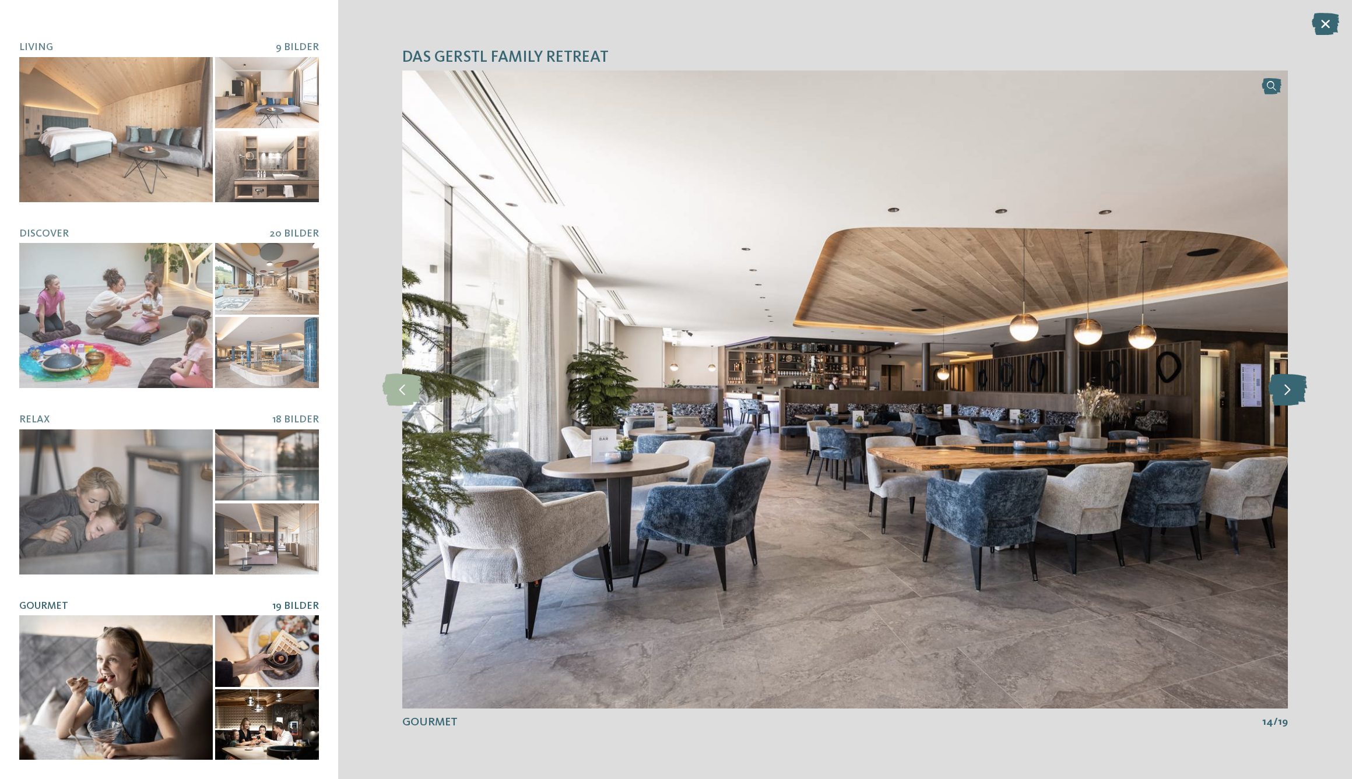
click at [1290, 389] on icon at bounding box center [1287, 390] width 39 height 32
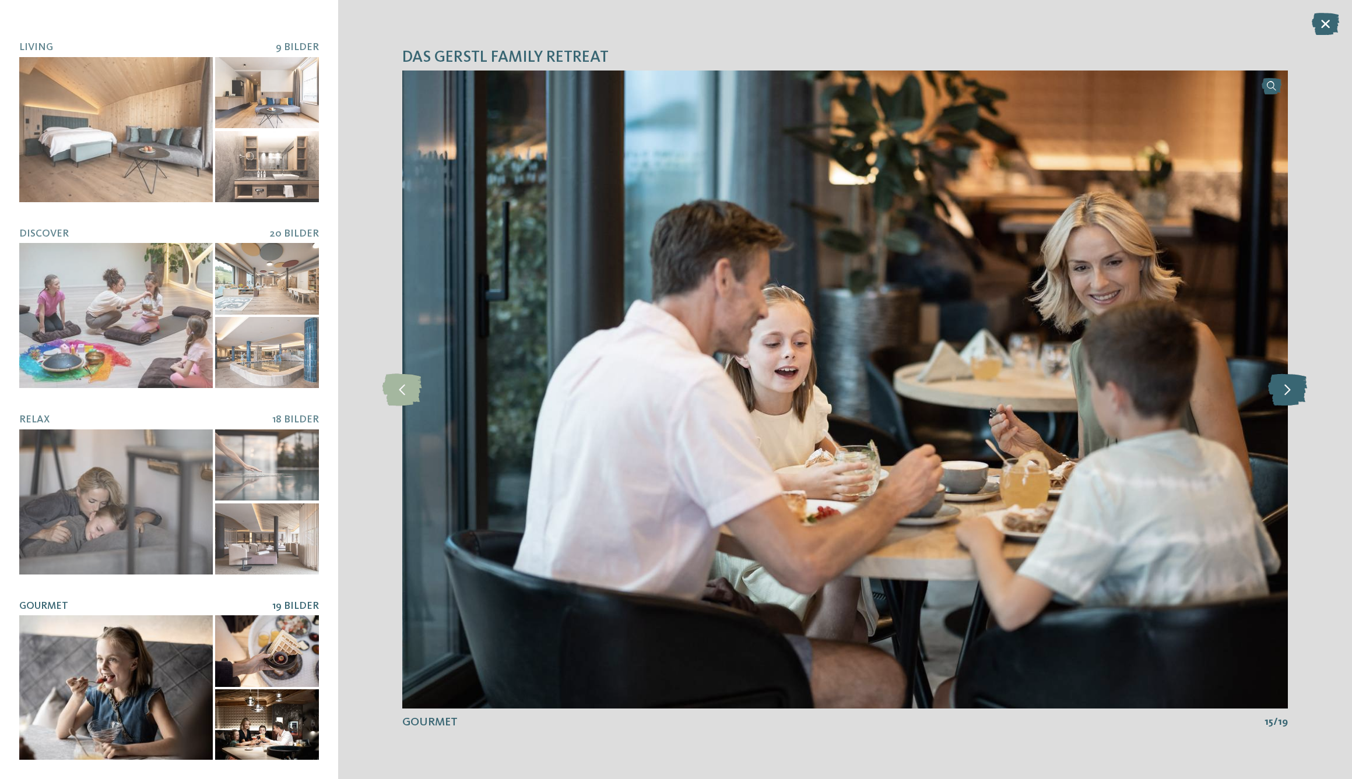
click at [1290, 389] on icon at bounding box center [1287, 390] width 39 height 32
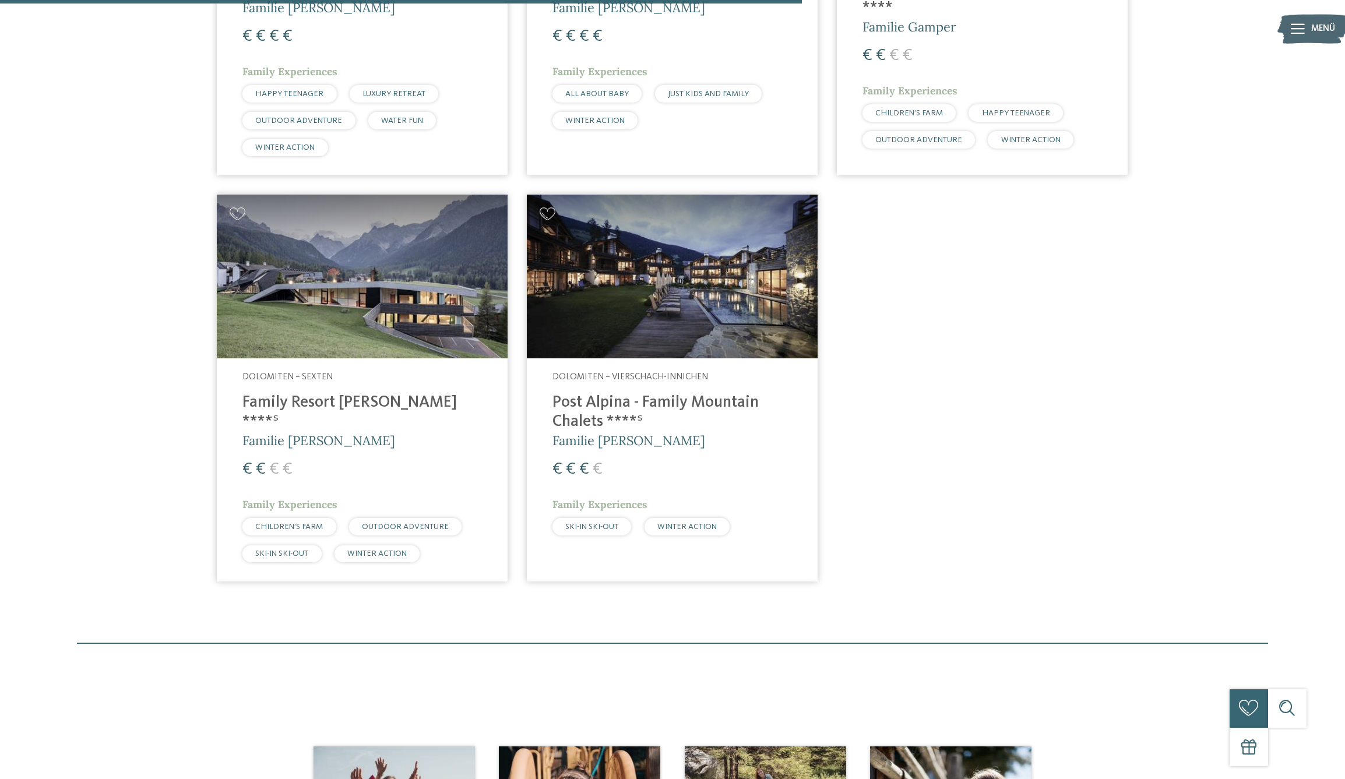
scroll to position [729, 0]
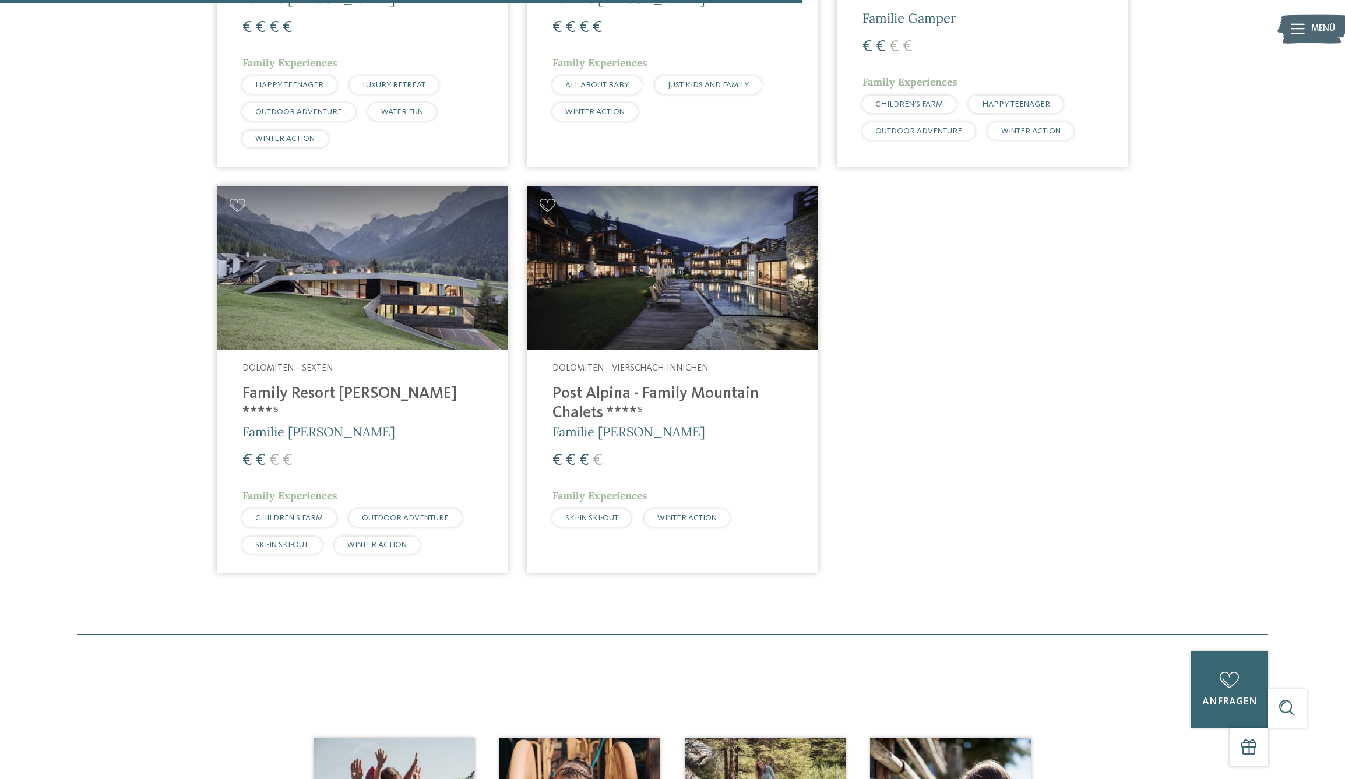
click at [705, 282] on img at bounding box center [672, 268] width 291 height 164
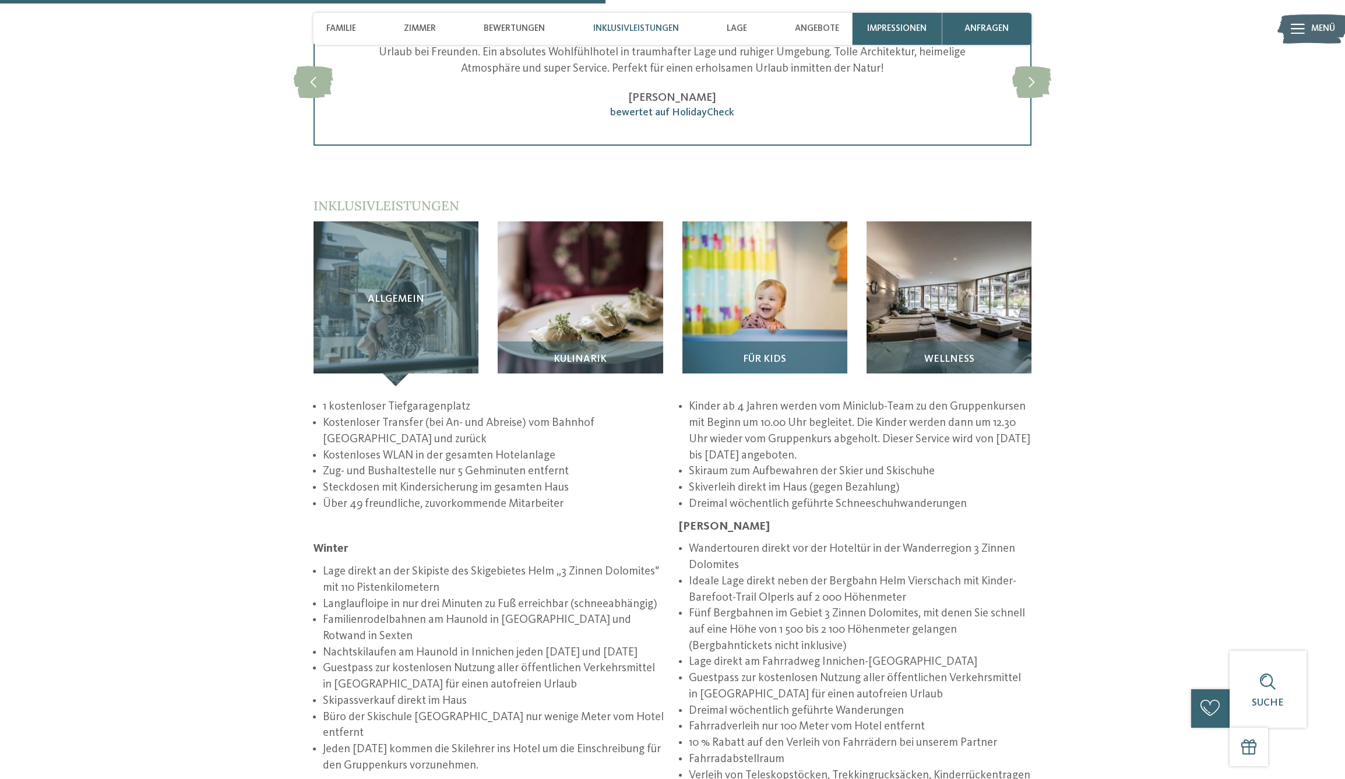
scroll to position [1922, 0]
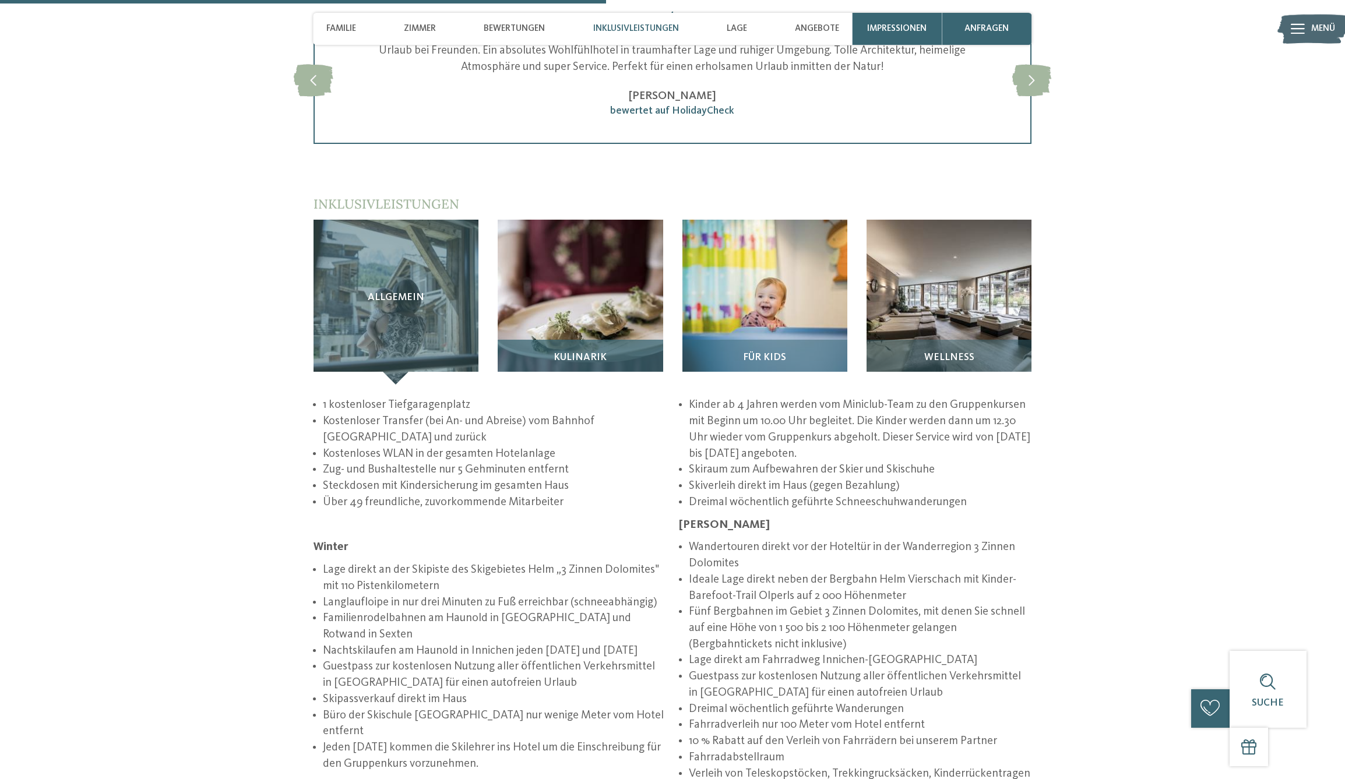
click at [613, 251] on img at bounding box center [580, 302] width 165 height 165
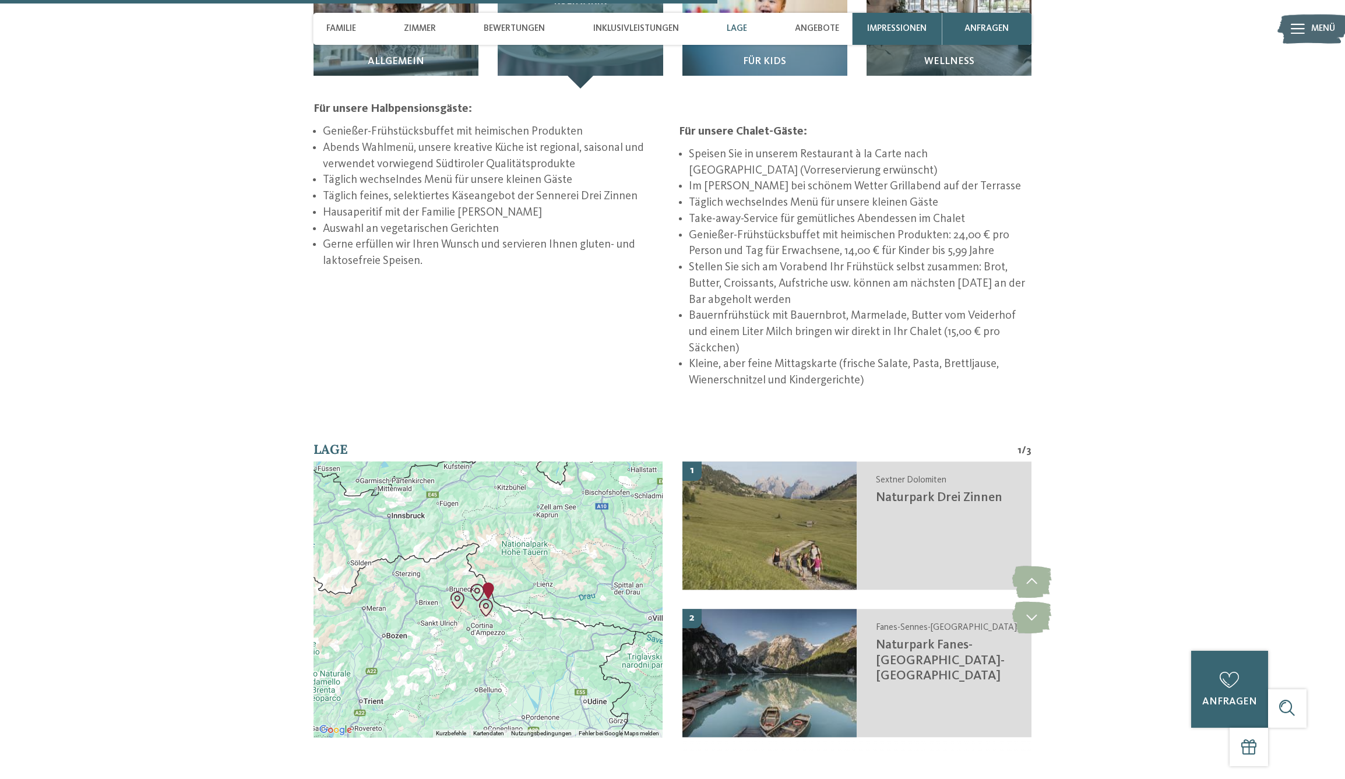
scroll to position [2223, 0]
